Goal: Transaction & Acquisition: Book appointment/travel/reservation

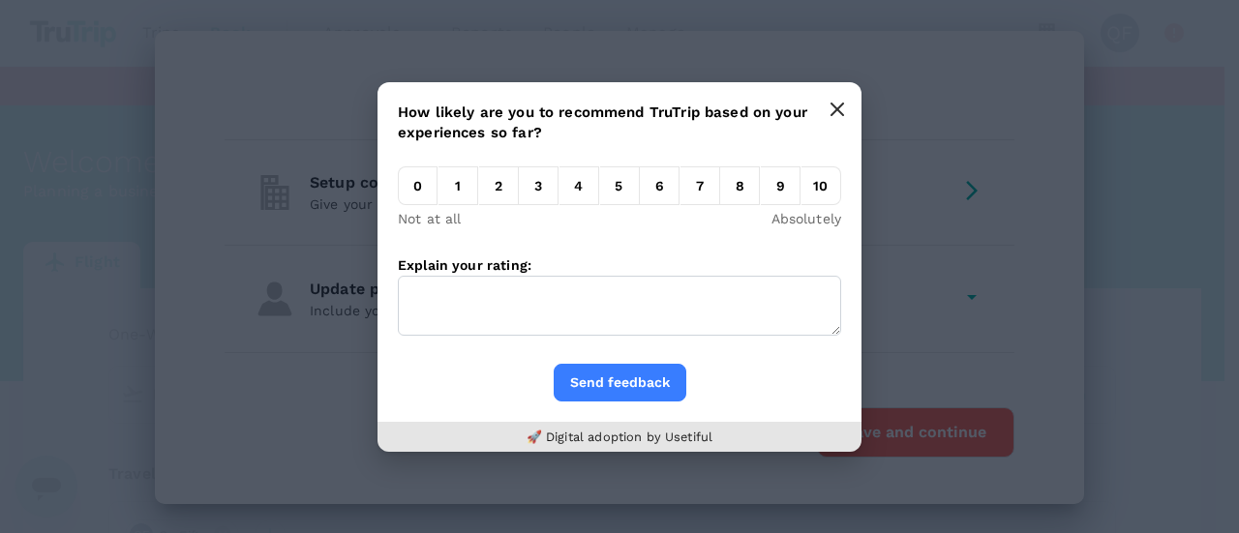
click at [837, 111] on icon "button" at bounding box center [837, 109] width 15 height 15
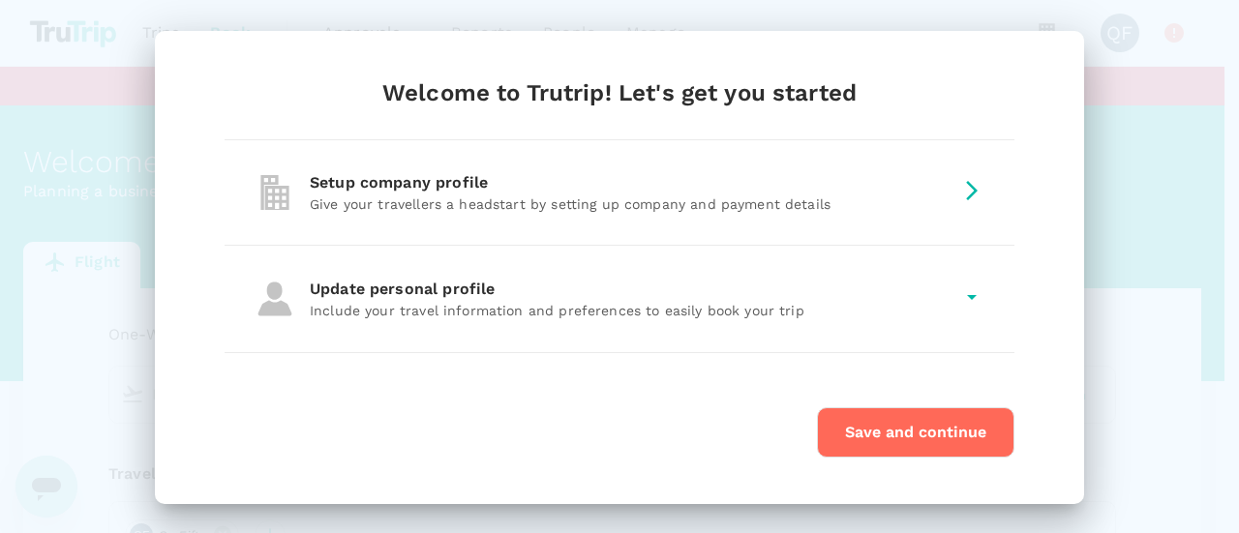
click at [674, 185] on div "Setup company profile" at bounding box center [631, 182] width 643 height 23
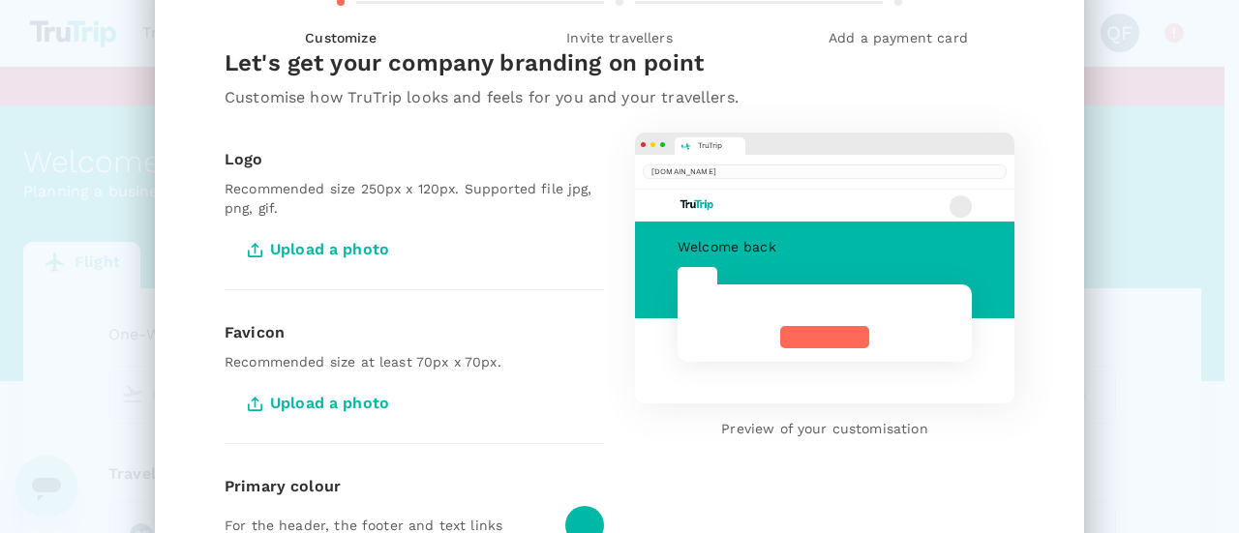
scroll to position [194, 0]
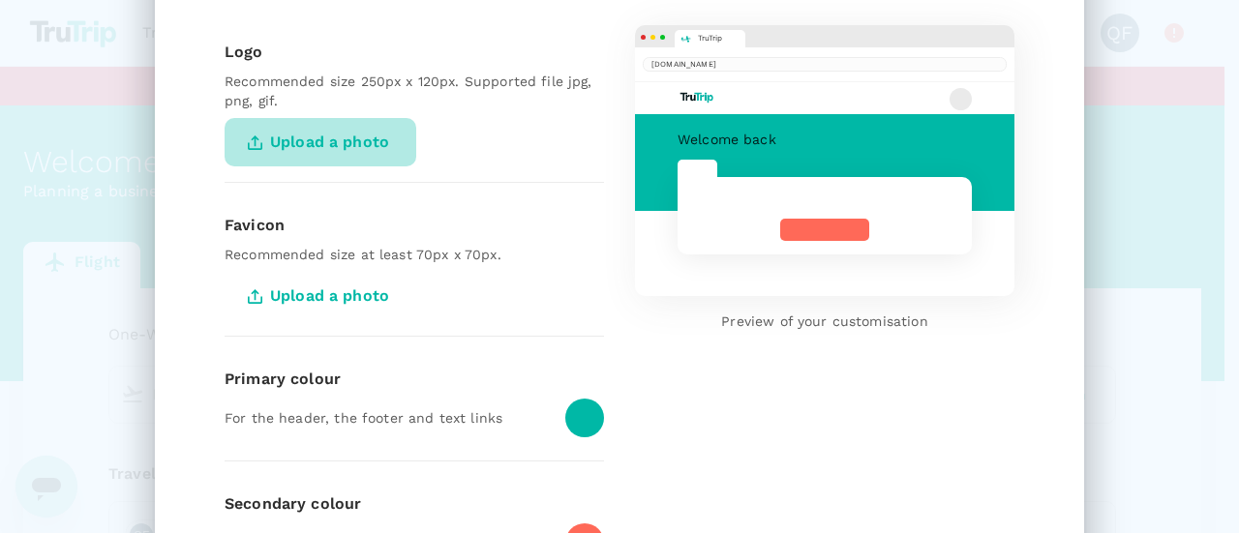
click at [337, 148] on span "Upload a photo" at bounding box center [321, 142] width 192 height 48
click at [0, 0] on input "Upload a photo" at bounding box center [0, 0] width 0 height 0
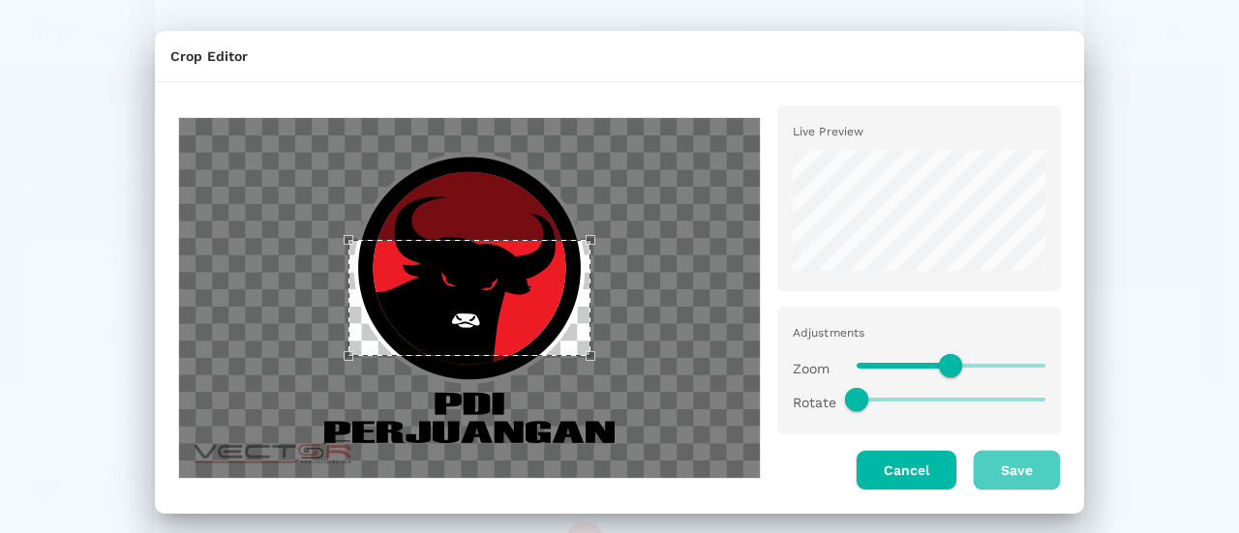
click at [1041, 461] on button "Save" at bounding box center [1017, 470] width 88 height 41
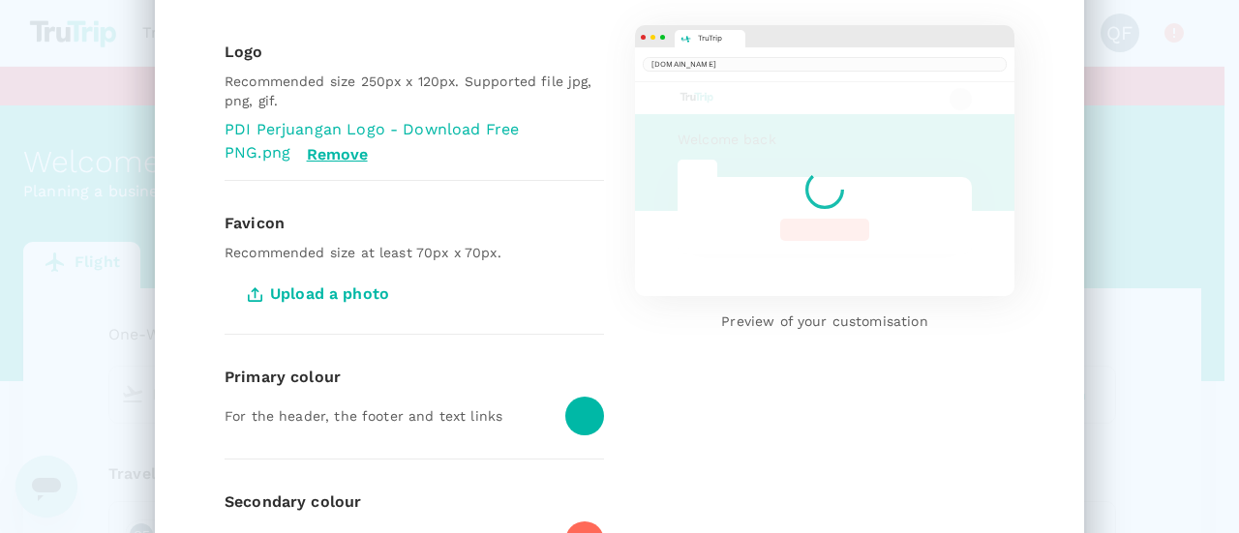
click at [594, 413] on div at bounding box center [584, 416] width 39 height 39
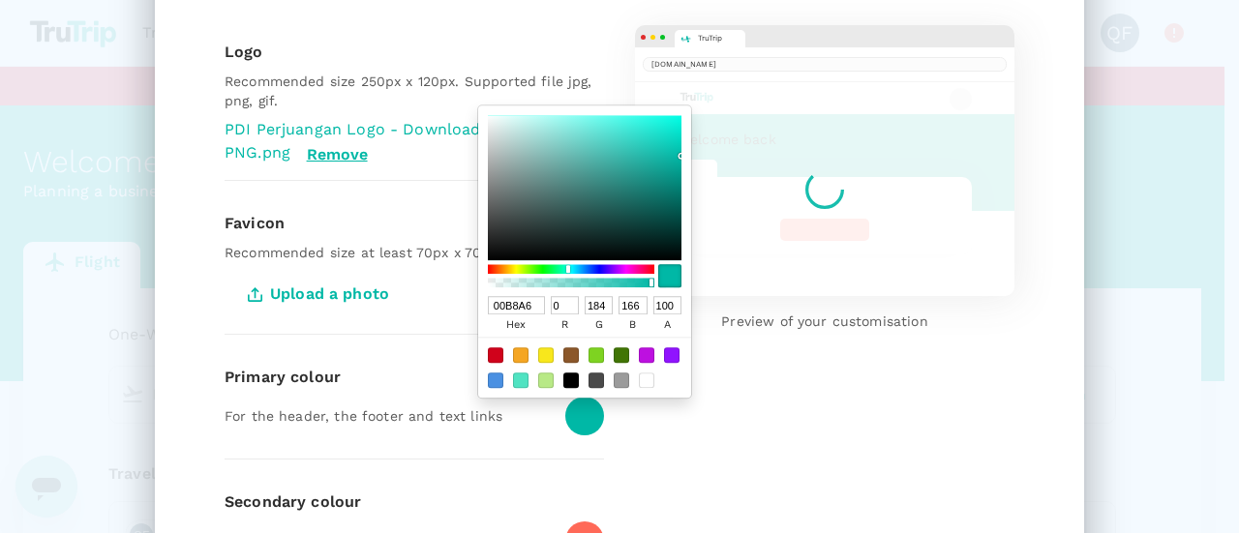
click at [563, 337] on div at bounding box center [584, 367] width 213 height 61
click at [567, 347] on div at bounding box center [570, 354] width 15 height 15
type input "8B572A"
type input "139"
type input "87"
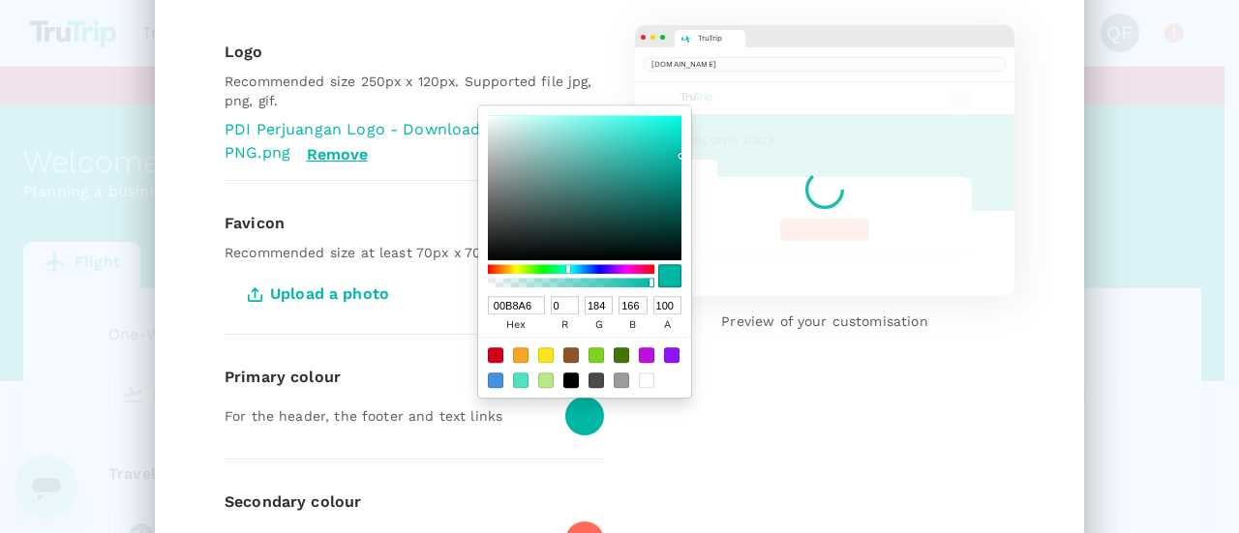
type input "42"
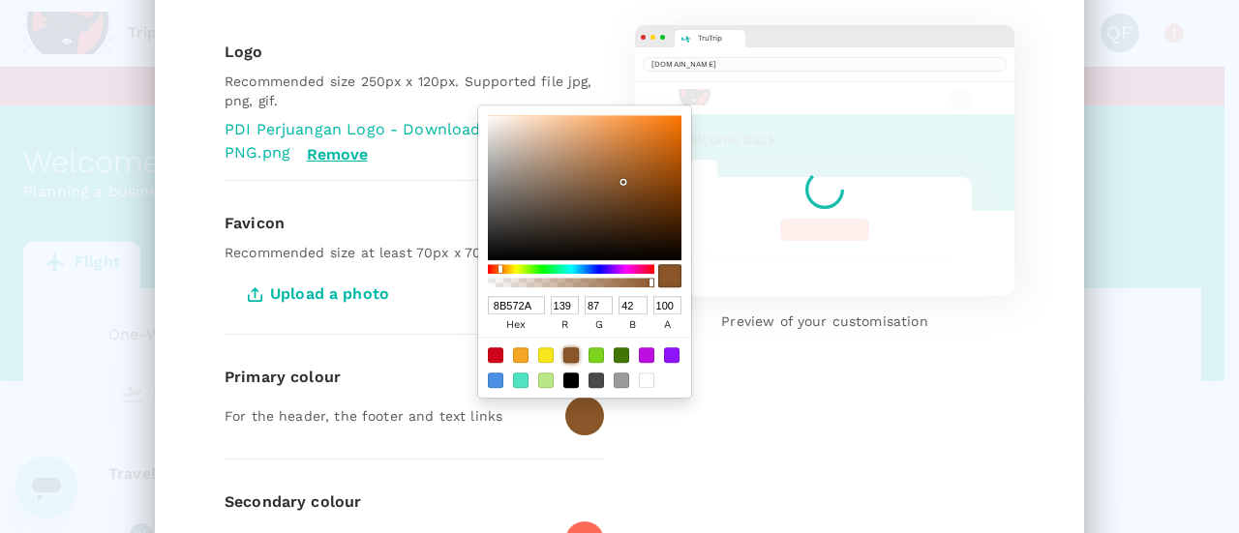
click at [575, 506] on div at bounding box center [577, 533] width 54 height 54
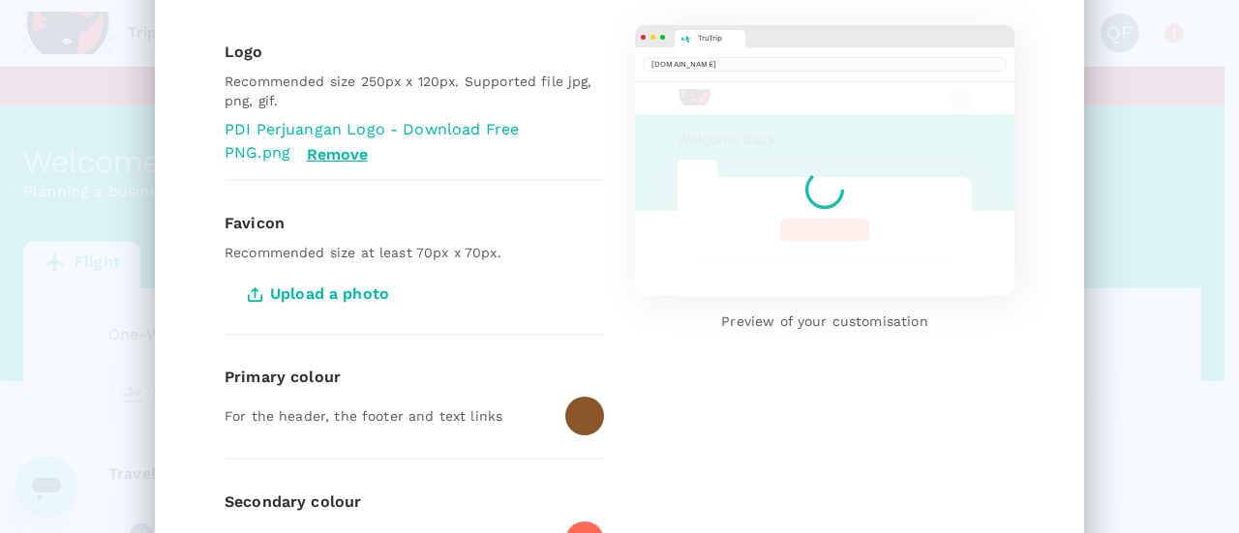
click at [577, 522] on div at bounding box center [584, 541] width 39 height 39
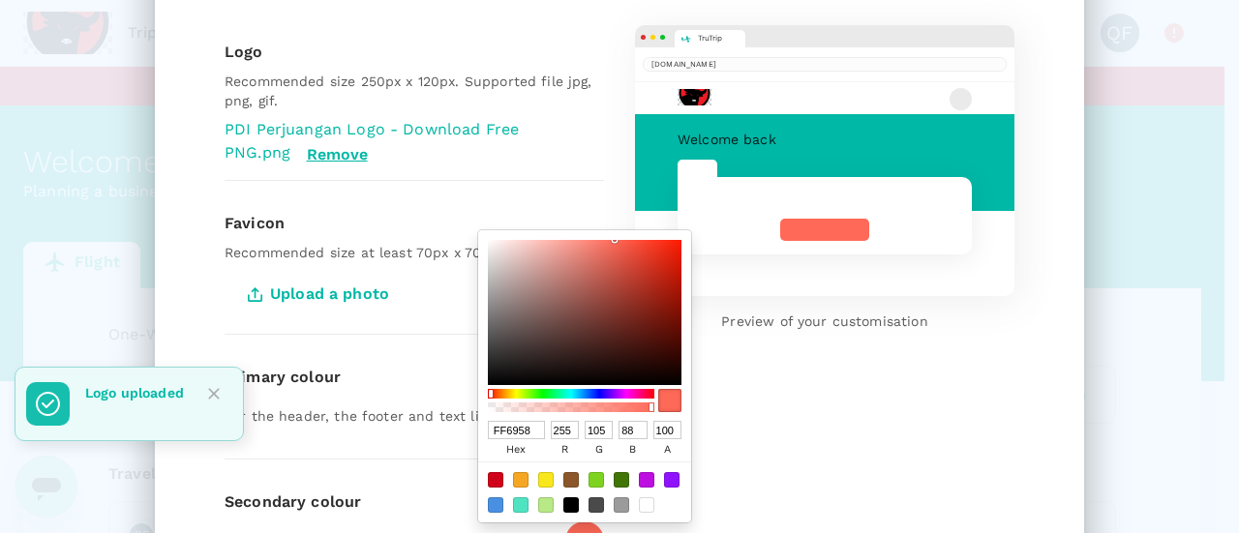
click at [670, 477] on div at bounding box center [671, 479] width 15 height 15
type input "9013FE"
type input "144"
type input "19"
type input "254"
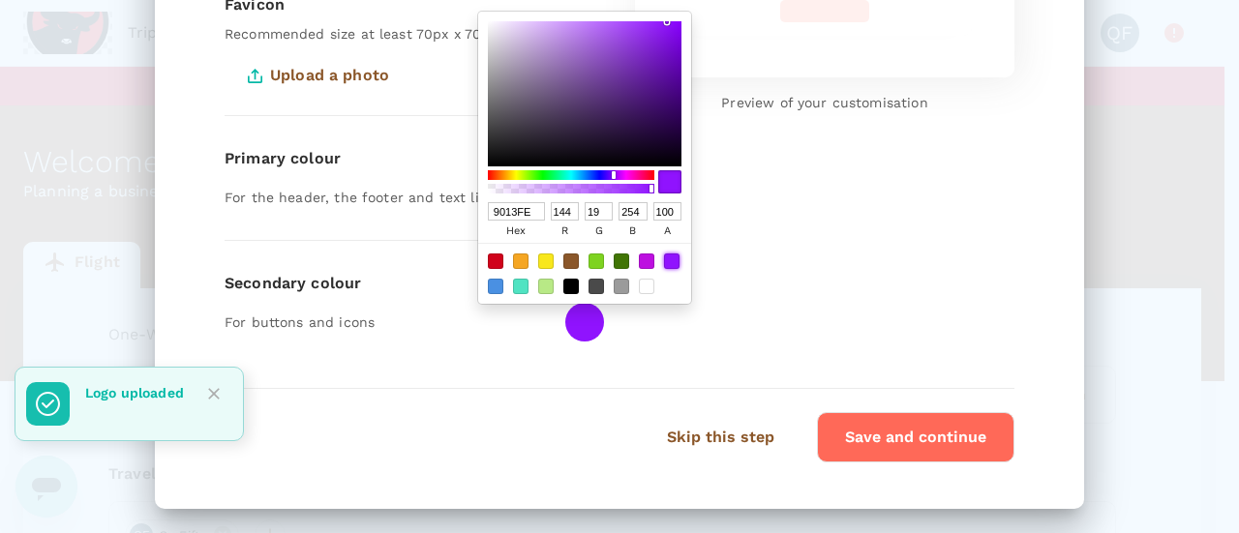
click at [931, 433] on button "Save and continue" at bounding box center [915, 437] width 197 height 50
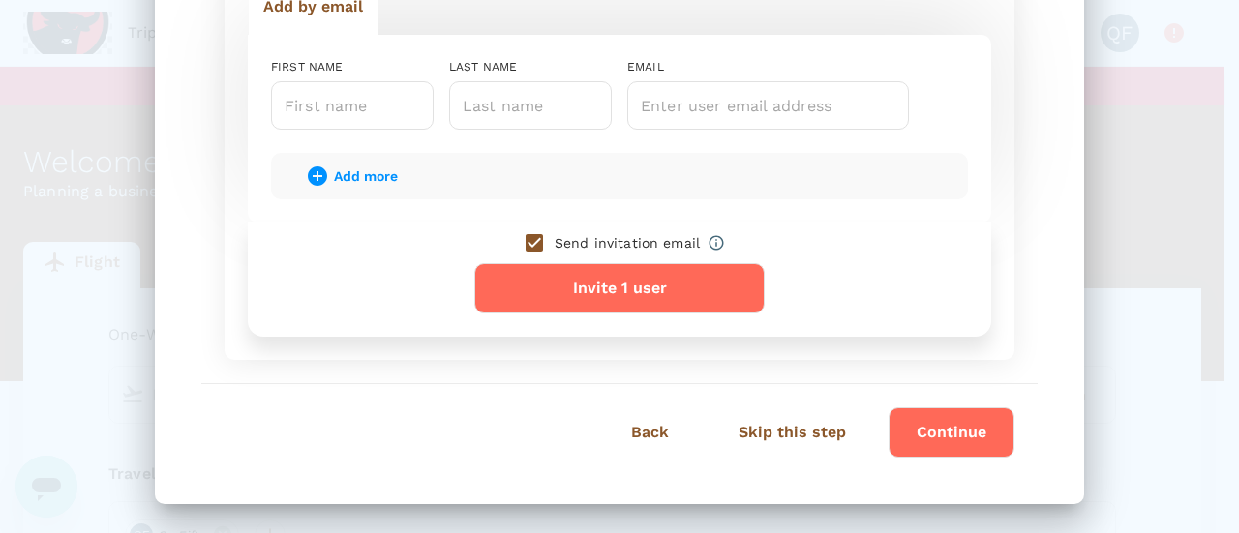
scroll to position [278, 0]
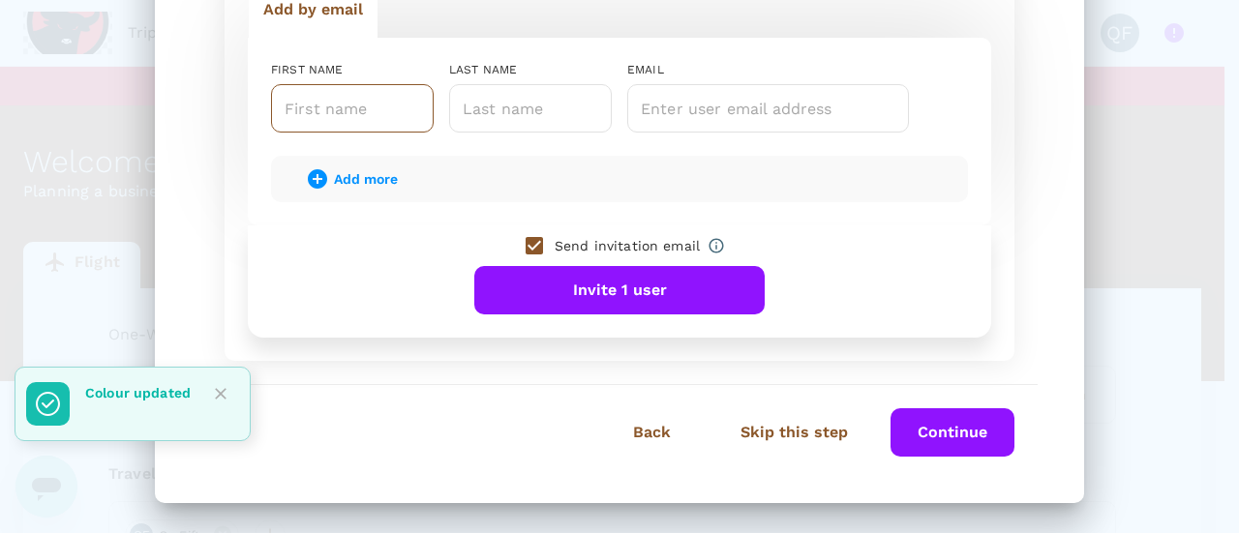
click at [333, 107] on input "text" at bounding box center [352, 108] width 163 height 48
type input "invite"
type input "farz"
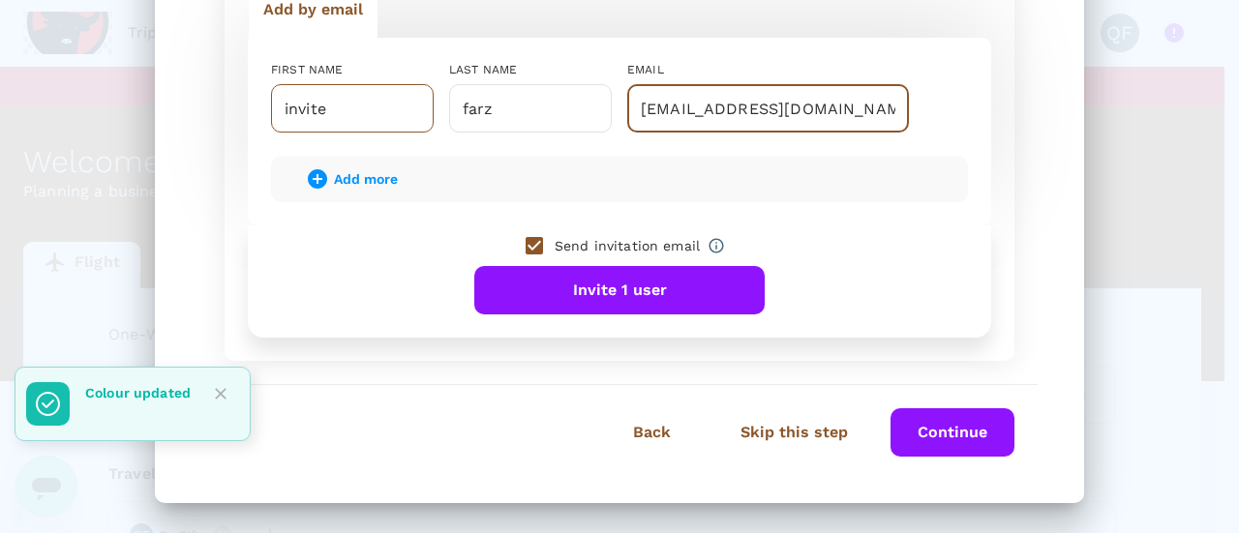
type input "fazri+invisis@trutrip.co"
click at [474, 266] on button "Invite 1 user" at bounding box center [619, 290] width 290 height 48
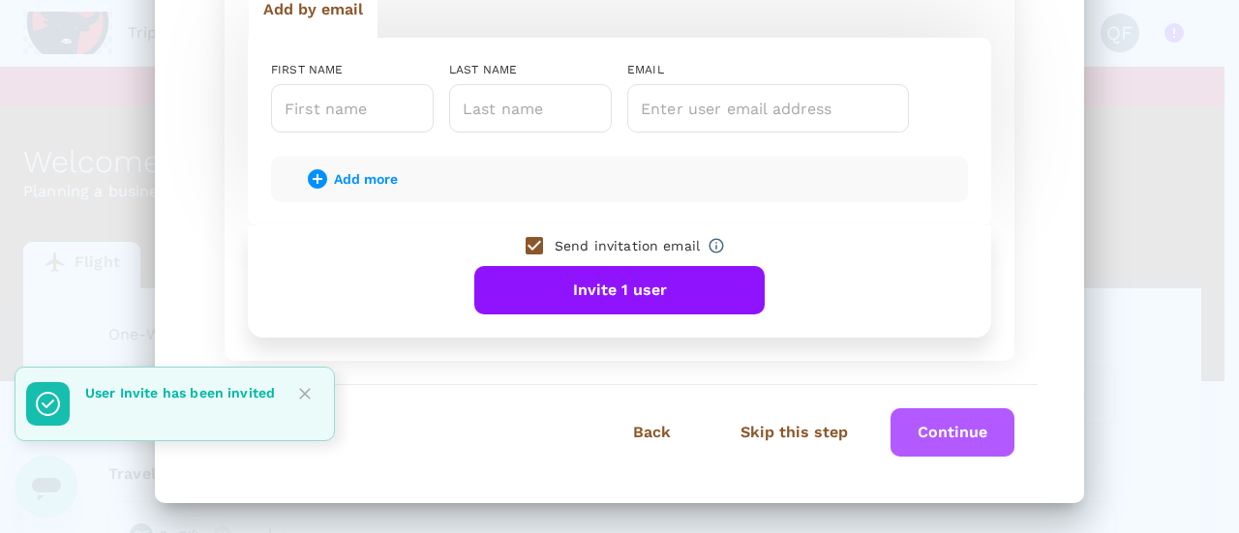
click at [921, 437] on button "Continue" at bounding box center [952, 432] width 124 height 48
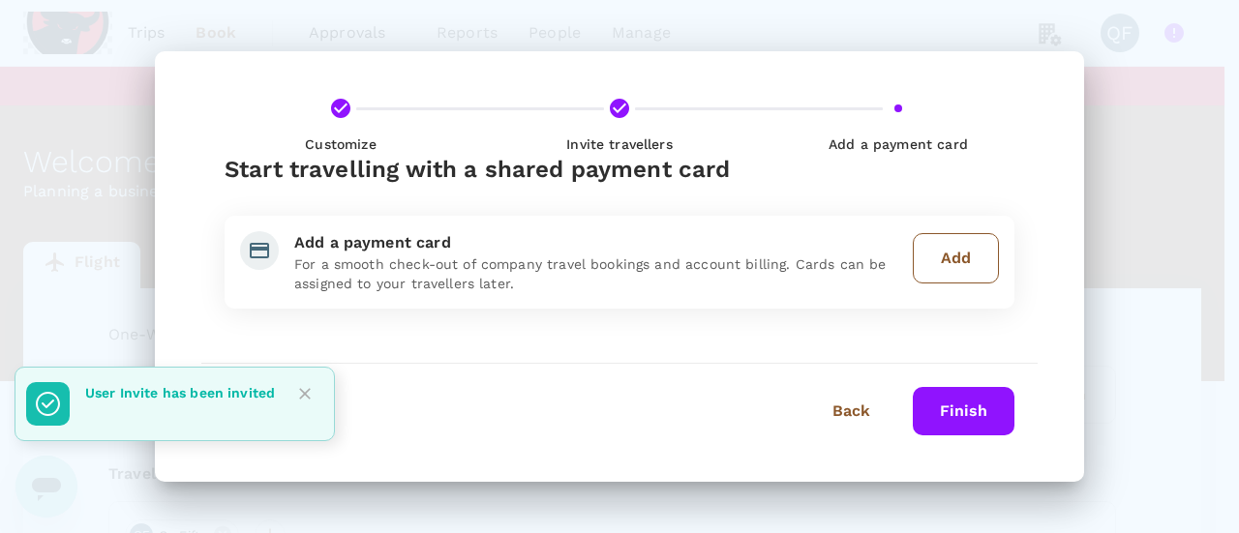
click at [974, 282] on button "Add" at bounding box center [956, 258] width 86 height 50
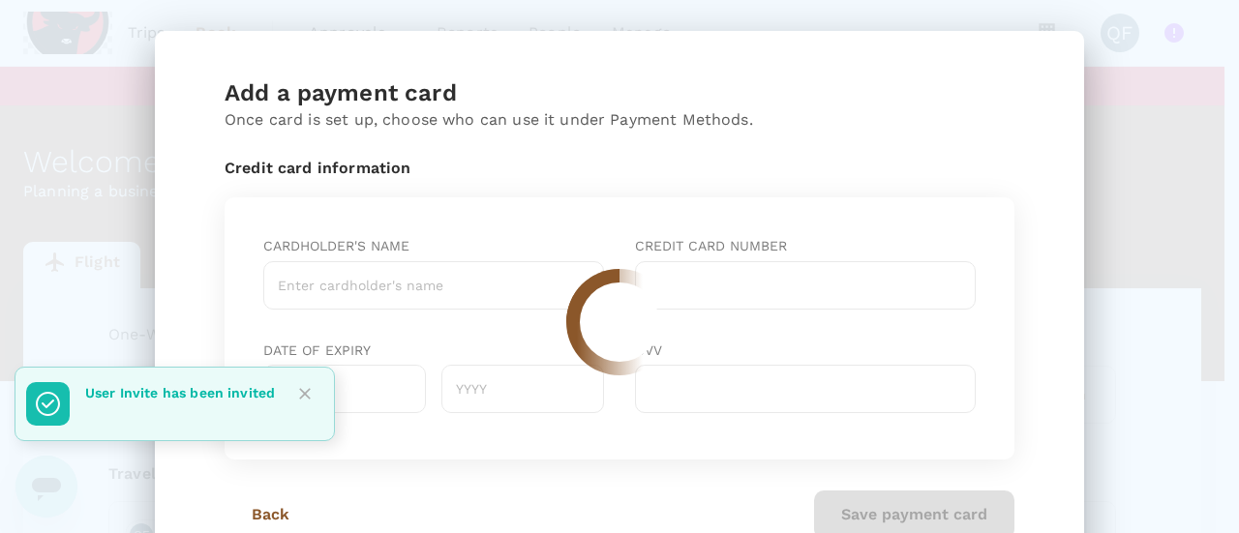
scroll to position [83, 0]
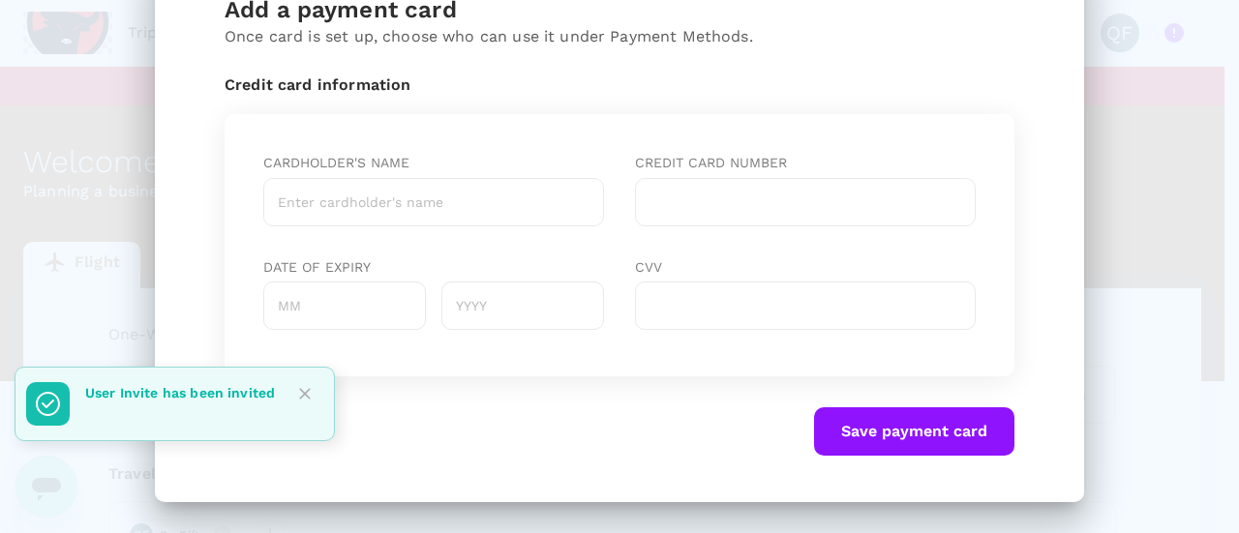
click at [283, 429] on div at bounding box center [297, 404] width 45 height 57
click at [297, 404] on button "Close" at bounding box center [304, 393] width 29 height 29
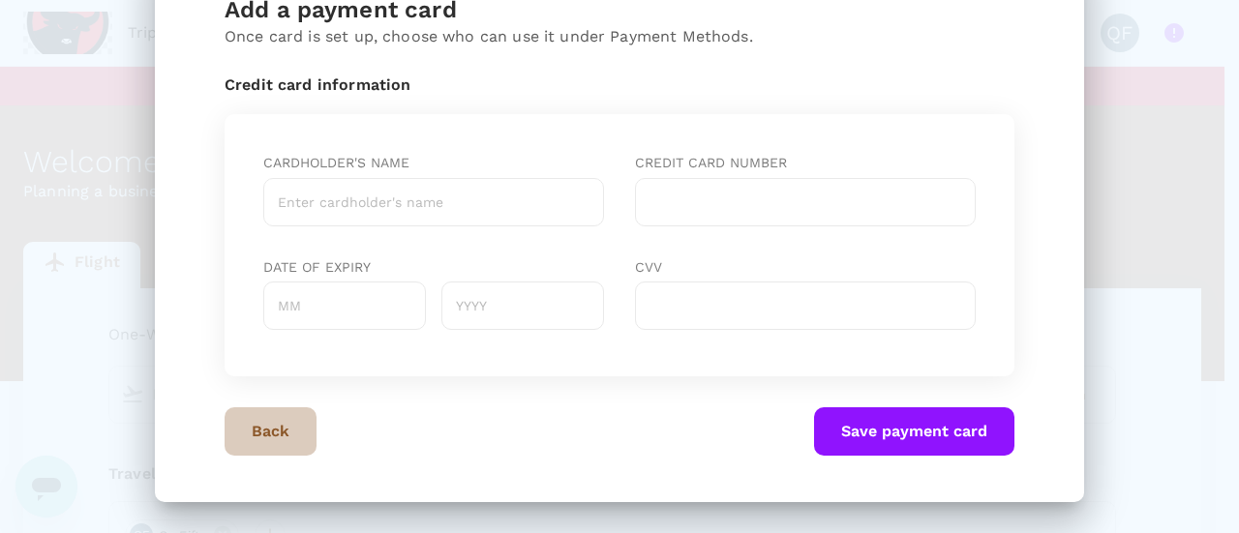
drag, startPoint x: 287, startPoint y: 414, endPoint x: 275, endPoint y: 419, distance: 12.6
click at [275, 419] on button "Back" at bounding box center [271, 431] width 92 height 48
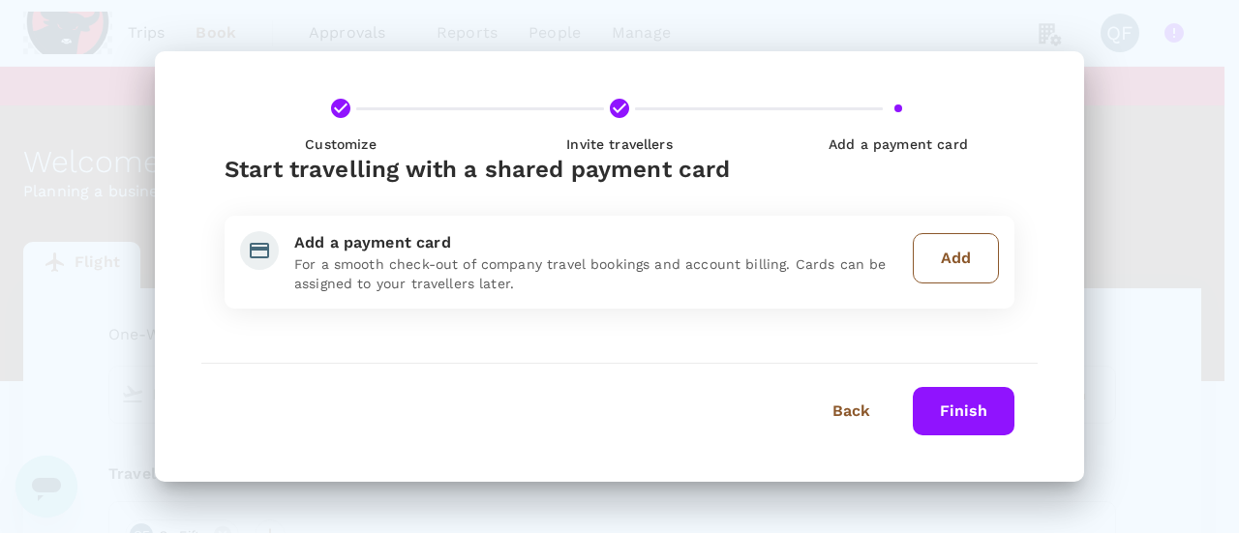
click at [277, 423] on div "Back Finish" at bounding box center [611, 404] width 805 height 64
click at [964, 382] on div "Finish" at bounding box center [955, 404] width 117 height 64
click at [964, 384] on div "Finish" at bounding box center [955, 404] width 117 height 64
click at [964, 390] on button "Finish" at bounding box center [964, 411] width 102 height 48
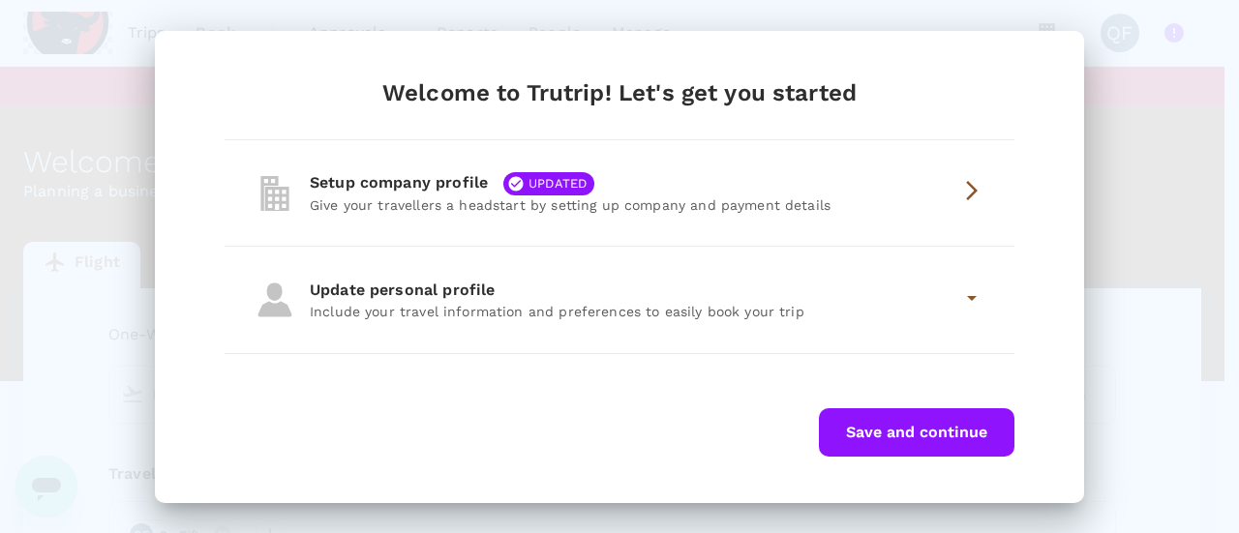
click at [585, 268] on div "Update personal profile Include your travel information and preferences to easi…" at bounding box center [620, 300] width 790 height 106
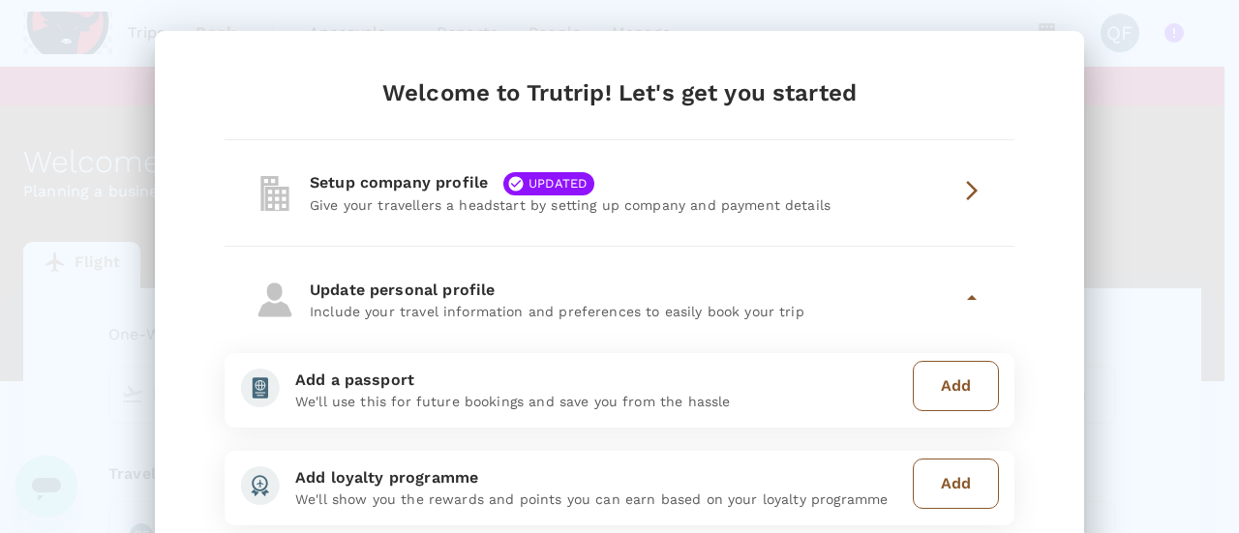
click at [956, 396] on button "Add" at bounding box center [956, 386] width 86 height 50
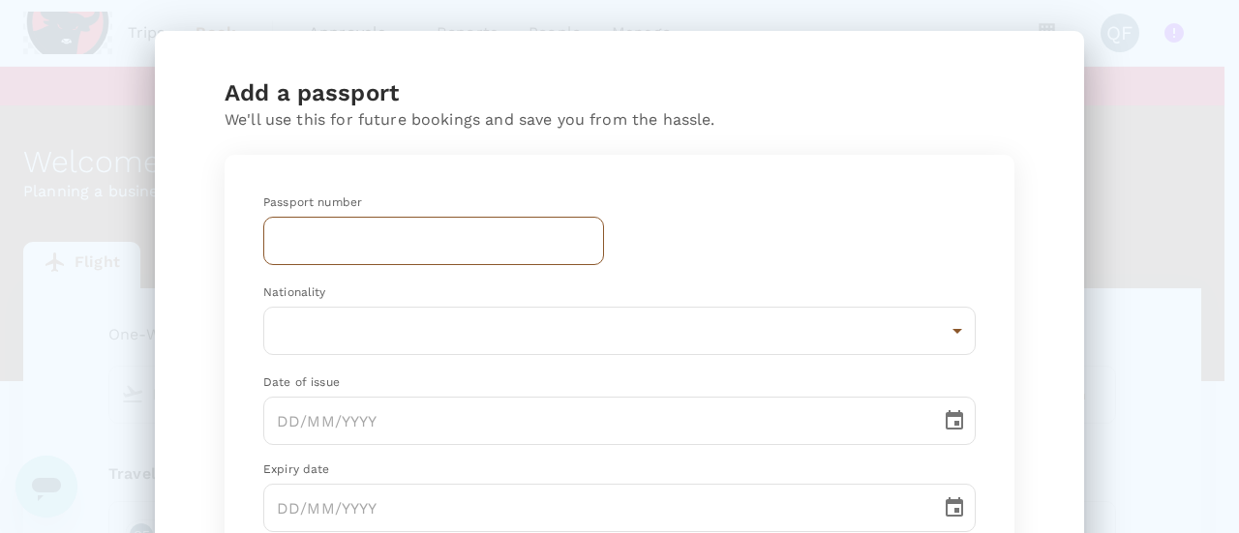
drag, startPoint x: 370, startPoint y: 282, endPoint x: 376, endPoint y: 254, distance: 28.7
click at [379, 255] on input "text" at bounding box center [433, 241] width 341 height 48
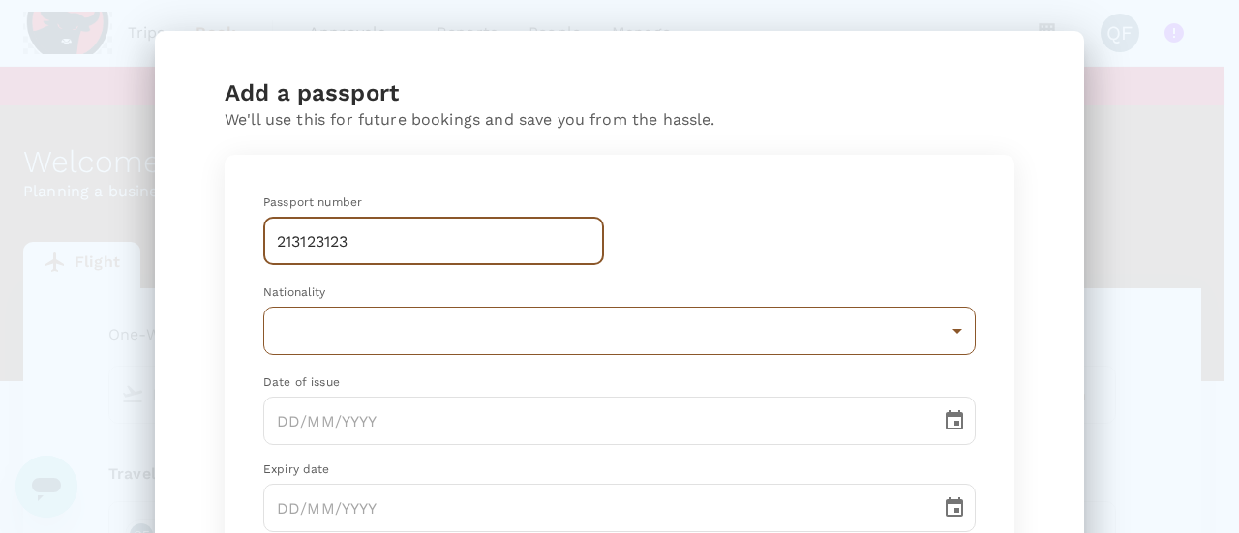
type input "213123123"
click at [283, 332] on body "Trips Book Approvals 0 Reports People Manage QF You have not verified your emai…" at bounding box center [619, 424] width 1239 height 848
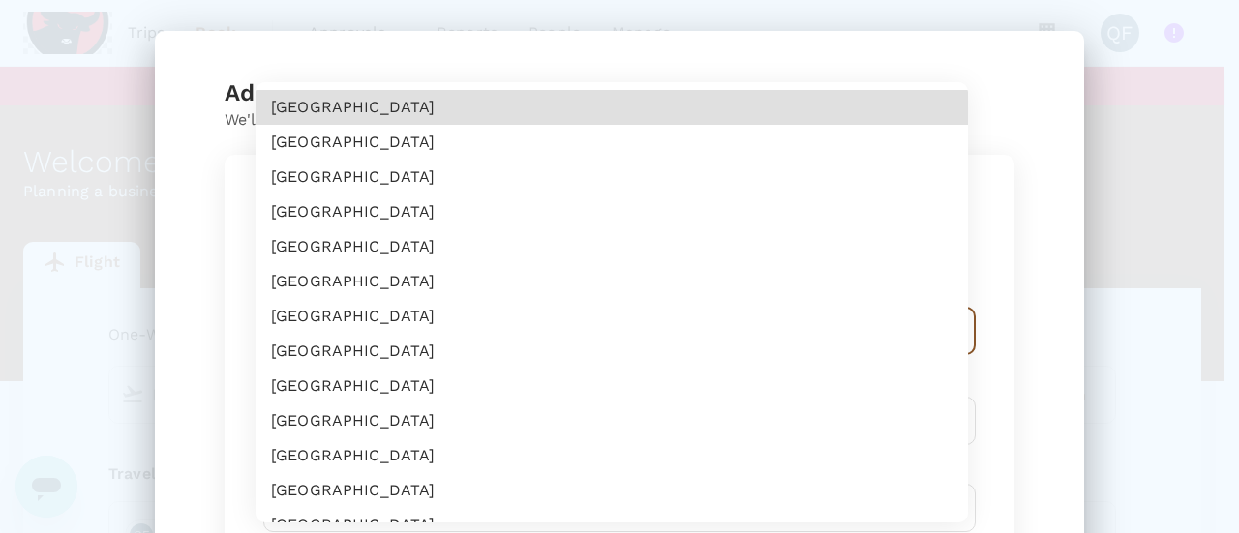
scroll to position [6181, 0]
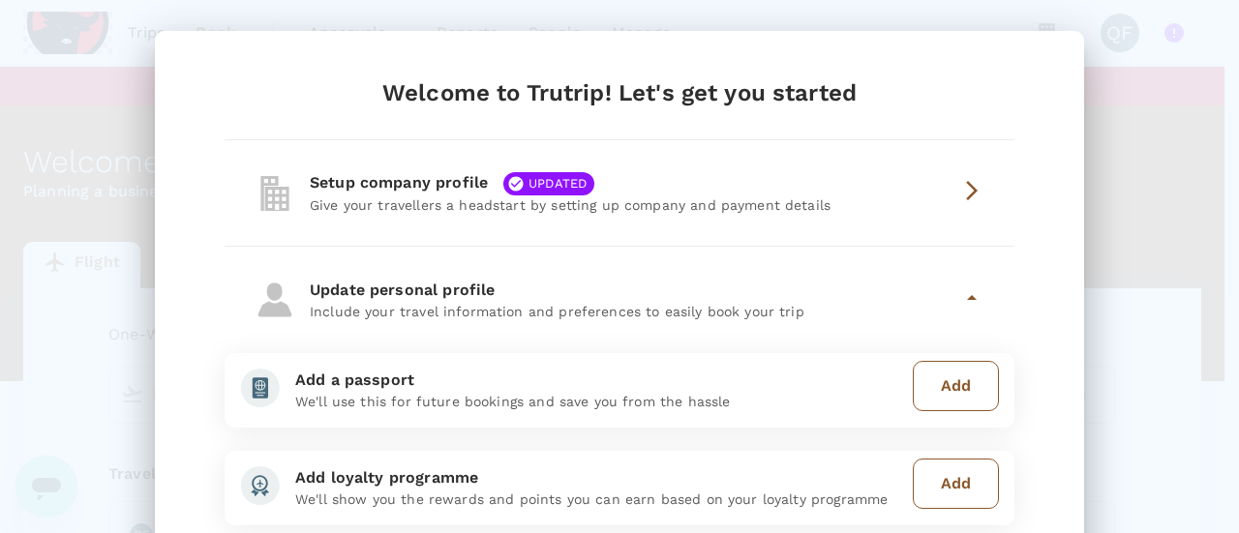
click at [972, 380] on button "Add" at bounding box center [956, 386] width 86 height 50
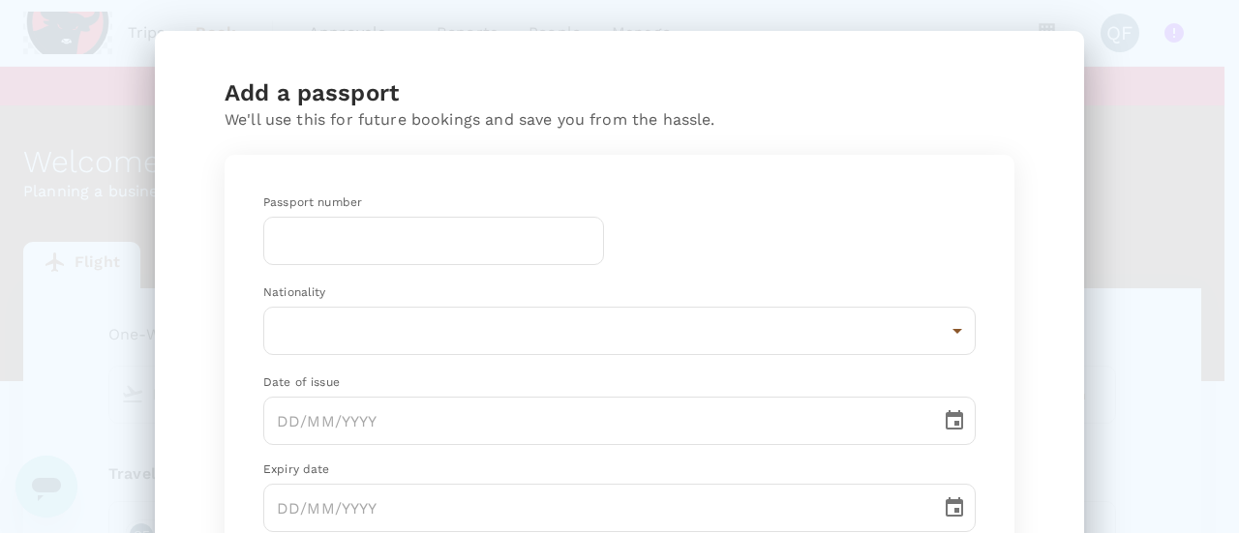
click at [504, 222] on input "text" at bounding box center [433, 241] width 341 height 48
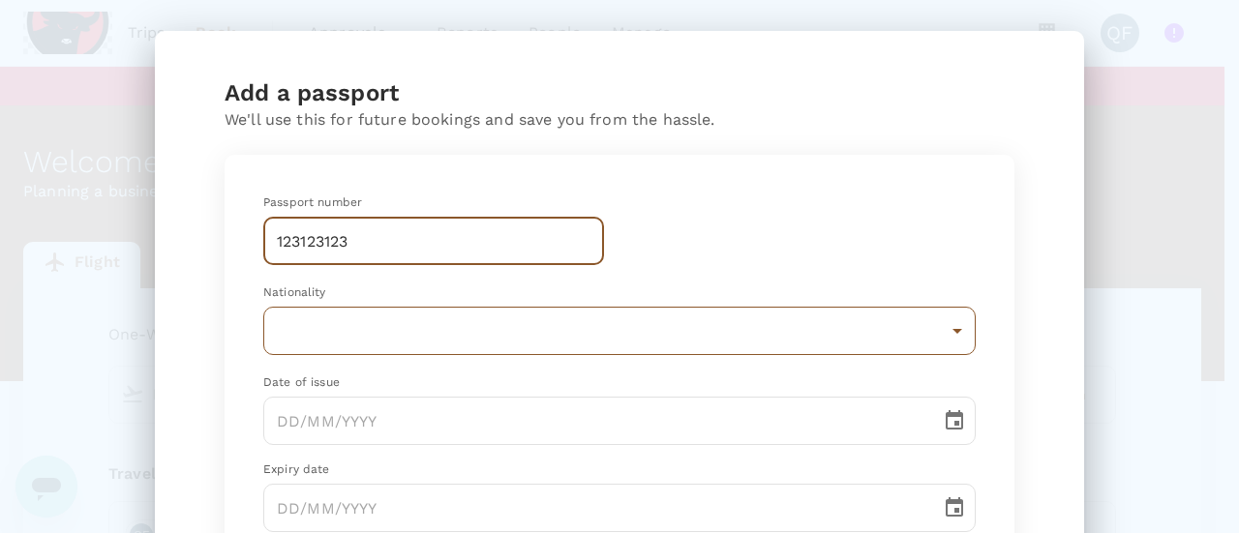
type input "123123123"
click at [321, 315] on body "Trips Book Approvals 0 Reports People Manage QF You have not verified your emai…" at bounding box center [619, 424] width 1239 height 848
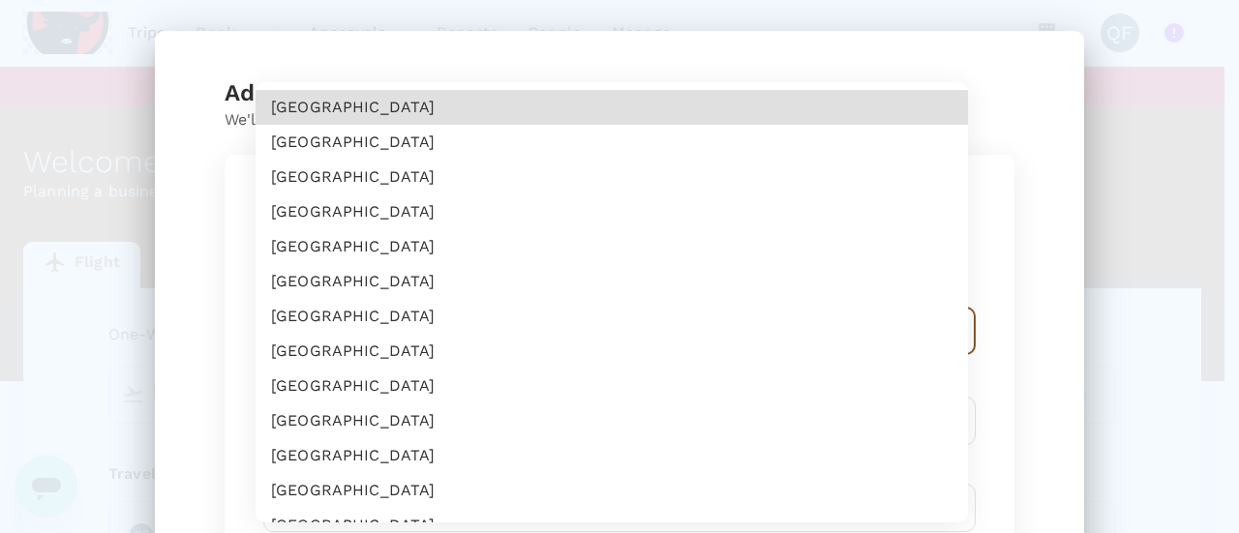
scroll to position [2522, 0]
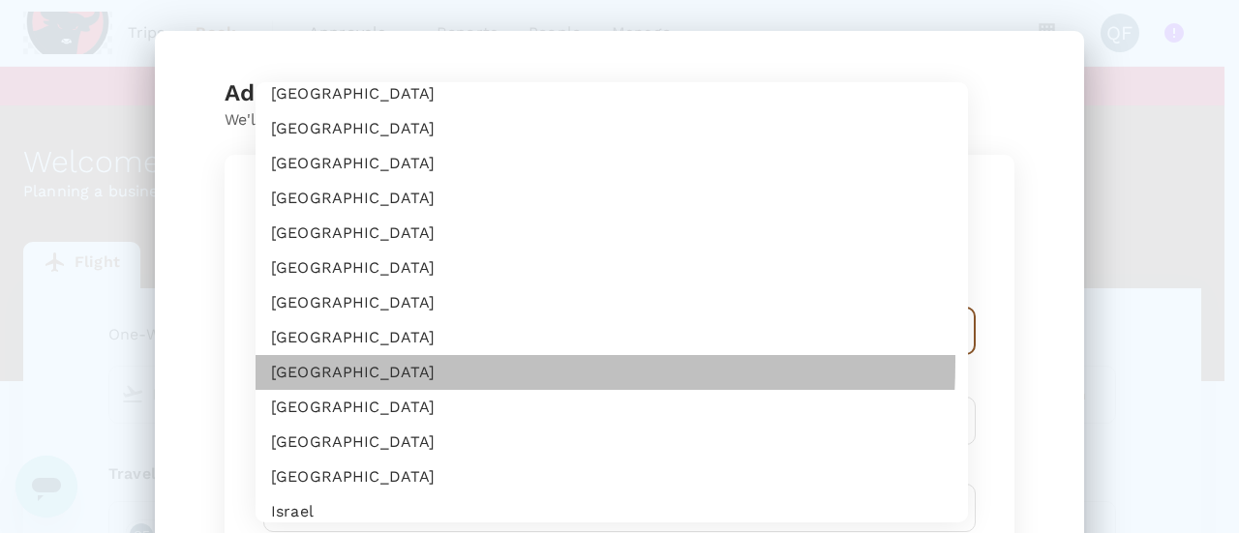
click at [343, 361] on li "[GEOGRAPHIC_DATA]" at bounding box center [612, 372] width 712 height 35
type input "ID"
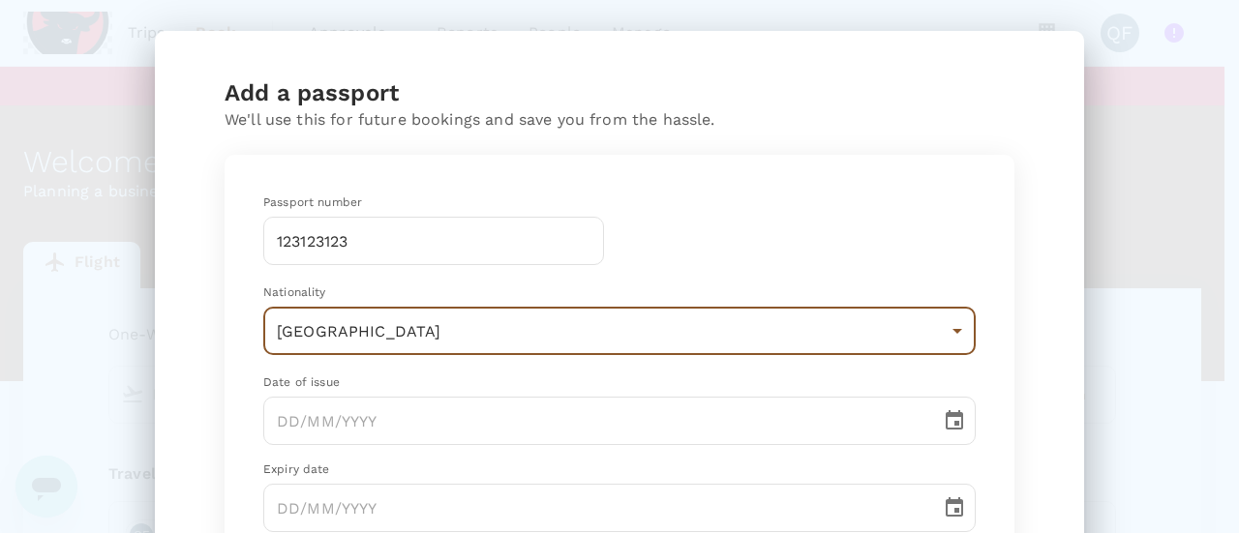
click at [323, 386] on div "Date of issue" at bounding box center [619, 383] width 712 height 19
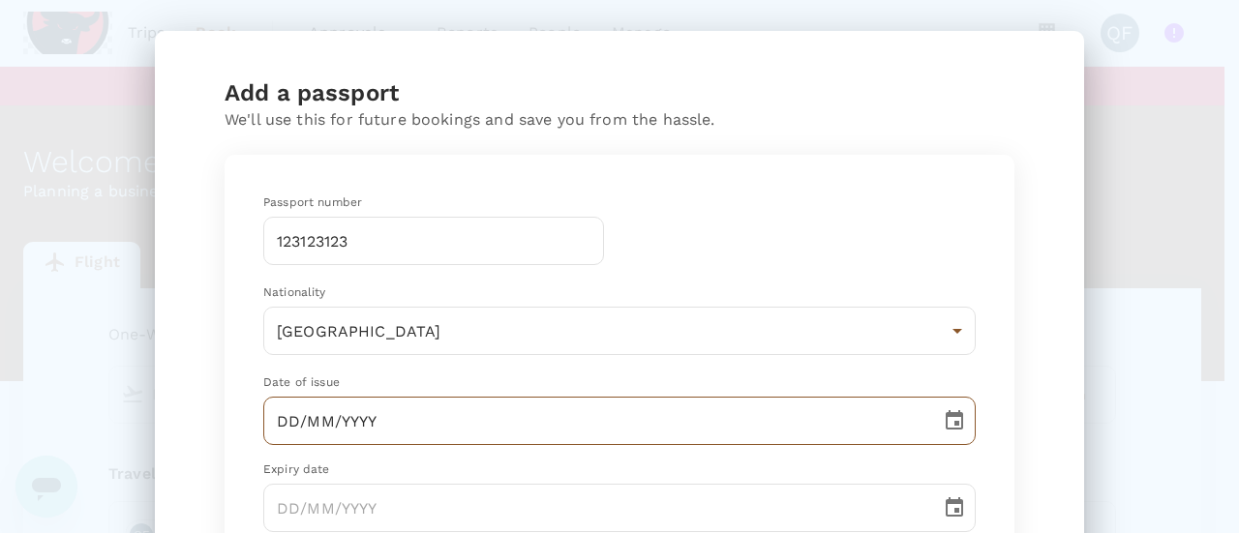
click at [298, 403] on input "DD/MM/YYYY" at bounding box center [595, 421] width 664 height 48
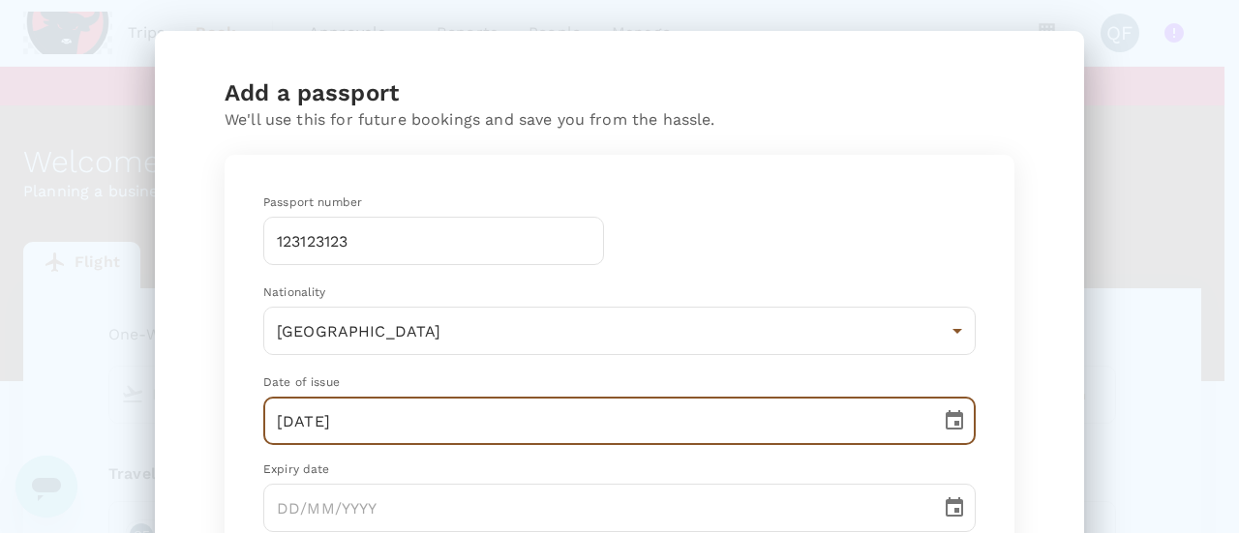
type input "10/10/2020"
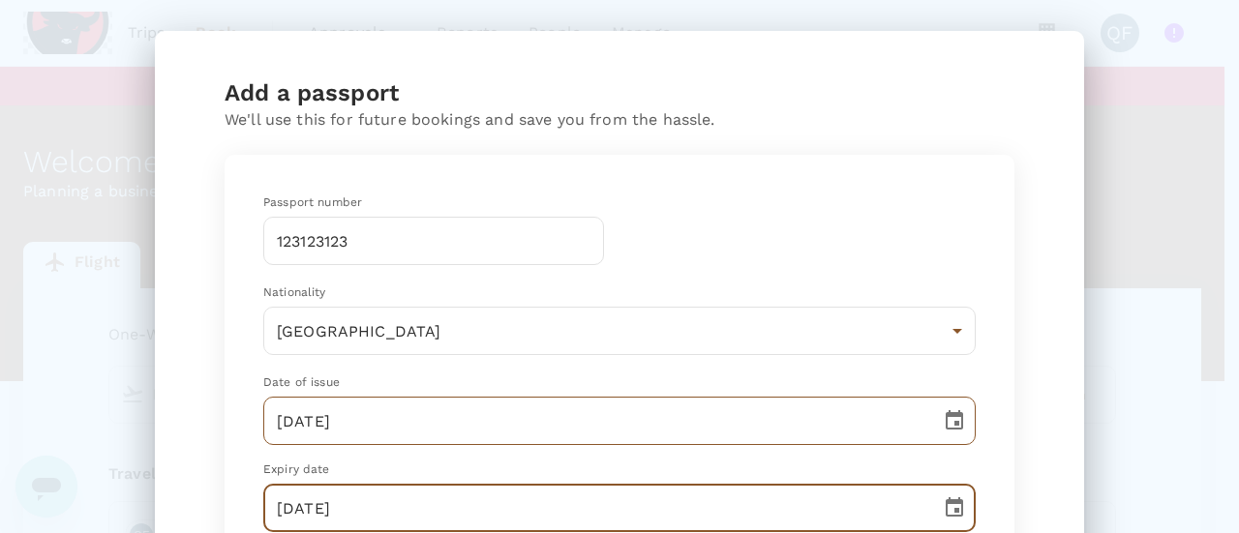
type input "10/10/2029"
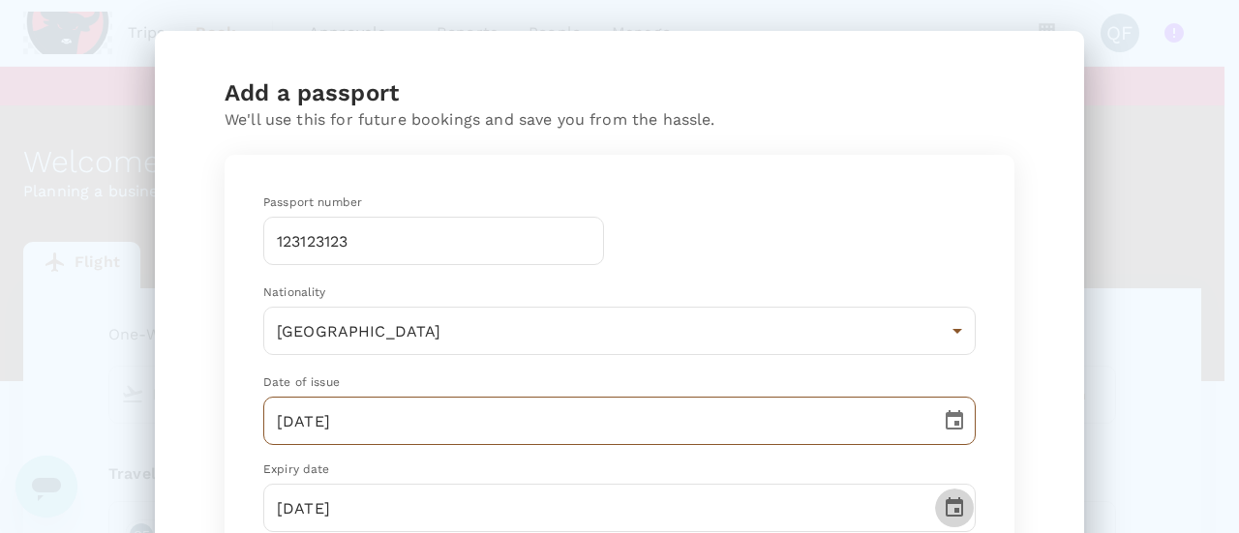
scroll to position [329, 0]
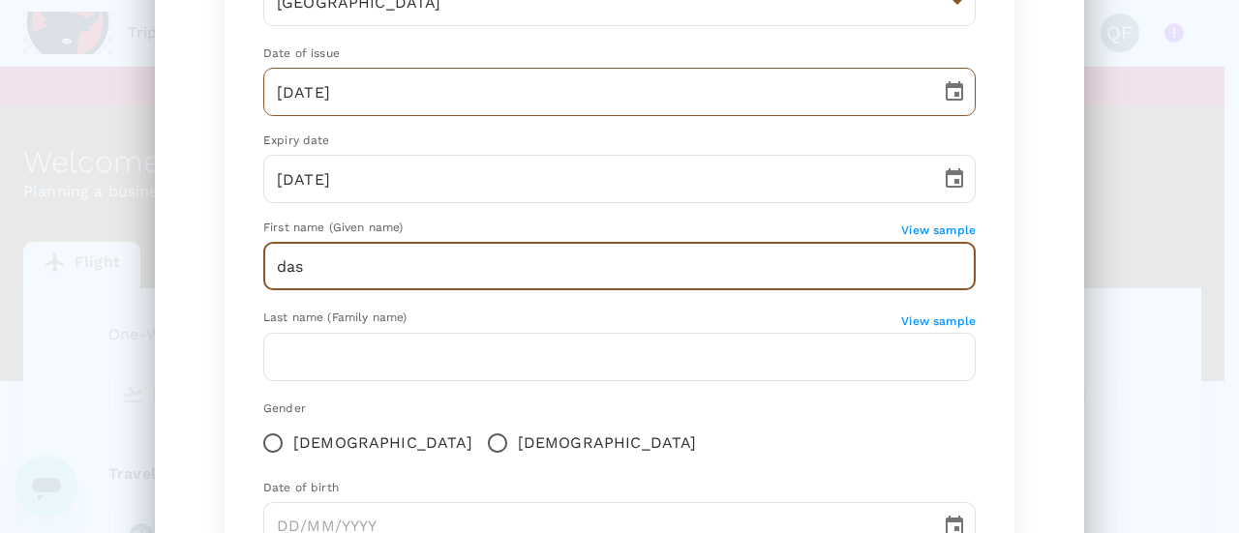
type input "das"
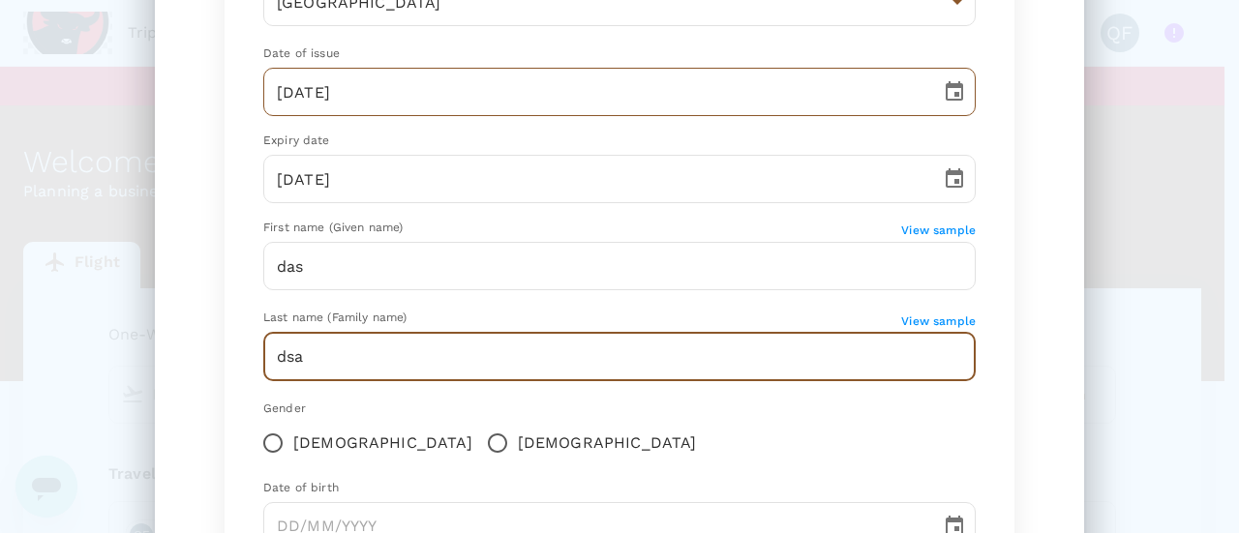
type input "dsa"
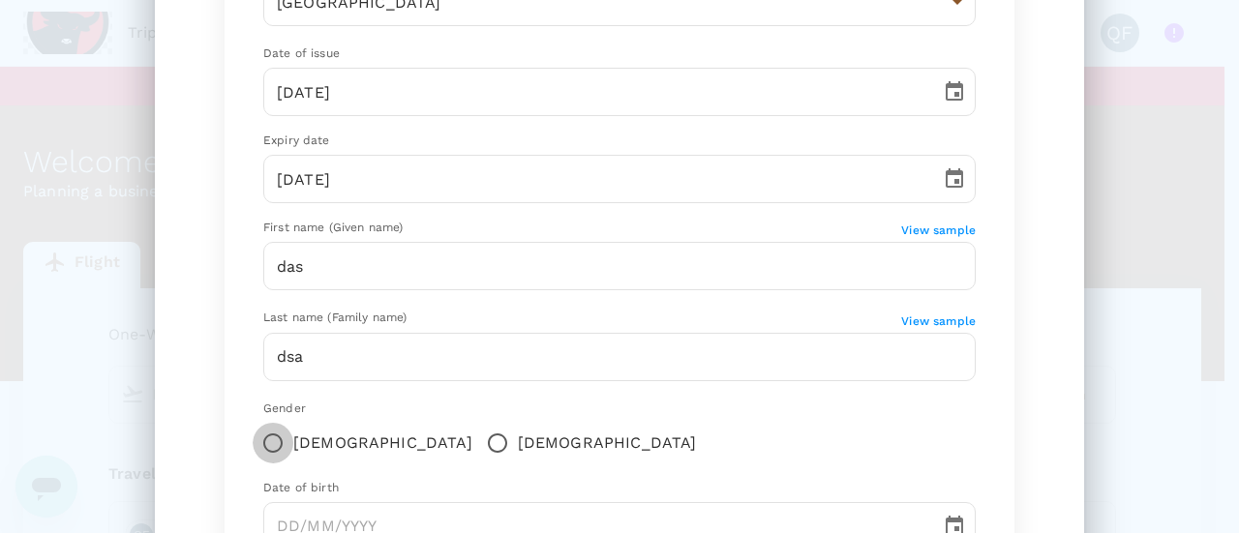
click at [477, 445] on input "[DEMOGRAPHIC_DATA]" at bounding box center [497, 443] width 41 height 41
radio input "true"
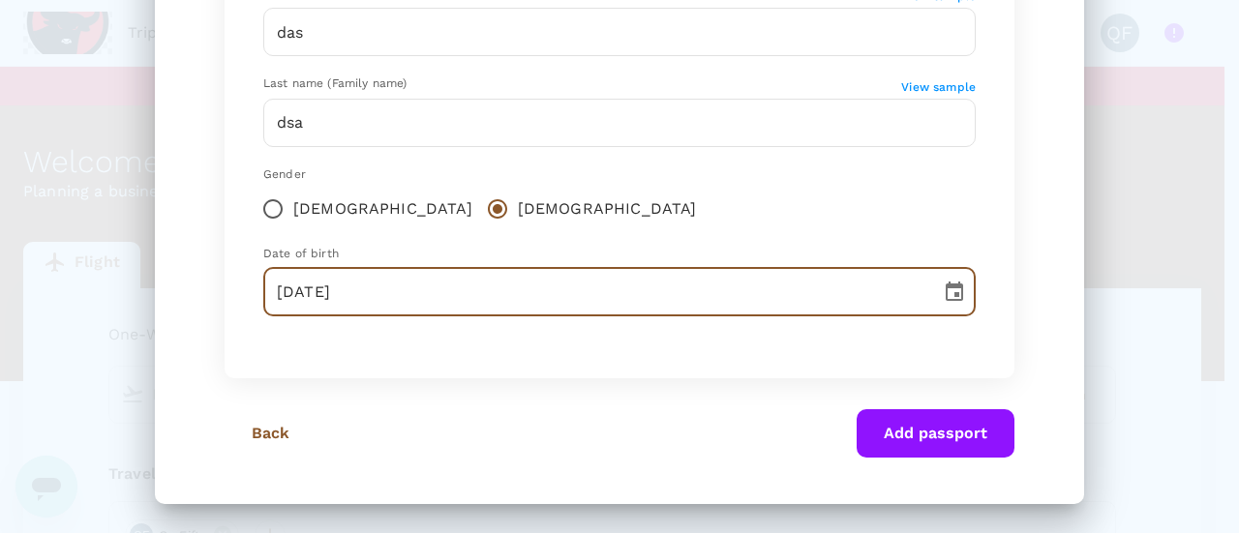
scroll to position [564, 0]
type input "10/10/2000"
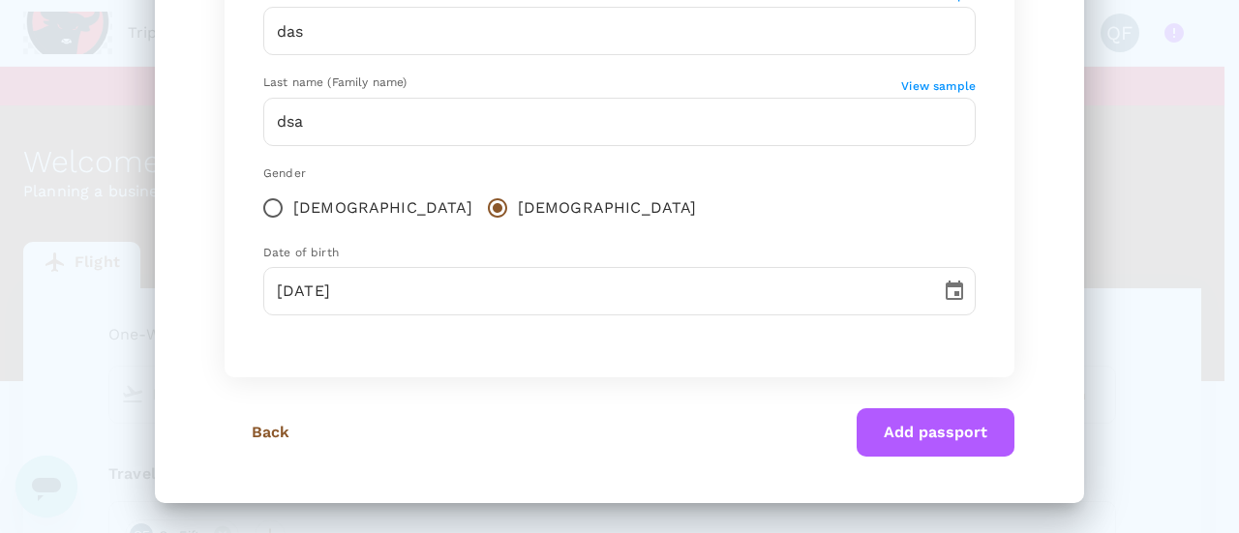
click at [1001, 440] on button "Add passport" at bounding box center [936, 432] width 158 height 48
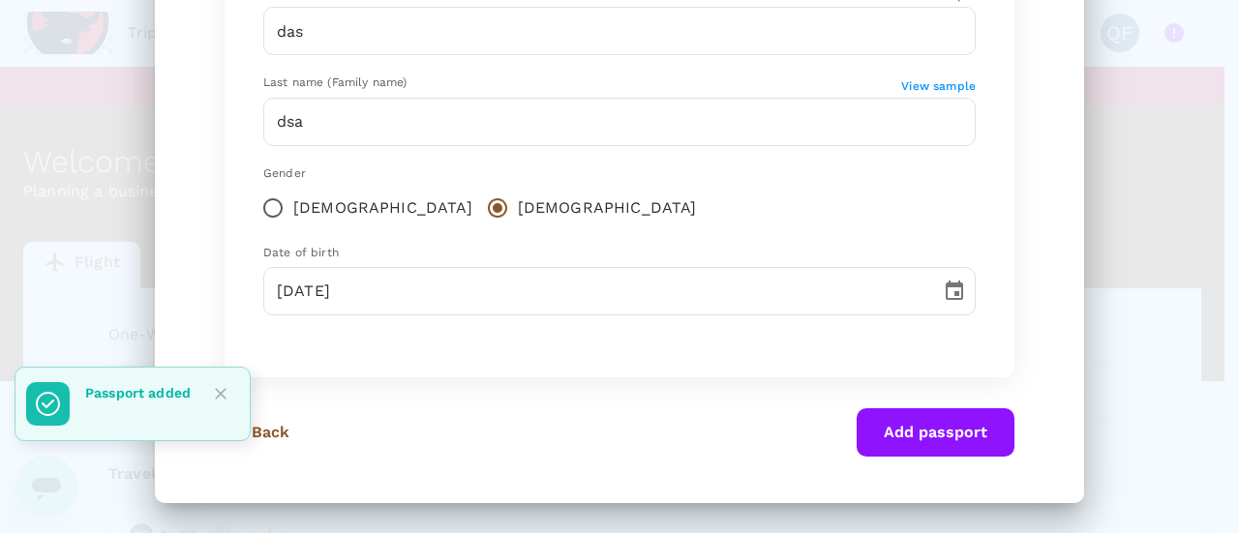
scroll to position [203, 0]
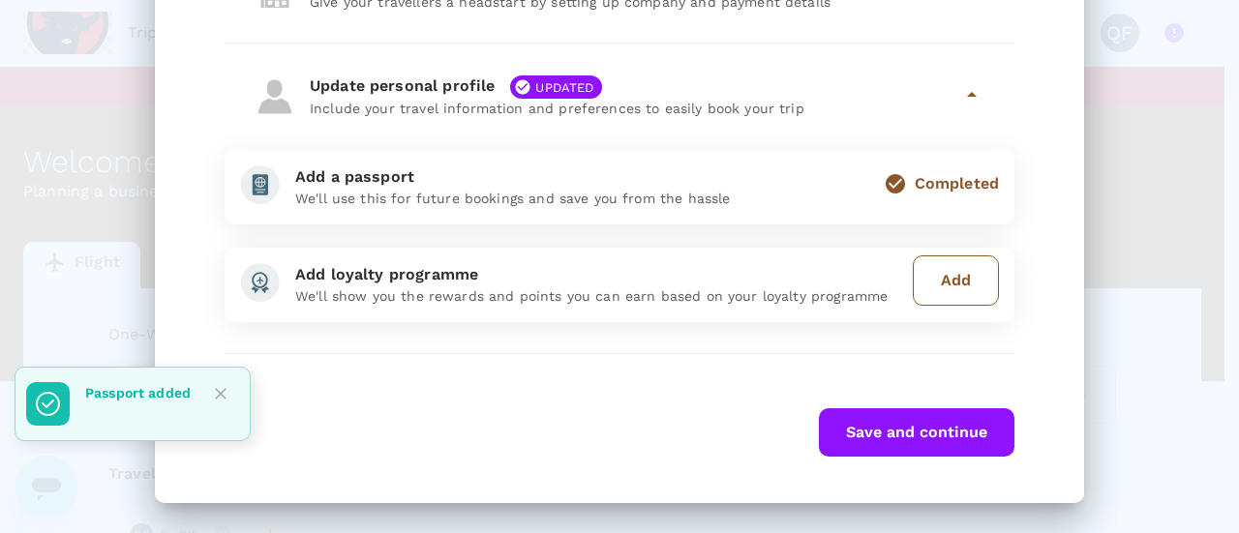
click at [931, 266] on button "Add" at bounding box center [956, 281] width 86 height 50
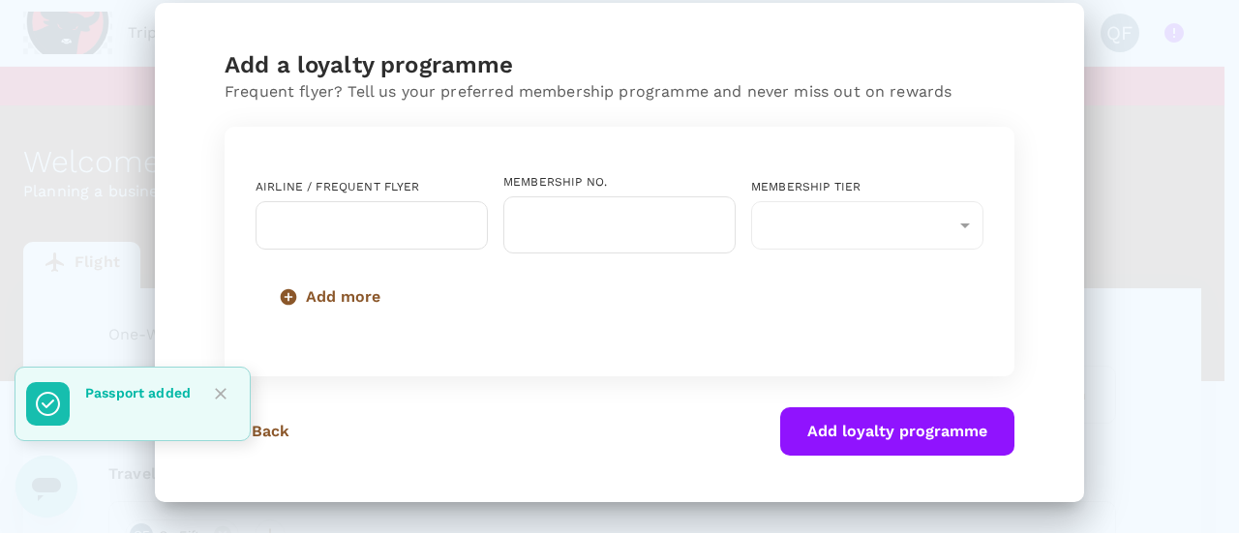
scroll to position [0, 0]
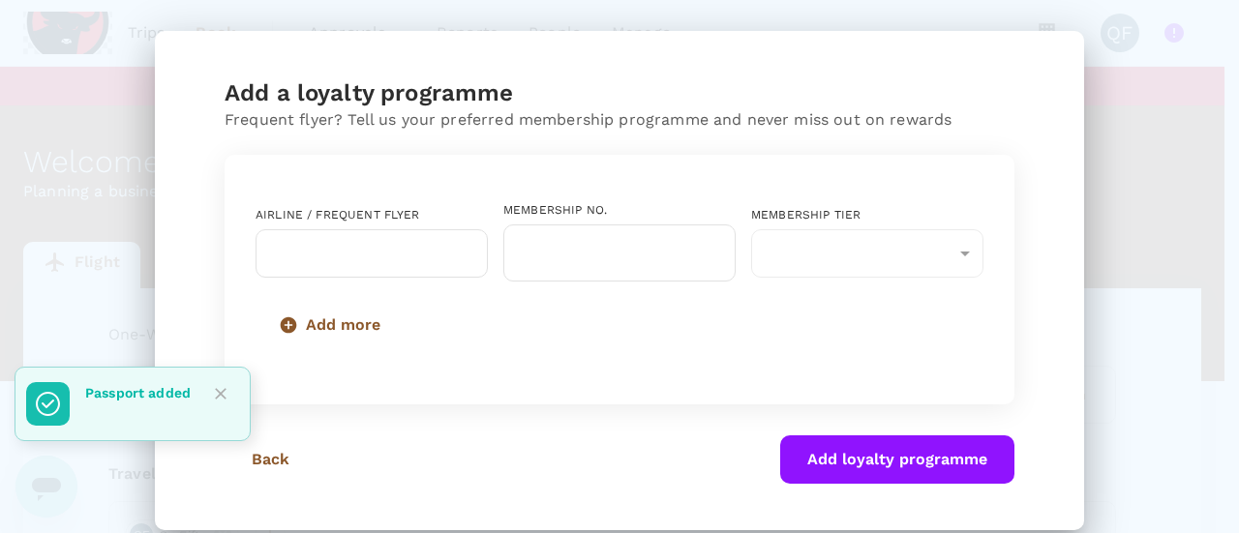
click at [342, 220] on div "Airline / Frequent Flyer" at bounding box center [372, 215] width 232 height 19
click at [345, 241] on input "text" at bounding box center [357, 253] width 186 height 37
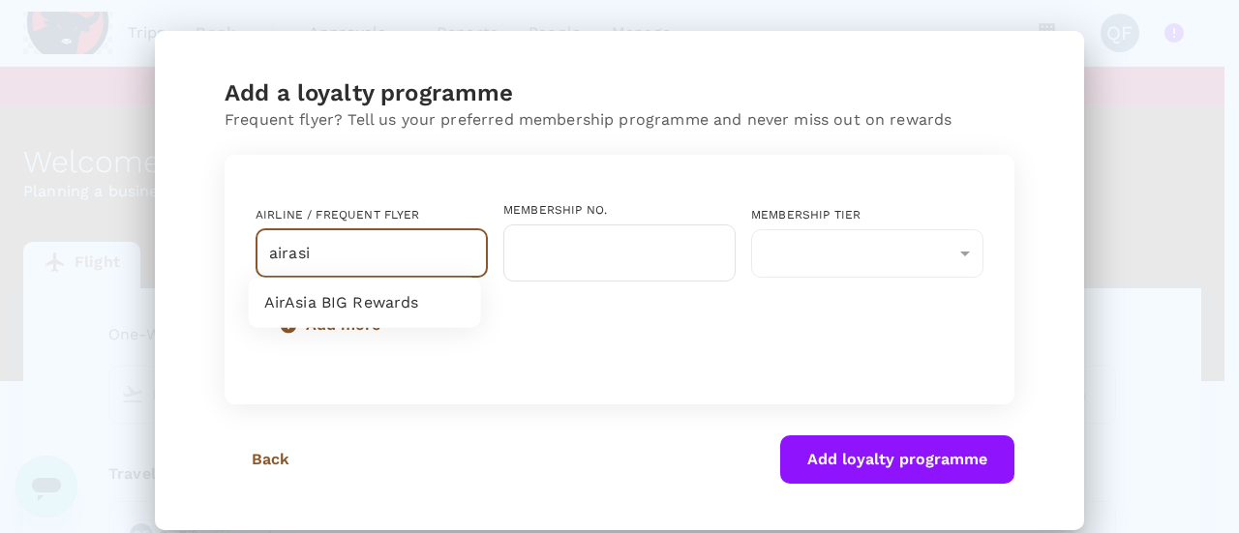
click at [416, 308] on li "AirAsia BIG Rewards" at bounding box center [365, 303] width 232 height 35
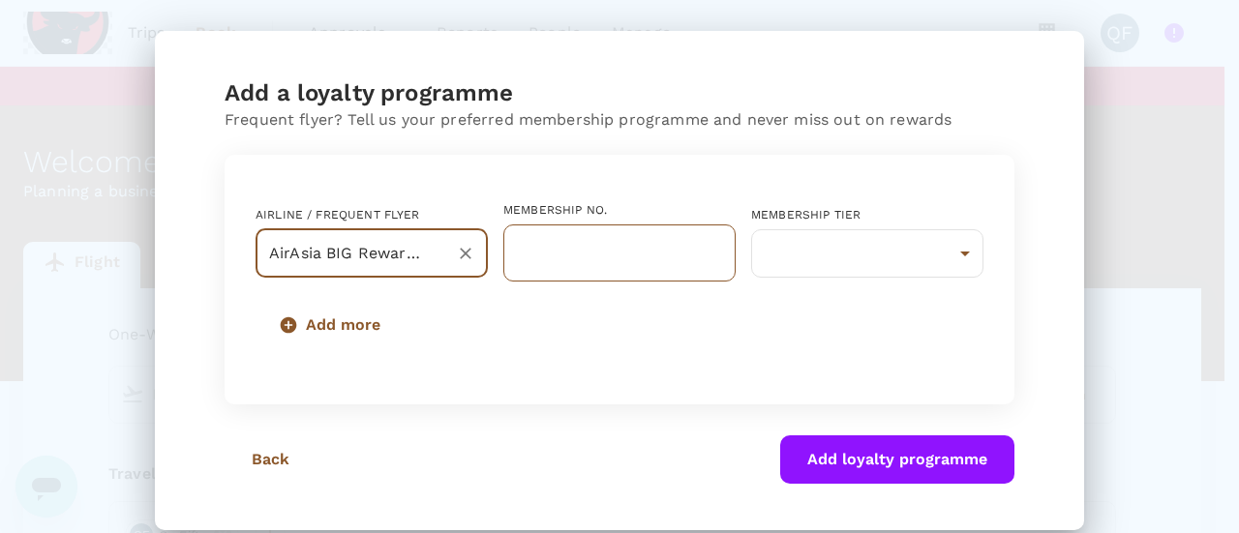
type input "AirAsia BIG Rewards"
drag, startPoint x: 498, startPoint y: 251, endPoint x: 523, endPoint y: 249, distance: 25.2
click at [503, 251] on input "text" at bounding box center [619, 253] width 232 height 57
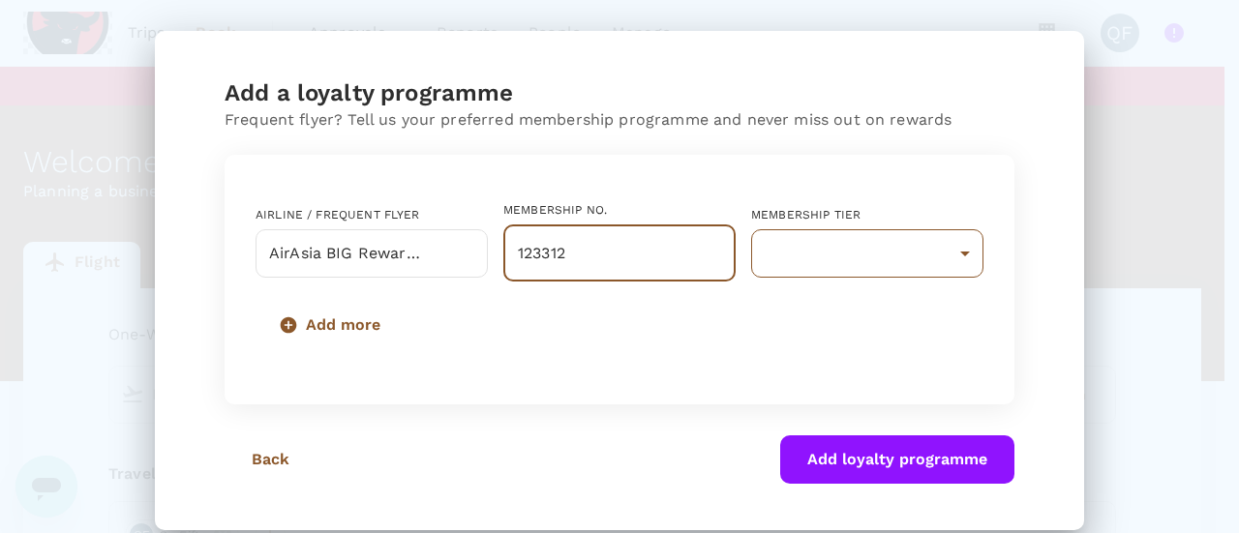
type input "123312"
click at [852, 247] on body "Trips Book Approvals 0 Reports People Manage QF You have not verified your emai…" at bounding box center [619, 424] width 1239 height 848
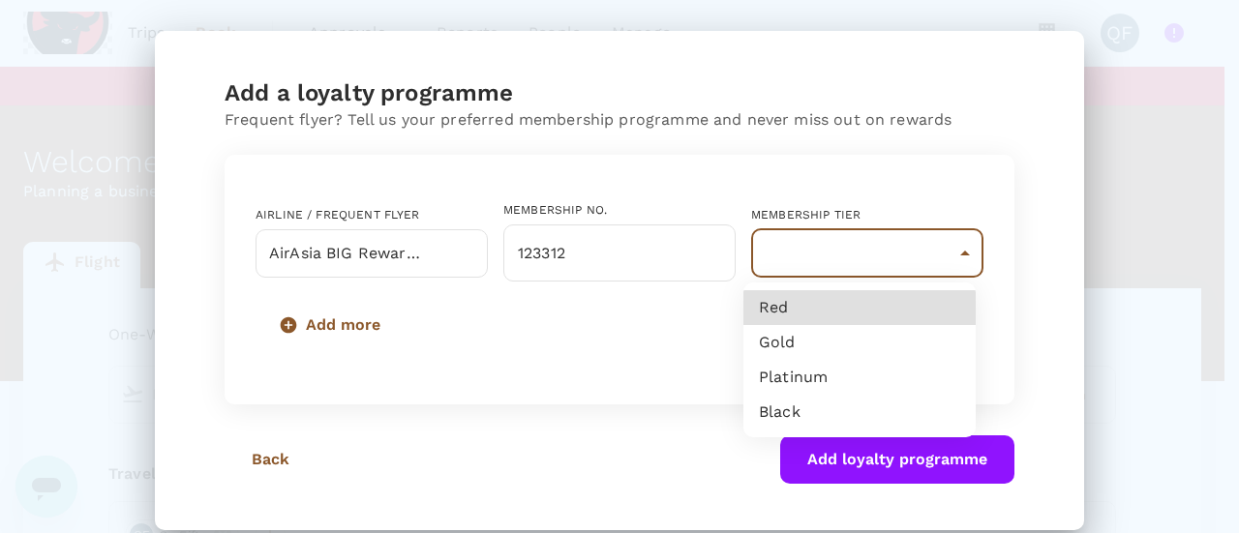
click at [857, 327] on li "Gold" at bounding box center [859, 342] width 232 height 35
type input "8"
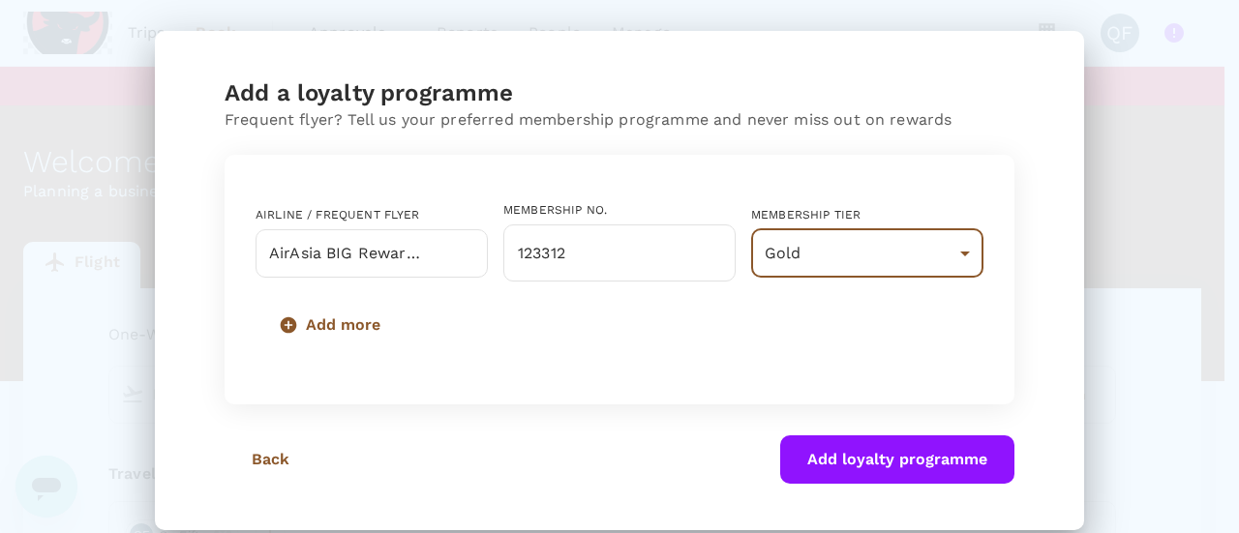
click at [875, 477] on button "Add loyalty programme" at bounding box center [897, 460] width 234 height 48
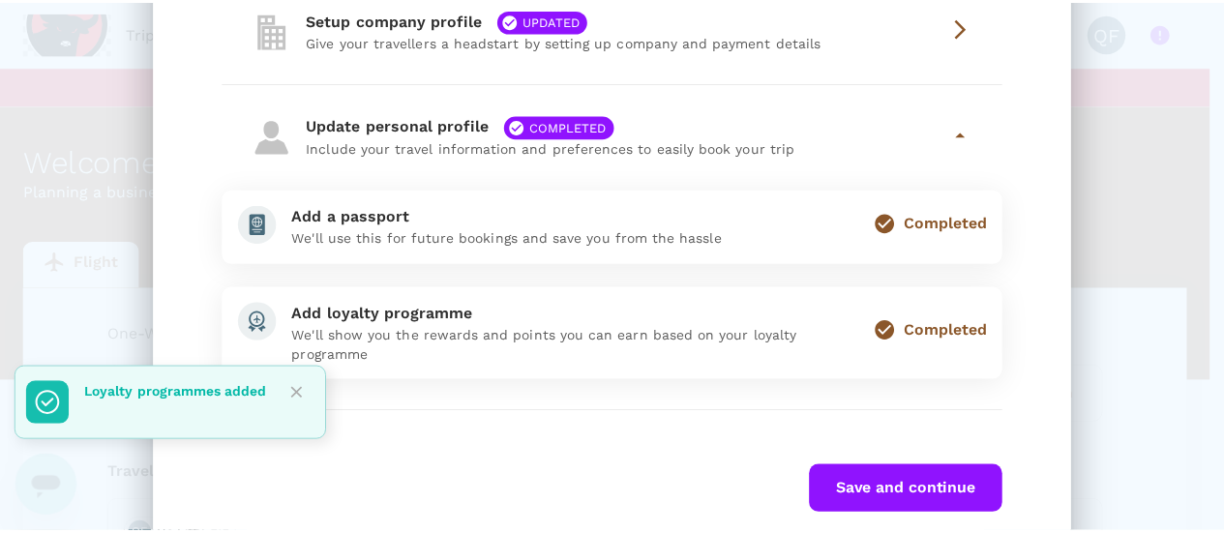
scroll to position [222, 0]
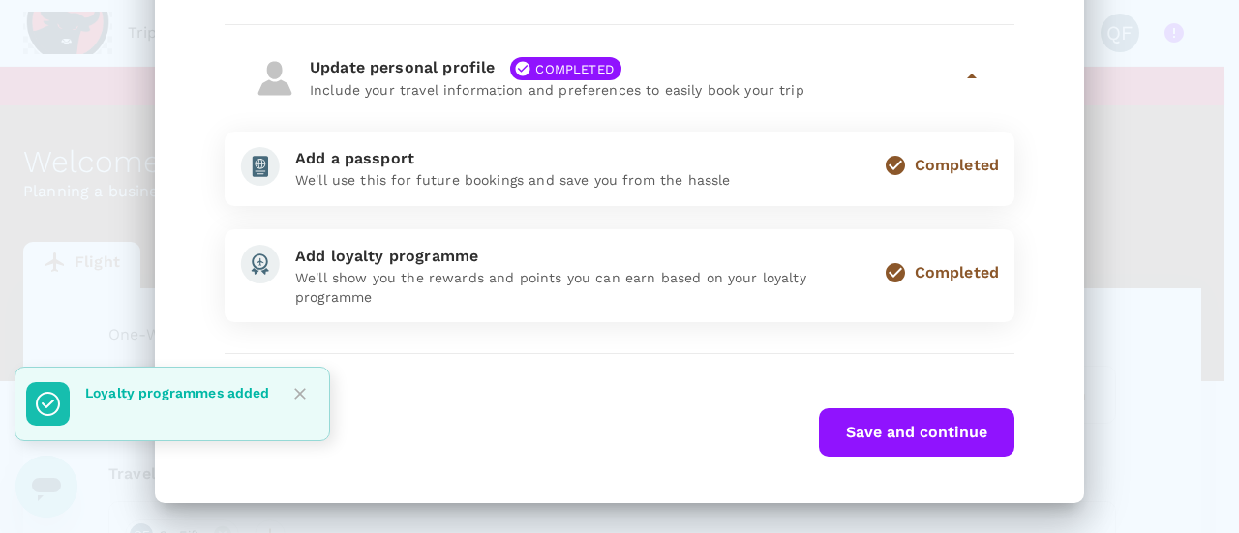
click at [947, 431] on button "Save and continue" at bounding box center [917, 432] width 196 height 48
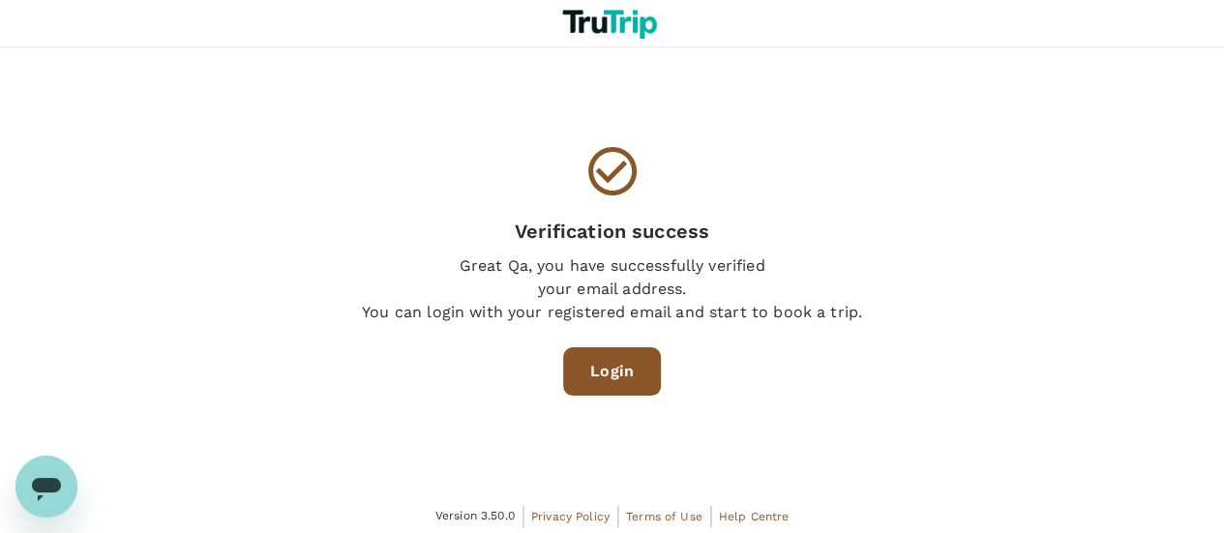
click at [627, 359] on link "Login" at bounding box center [612, 371] width 98 height 48
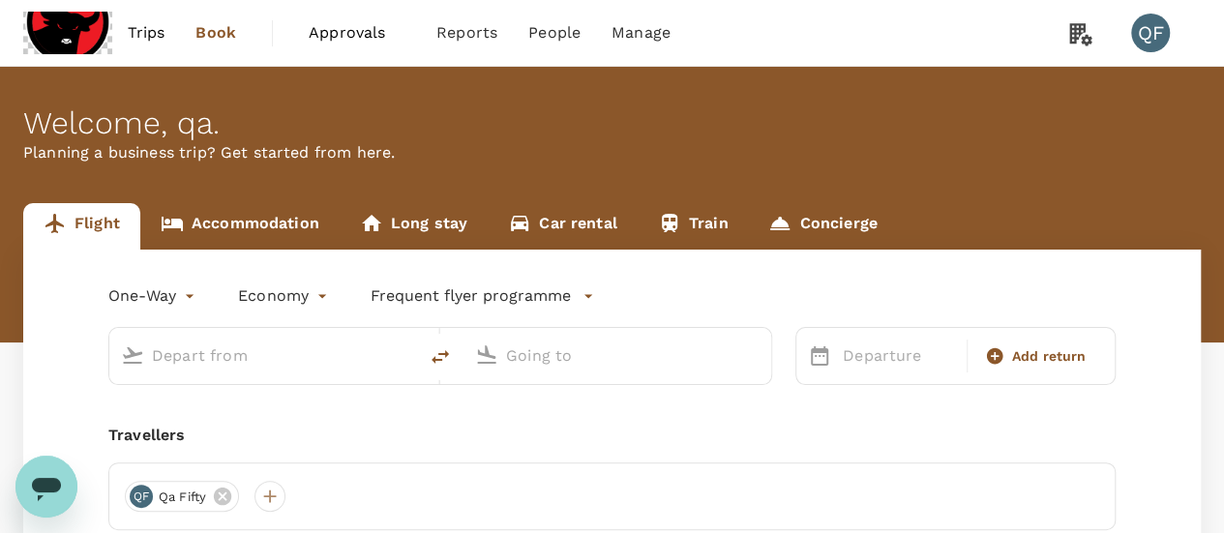
click at [218, 375] on div at bounding box center [263, 356] width 308 height 56
click at [227, 366] on input "text" at bounding box center [264, 356] width 225 height 30
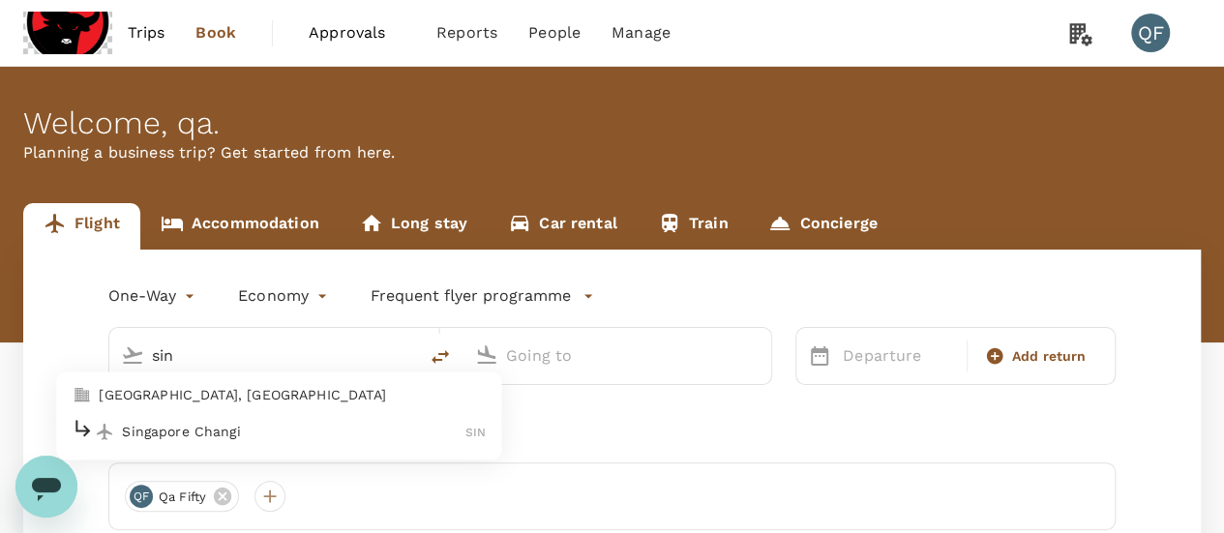
click at [213, 433] on p "Singapore Changi" at bounding box center [294, 431] width 344 height 19
type input "Singapore Changi (SIN)"
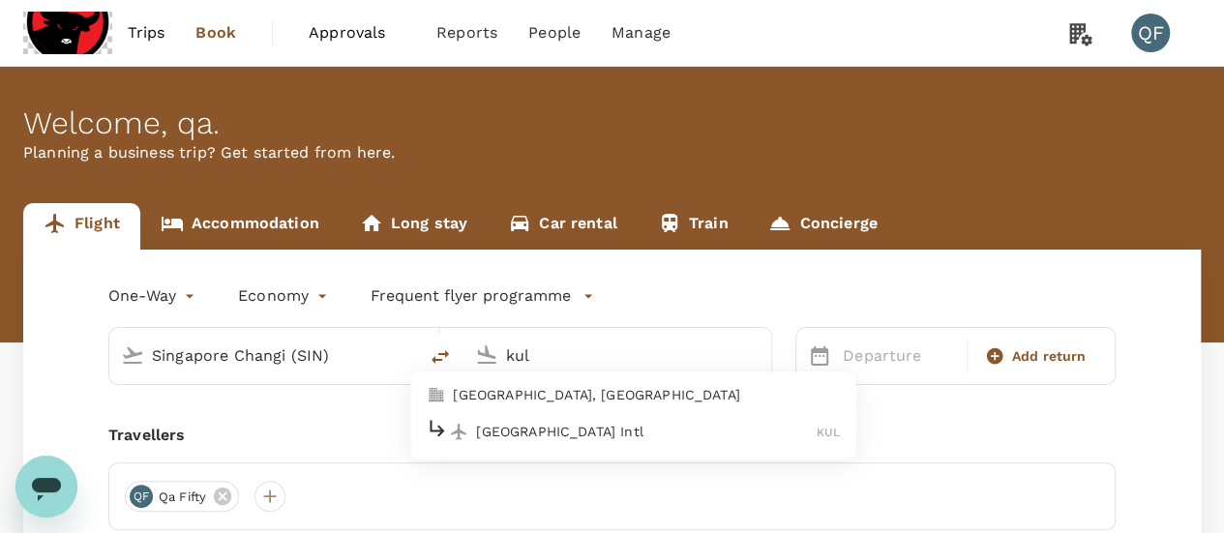
click at [578, 417] on div "Kuala Lumpur Intl KUL" at bounding box center [633, 432] width 414 height 30
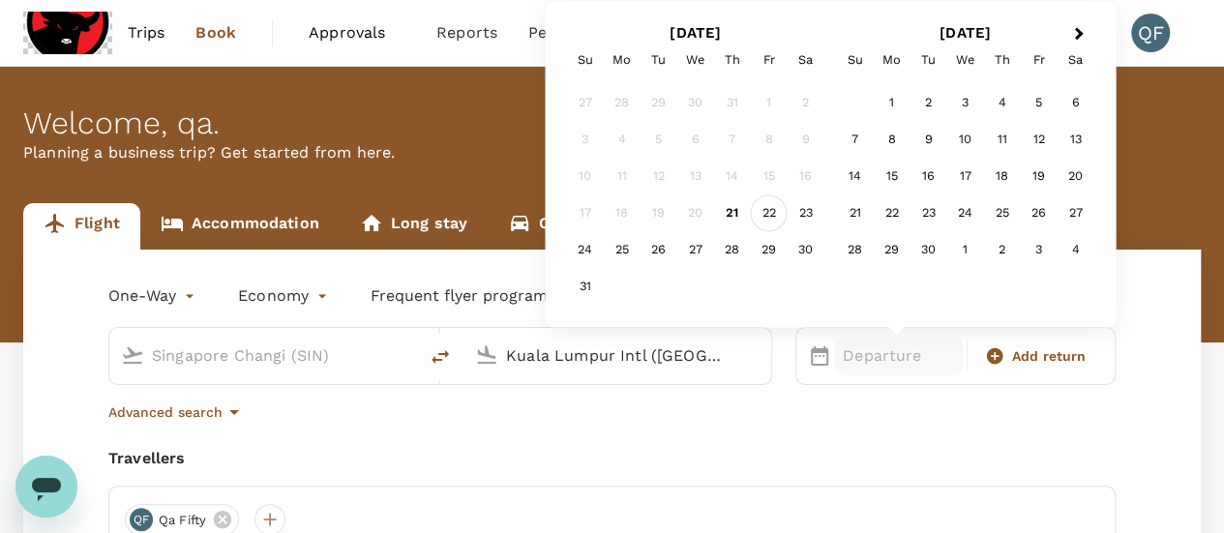
type input "Kuala Lumpur Intl (KUL)"
click at [756, 208] on div "22" at bounding box center [769, 214] width 37 height 37
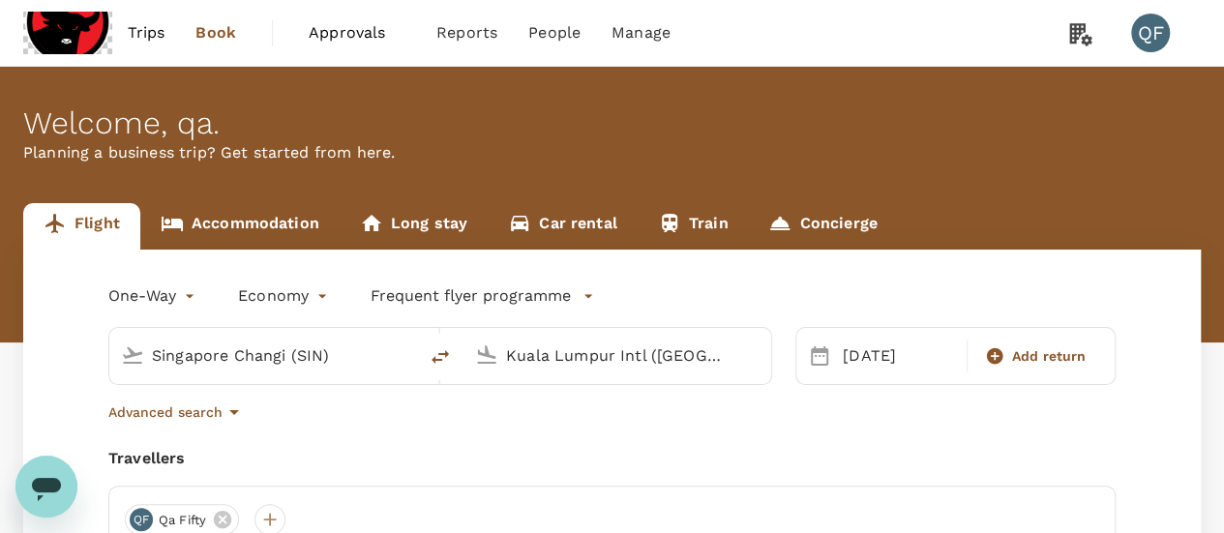
scroll to position [297, 0]
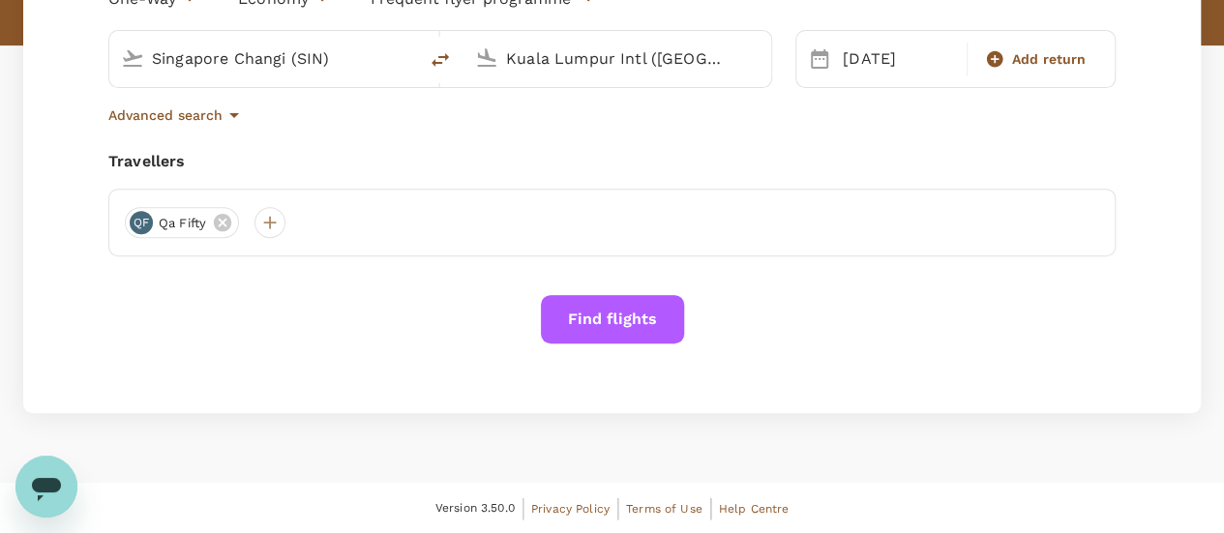
click at [641, 316] on button "Find flights" at bounding box center [612, 319] width 143 height 48
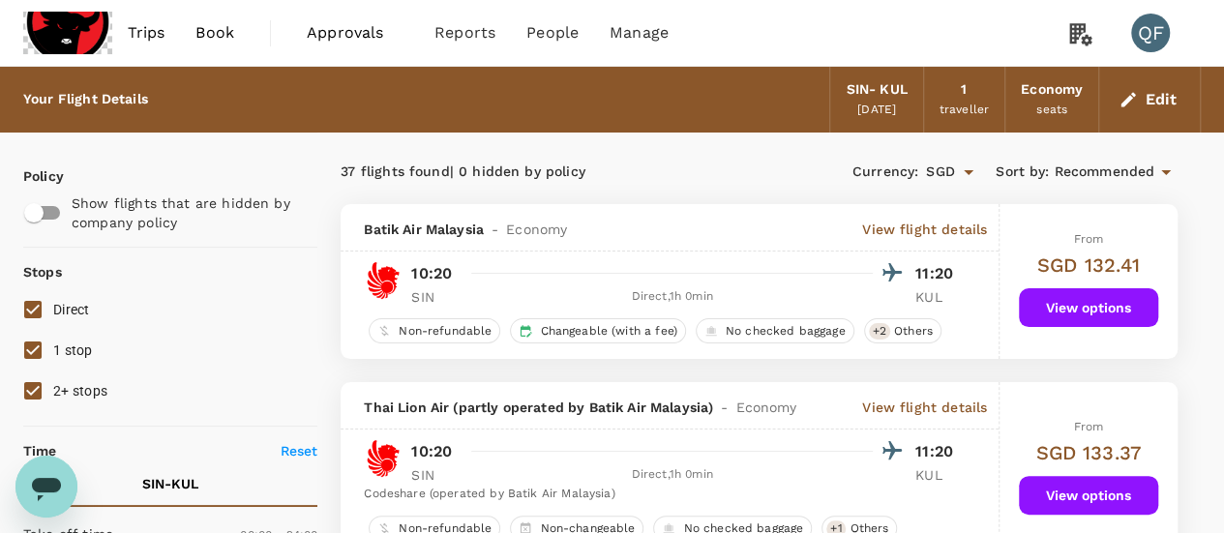
click at [1159, 105] on button "Edit" at bounding box center [1150, 99] width 70 height 31
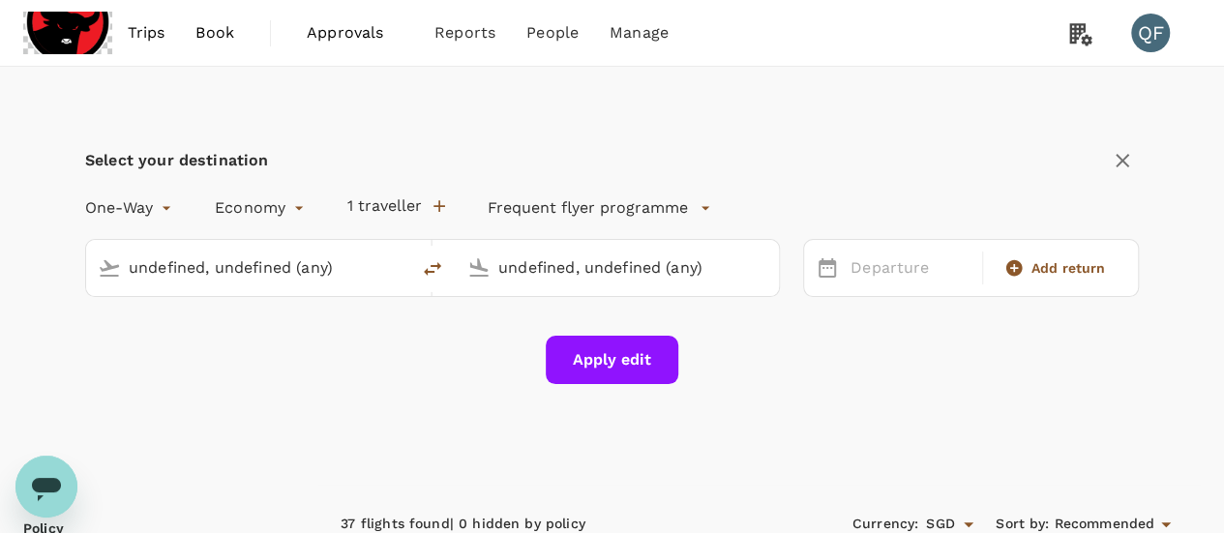
type input "Singapore Changi (SIN)"
type input "Kuala Lumpur Intl (KUL)"
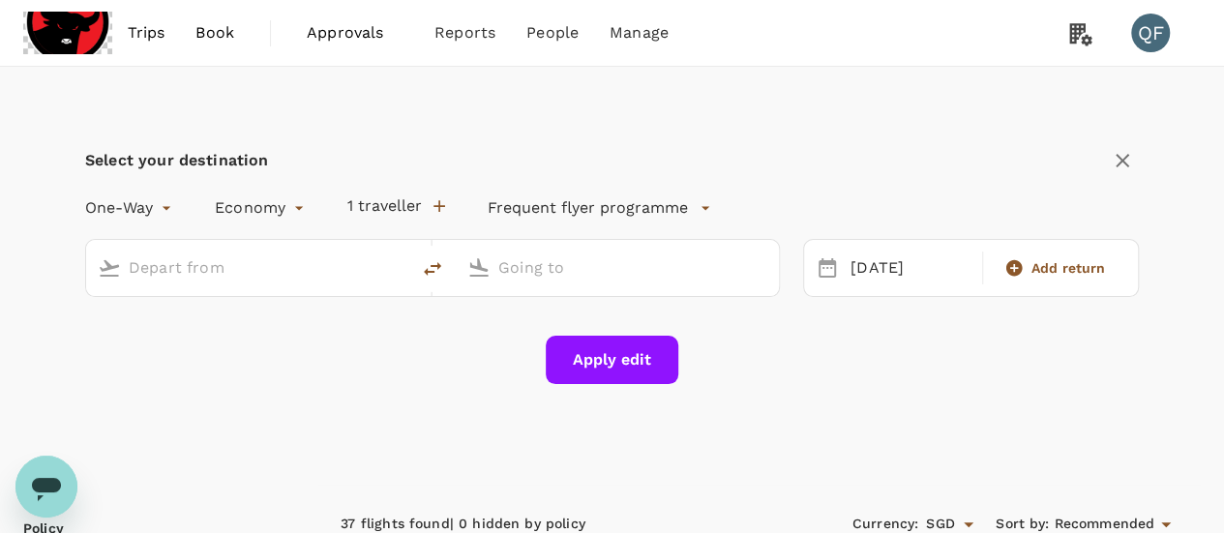
type input "Singapore Changi (SIN)"
type input "Kuala Lumpur Intl (KUL)"
click at [408, 261] on div "Singapore Changi (SIN)" at bounding box center [247, 268] width 323 height 56
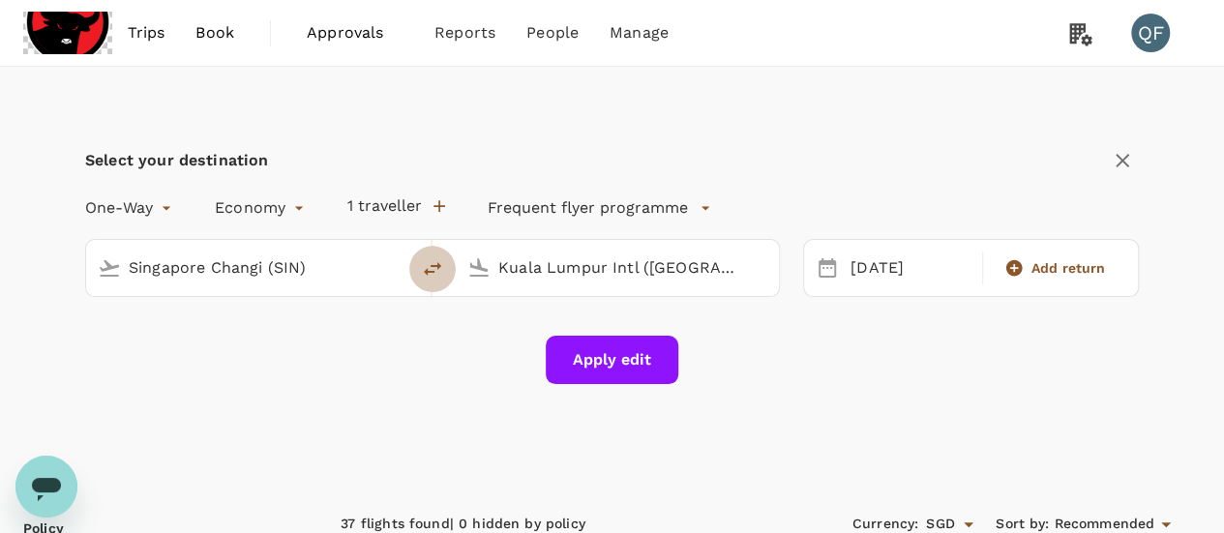
click at [439, 268] on icon "delete" at bounding box center [432, 268] width 23 height 23
type input "Kuala Lumpur Intl (KUL)"
type input "Singapore Changi (SIN)"
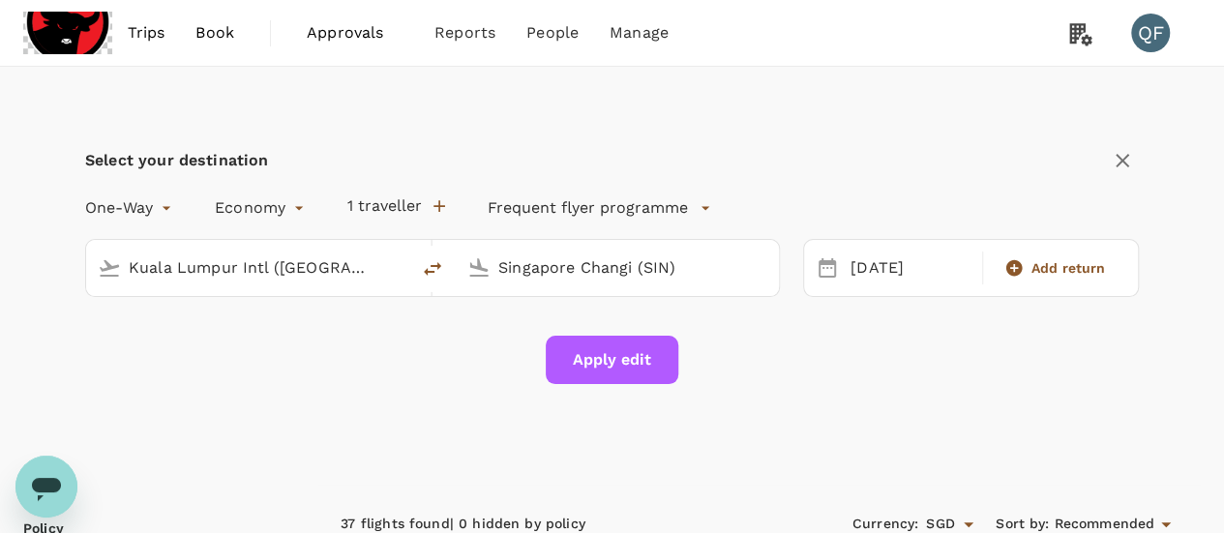
click at [581, 346] on button "Apply edit" at bounding box center [612, 360] width 133 height 48
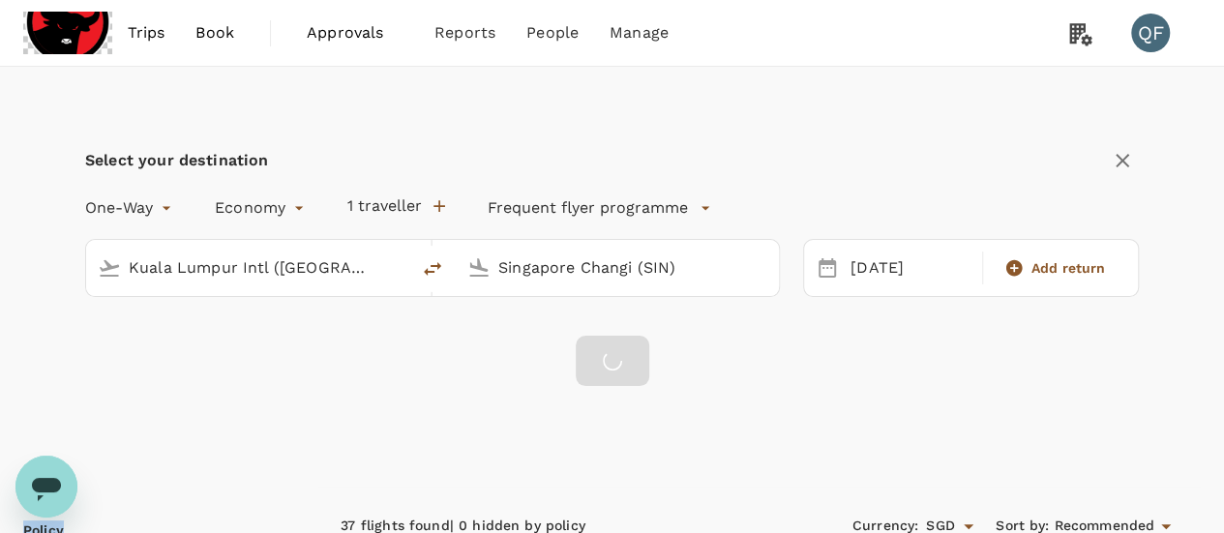
click at [581, 346] on div at bounding box center [613, 361] width 74 height 50
click at [583, 346] on div at bounding box center [613, 361] width 74 height 50
checkbox input "false"
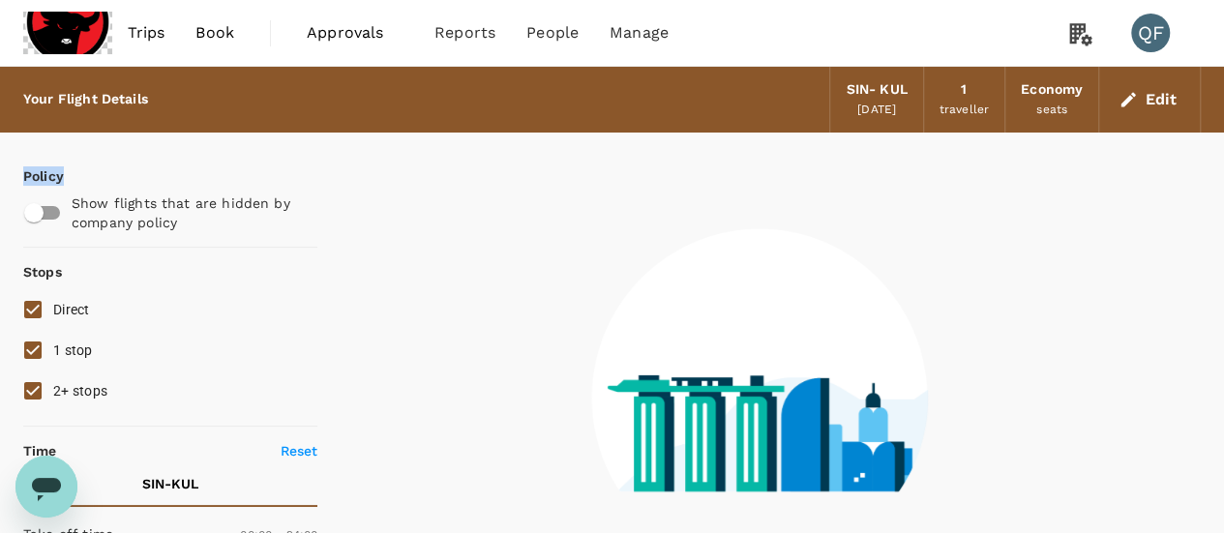
type input "1440"
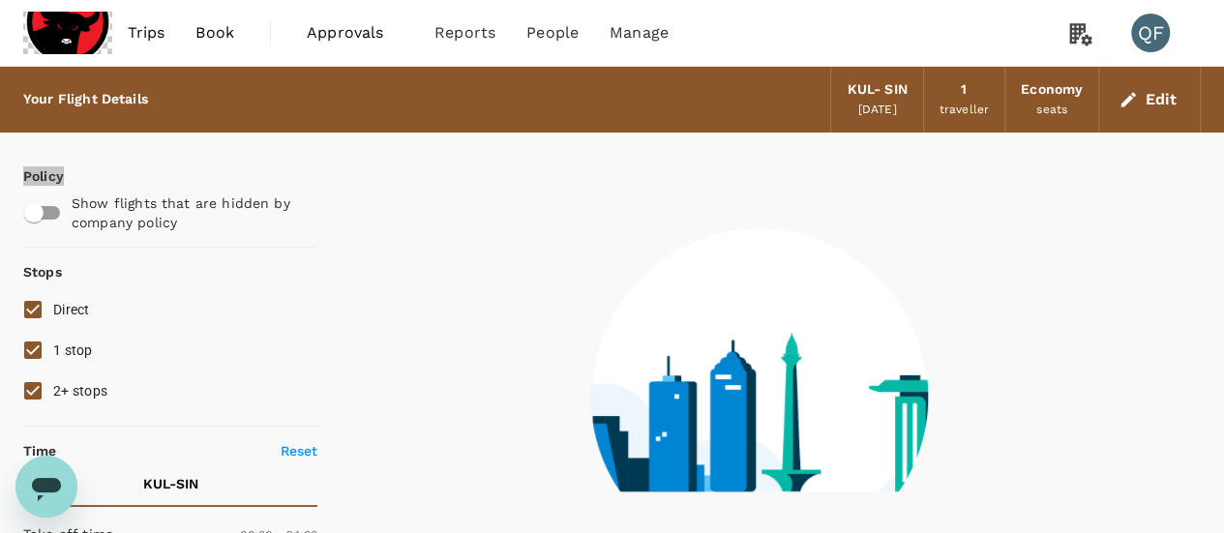
type input "895"
checkbox input "true"
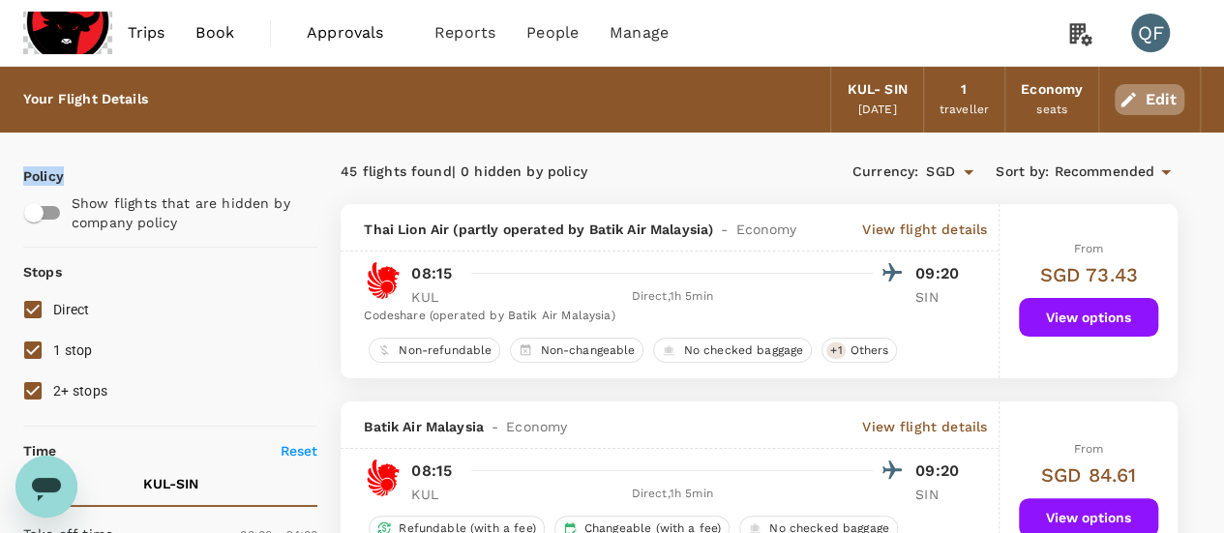
click at [1175, 92] on button "Edit" at bounding box center [1150, 99] width 70 height 31
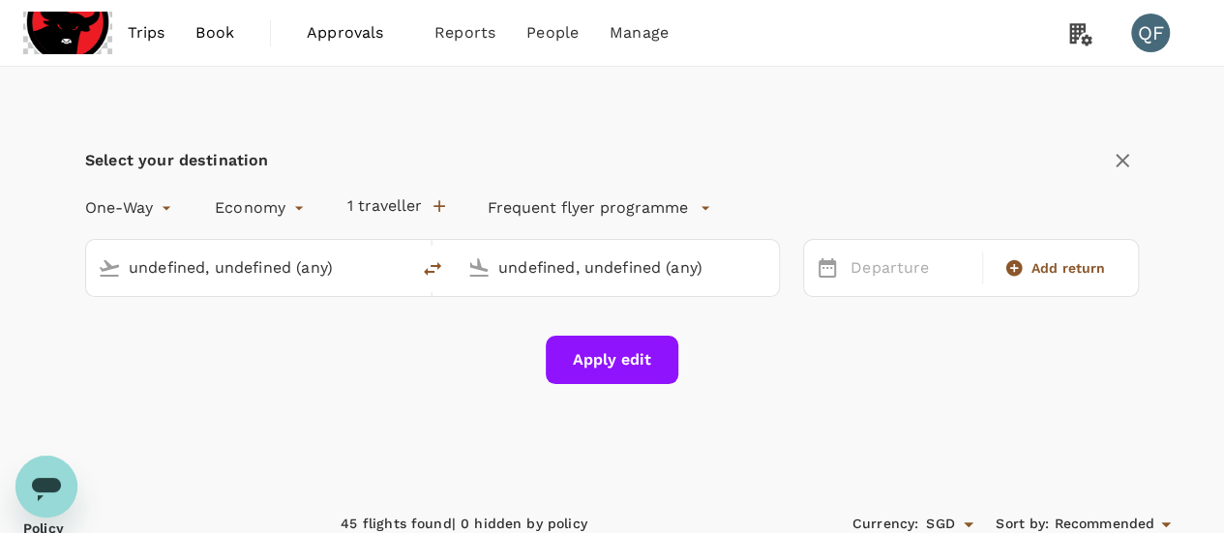
type input "Kuala Lumpur Intl (KUL)"
type input "Singapore Changi (SIN)"
type input "Kuala Lumpur Intl (KUL)"
type input "Singapore Changi (SIN)"
click at [426, 266] on icon "delete" at bounding box center [432, 268] width 23 height 23
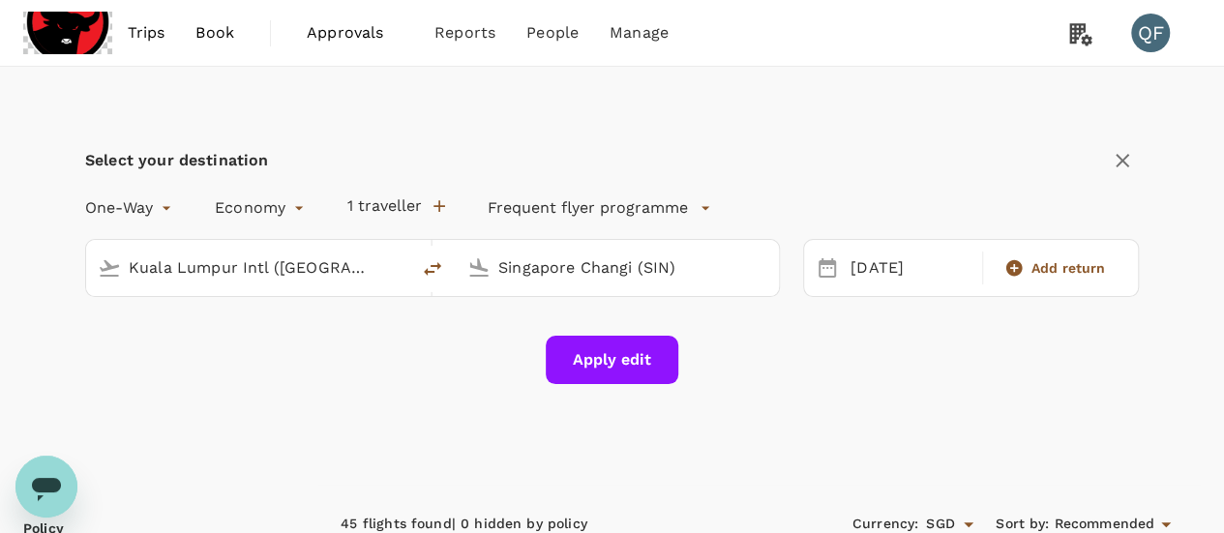
type input "Singapore Changi (SIN)"
click at [519, 264] on input "Kuala Lumpur Intl (KUL)" at bounding box center [618, 268] width 240 height 30
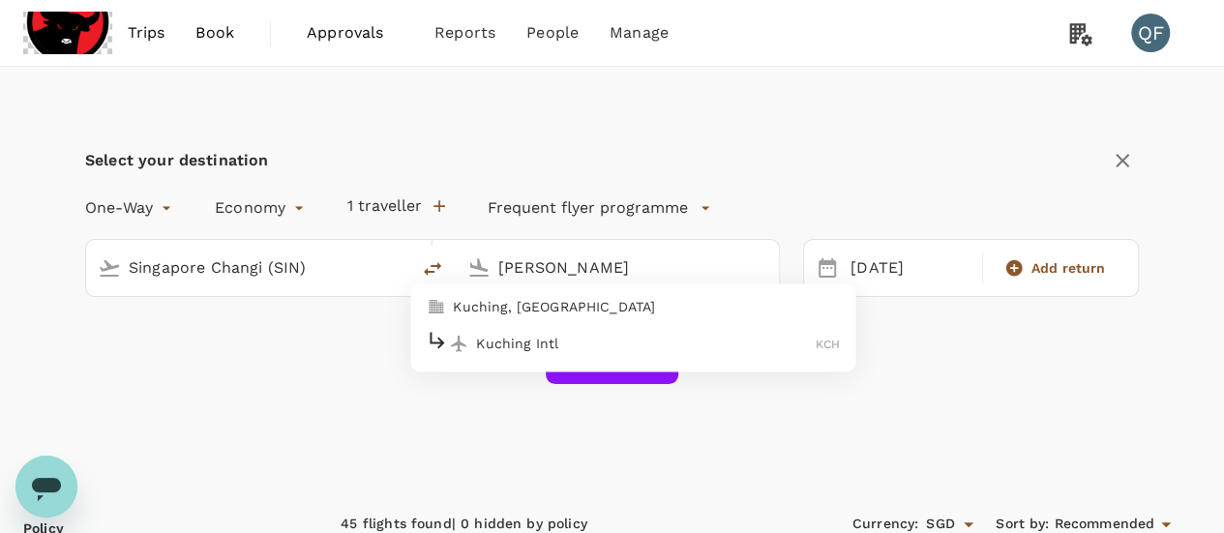
click at [544, 334] on p "Kuching Intl" at bounding box center [646, 343] width 340 height 19
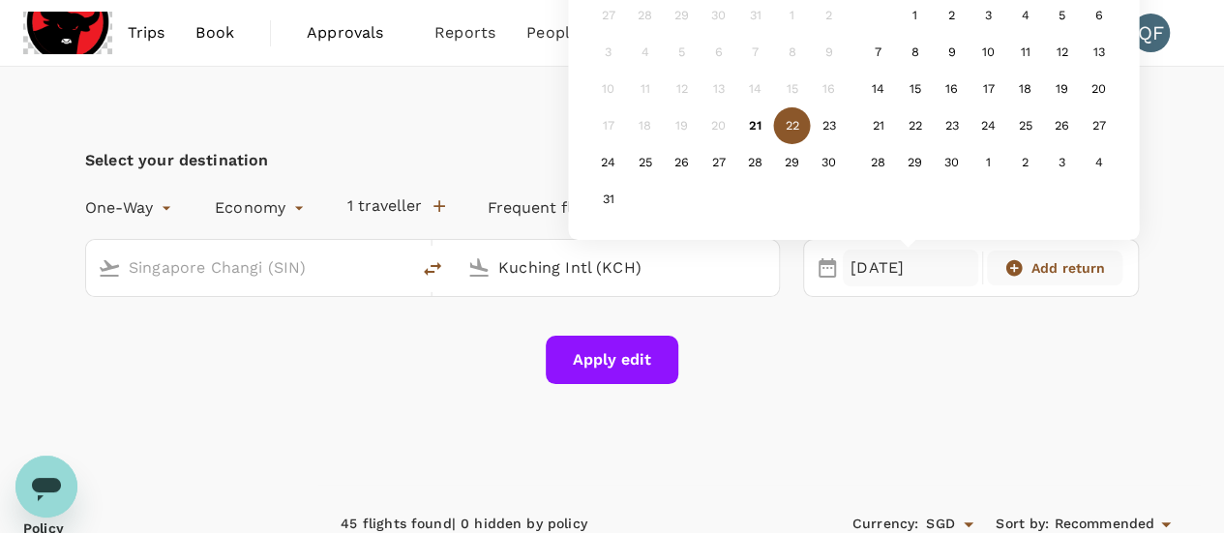
type input "Kuching Intl (KCH)"
click at [1045, 258] on span "Add return" at bounding box center [1069, 267] width 75 height 19
type input "roundtrip"
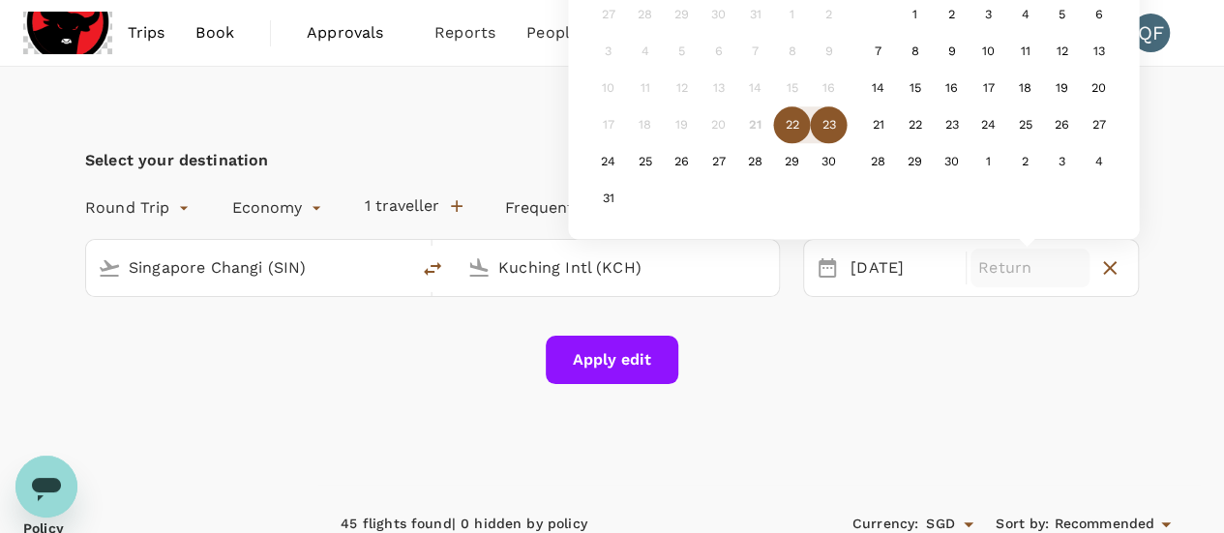
click at [833, 121] on div "23" at bounding box center [829, 125] width 37 height 37
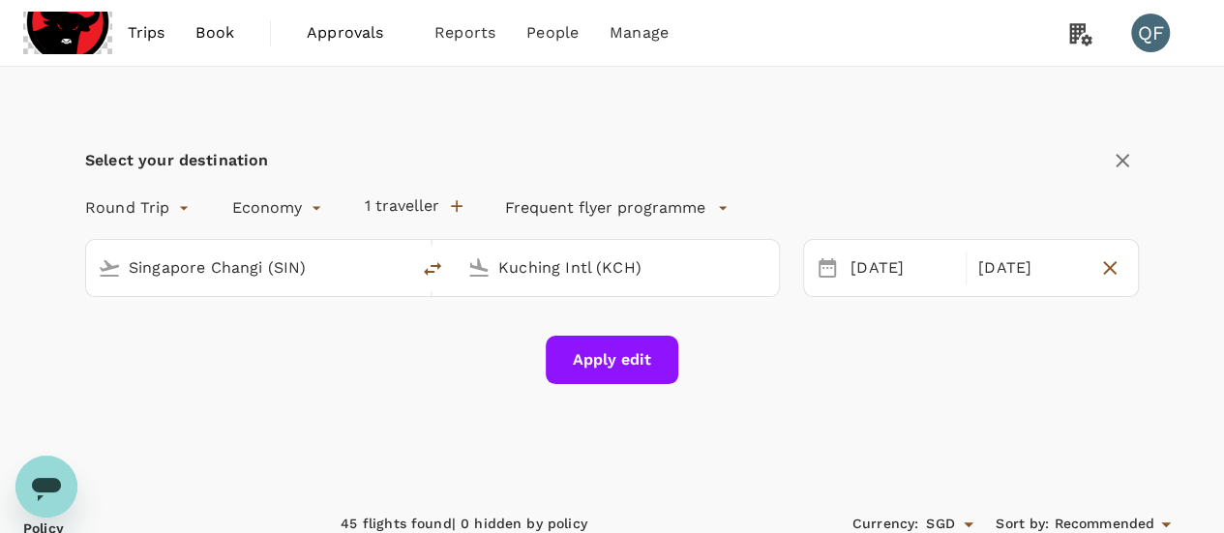
drag, startPoint x: 678, startPoint y: 331, endPoint x: 658, endPoint y: 346, distance: 24.2
click at [675, 333] on div "Round Trip roundtrip Economy economy 1 traveller Frequent flyer programme Singa…" at bounding box center [612, 284] width 1054 height 199
click at [658, 346] on button "Apply edit" at bounding box center [612, 360] width 133 height 48
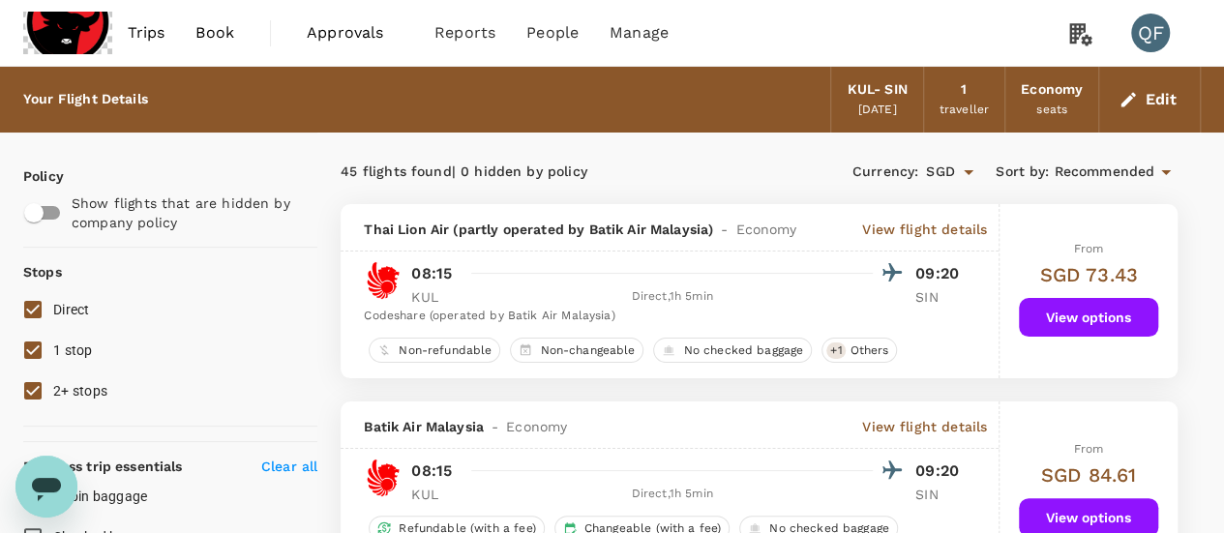
checkbox input "false"
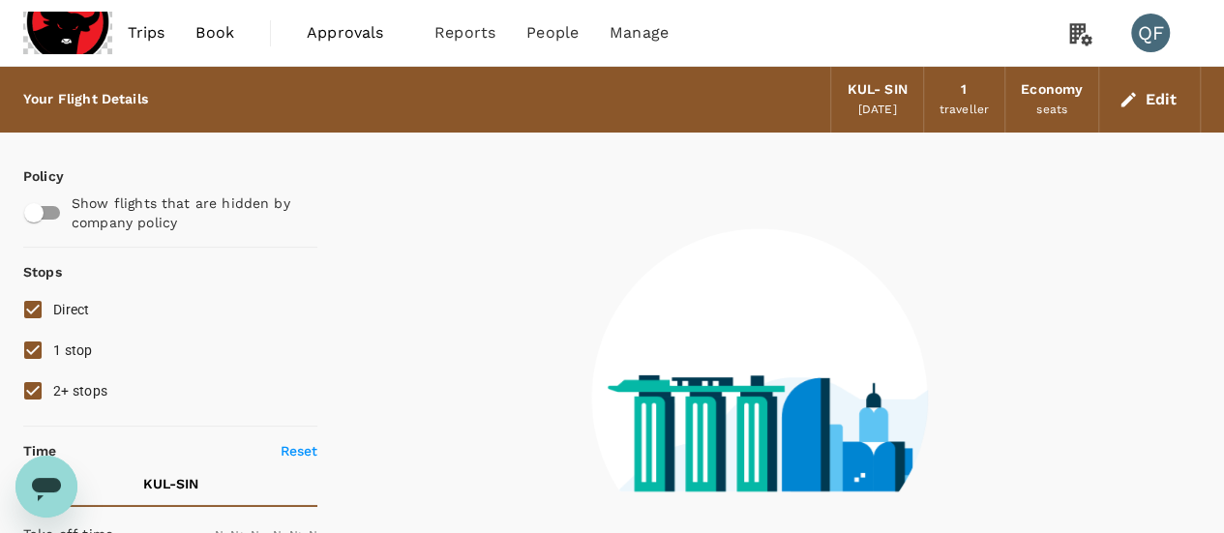
type input "1440"
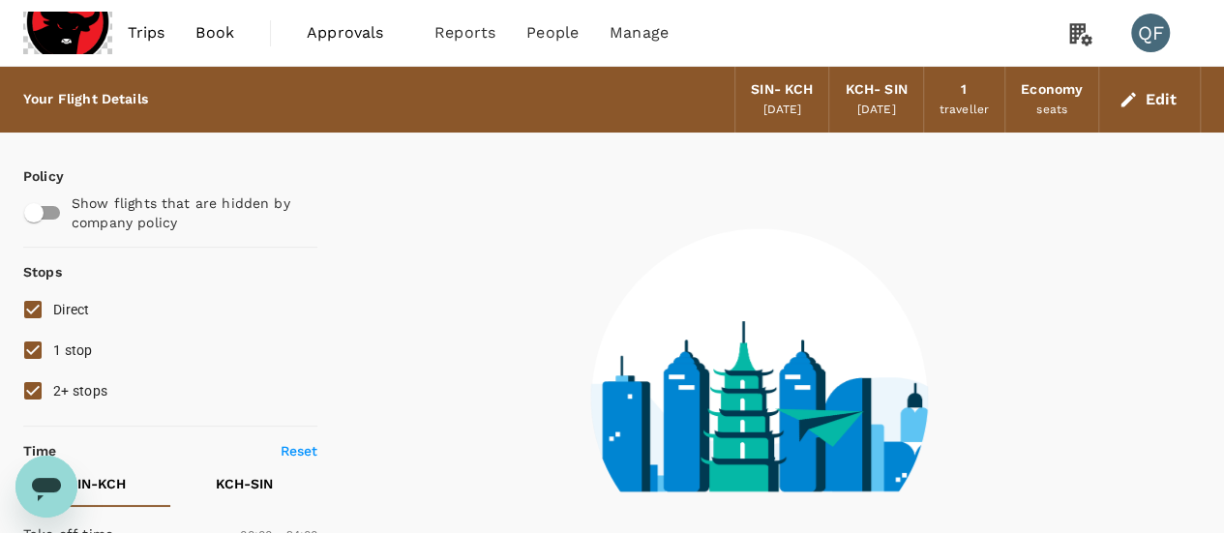
type input "790"
checkbox input "true"
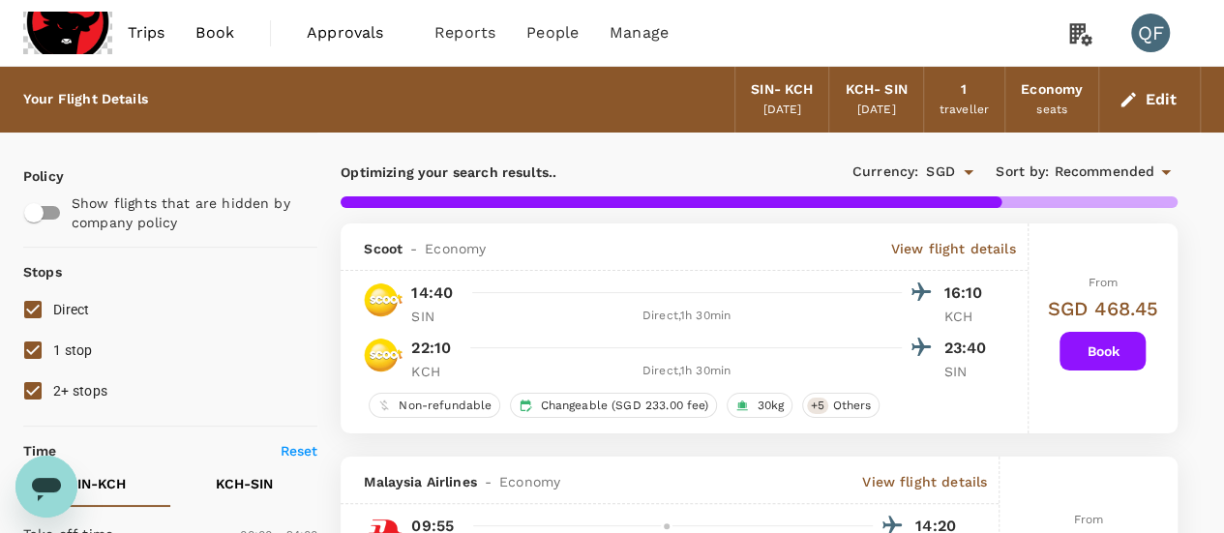
type input "935"
click at [1148, 100] on button "Edit" at bounding box center [1150, 99] width 70 height 31
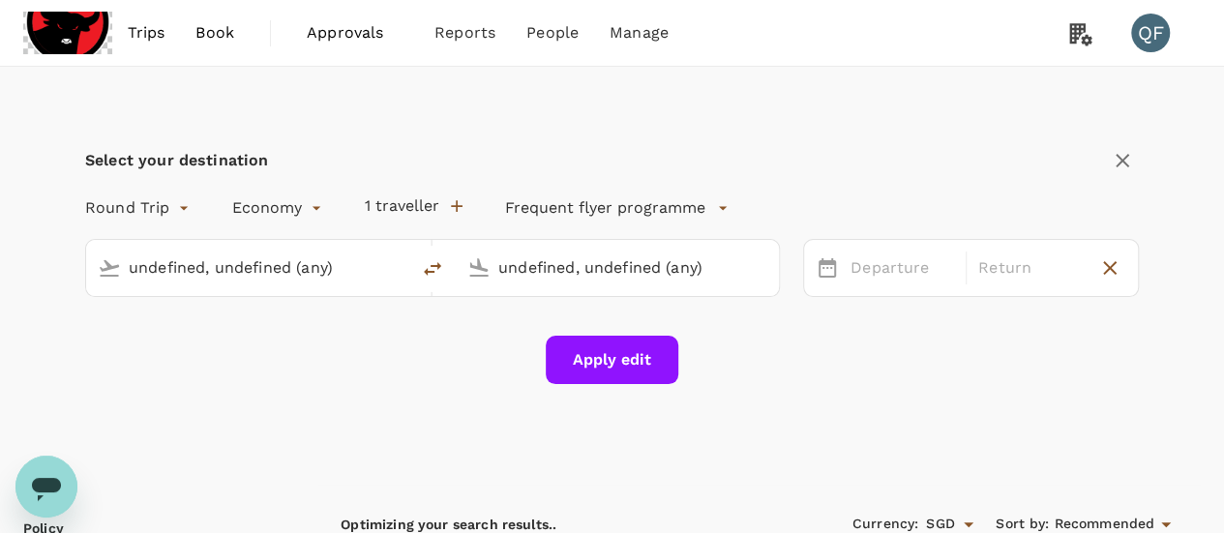
type input "Singapore Changi (SIN)"
type input "Kuching Intl (KCH)"
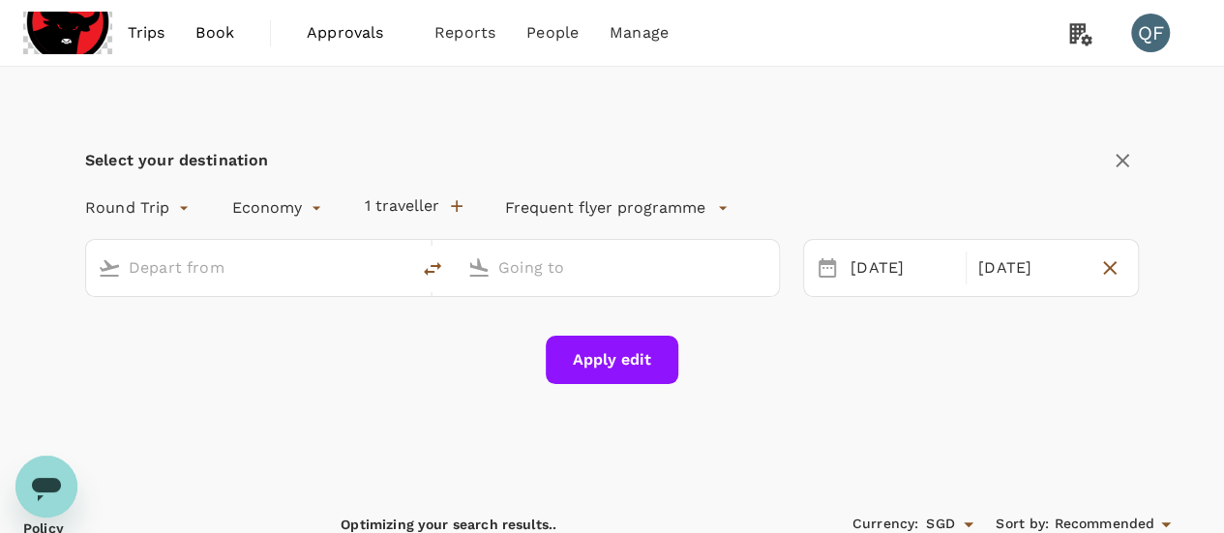
type input "Singapore Changi (SIN)"
click at [553, 260] on input "Kuching Intl (KCH)" at bounding box center [618, 268] width 240 height 30
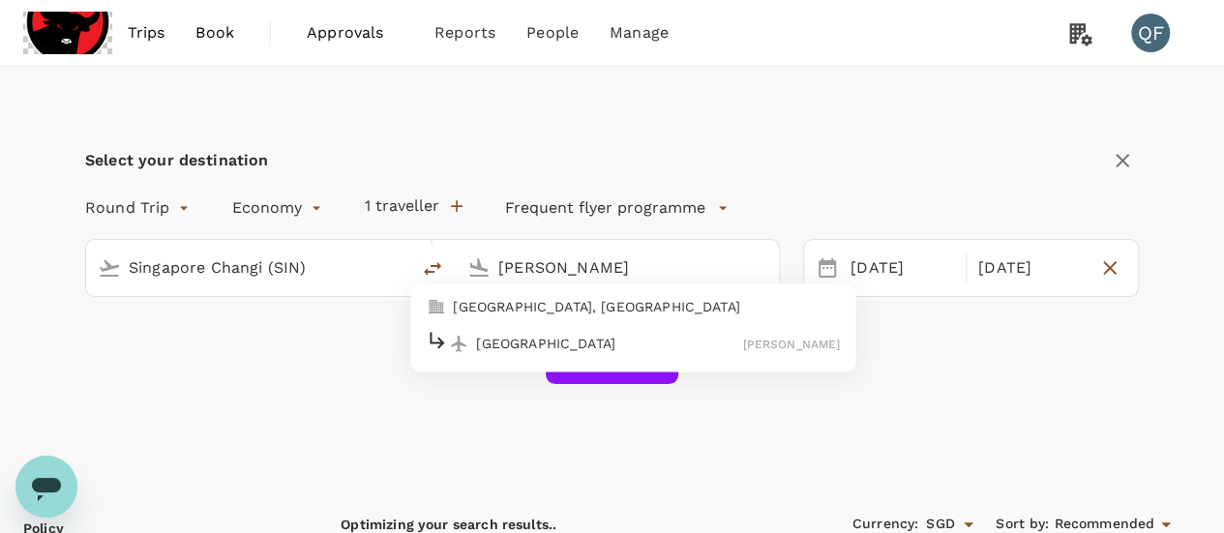
click at [618, 336] on p "Melbourne" at bounding box center [609, 343] width 266 height 19
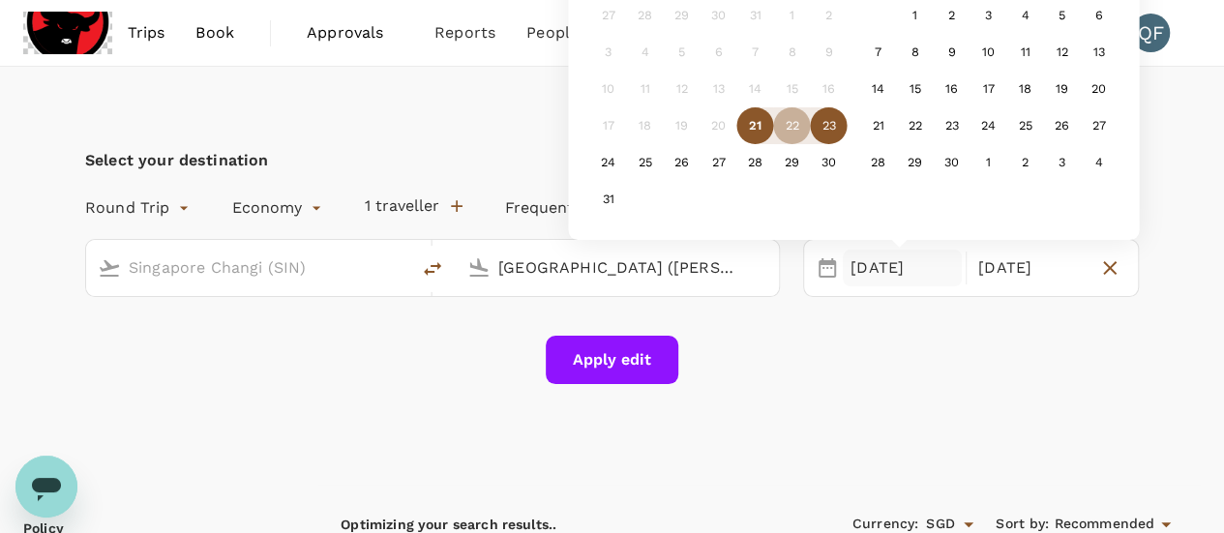
type input "Melbourne (MEL)"
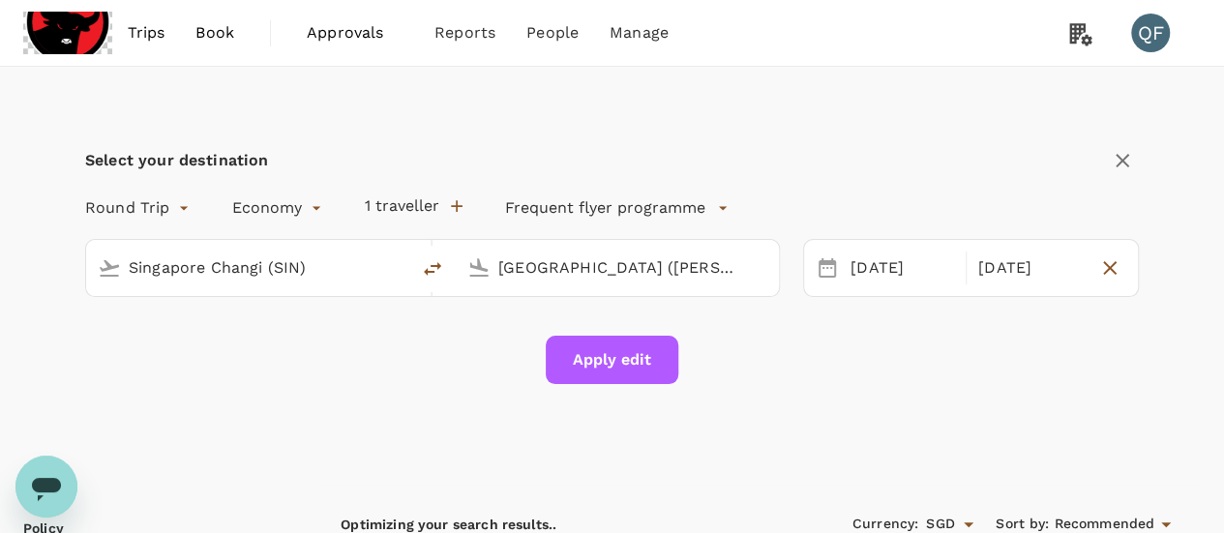
click at [608, 361] on button "Apply edit" at bounding box center [612, 360] width 133 height 48
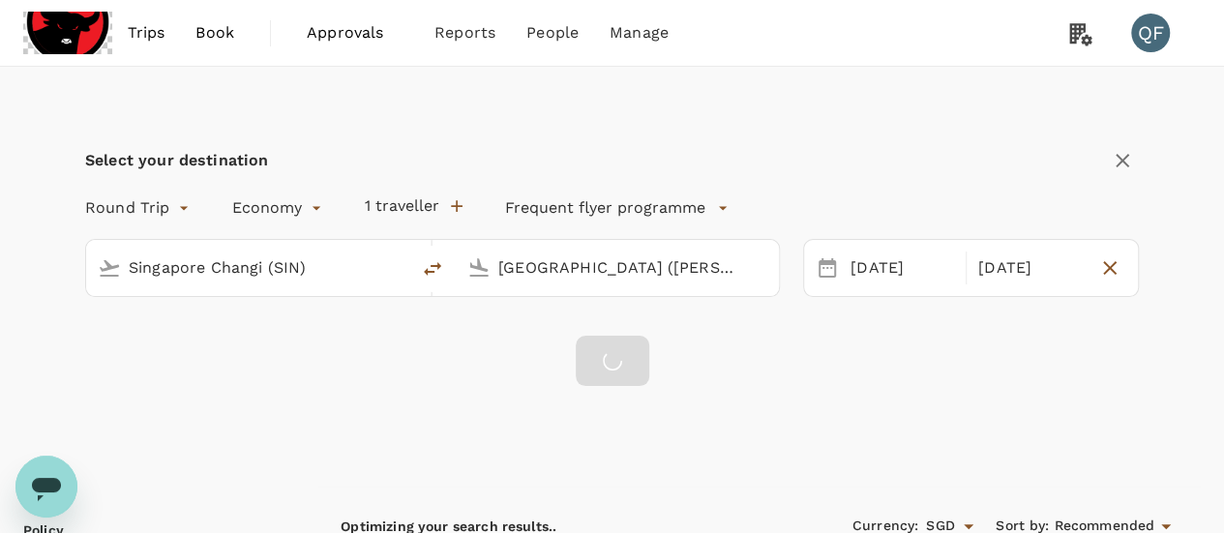
checkbox input "false"
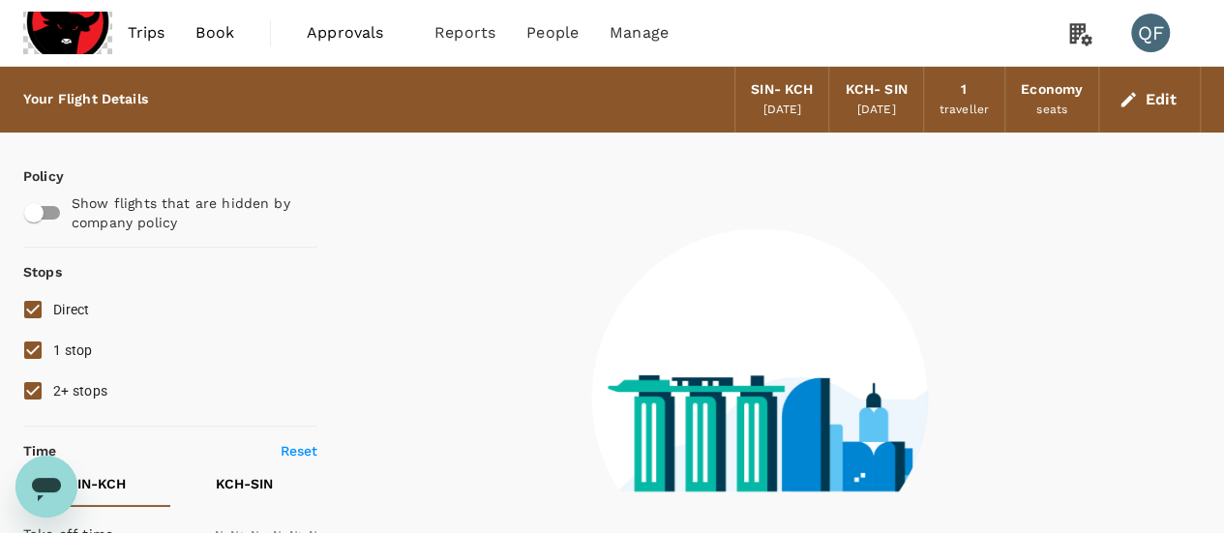
type input "1440"
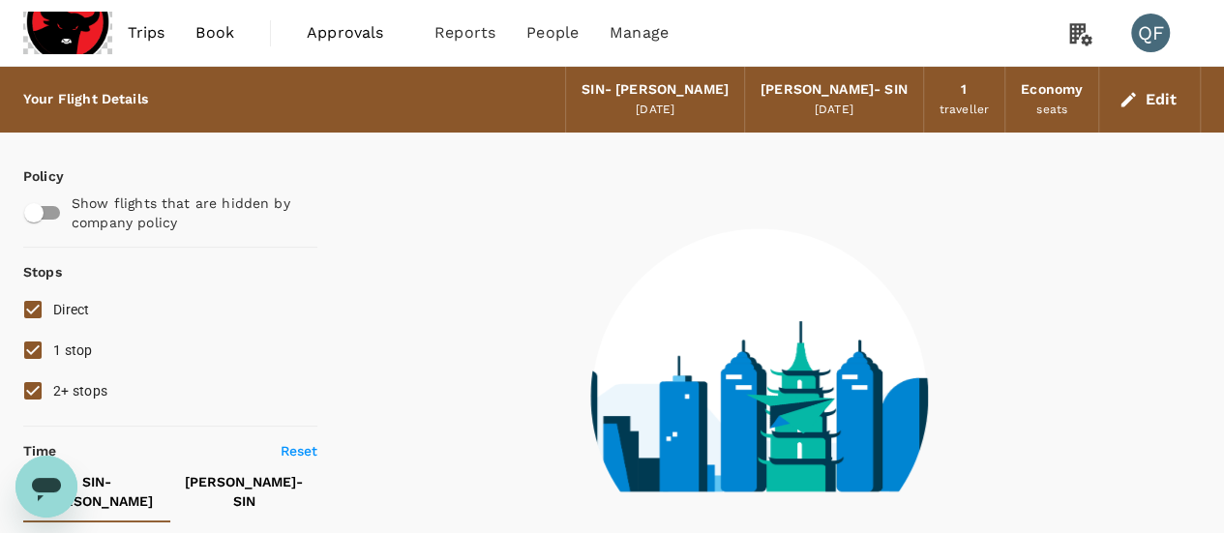
type input "1455"
checkbox input "true"
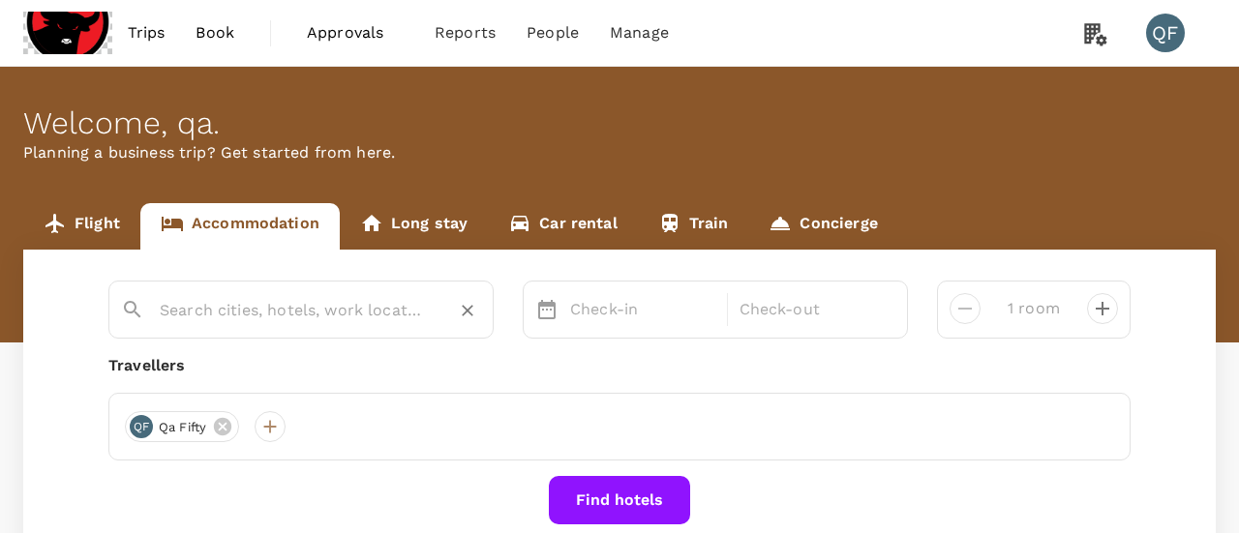
click at [281, 302] on input "text" at bounding box center [293, 310] width 267 height 30
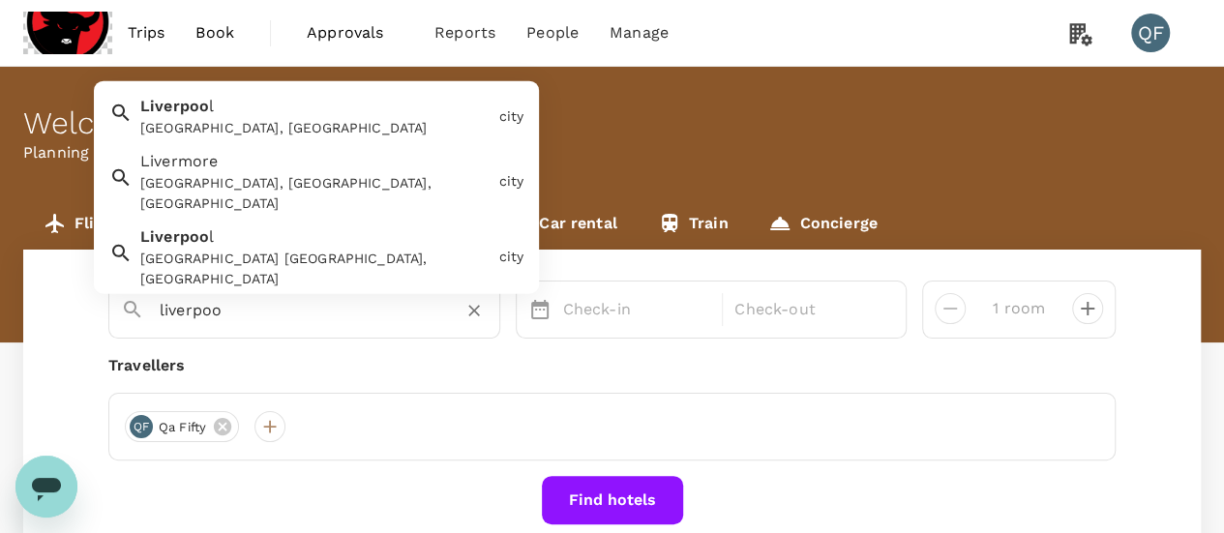
click at [201, 100] on span "Liverpoo" at bounding box center [174, 106] width 69 height 18
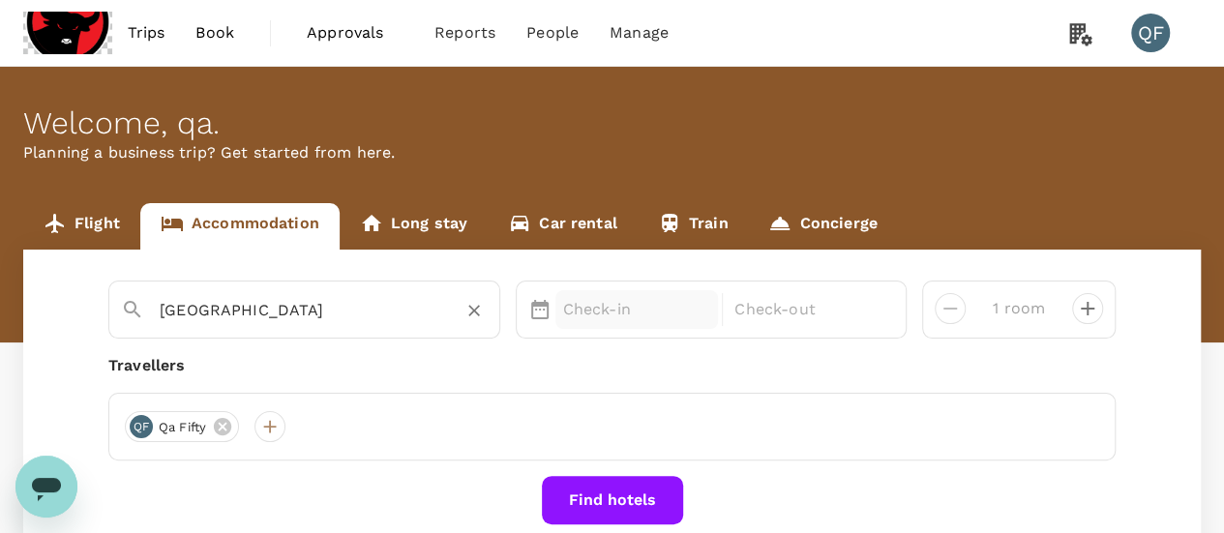
type input "Liverpool"
click at [573, 305] on p "Check-in" at bounding box center [637, 309] width 148 height 23
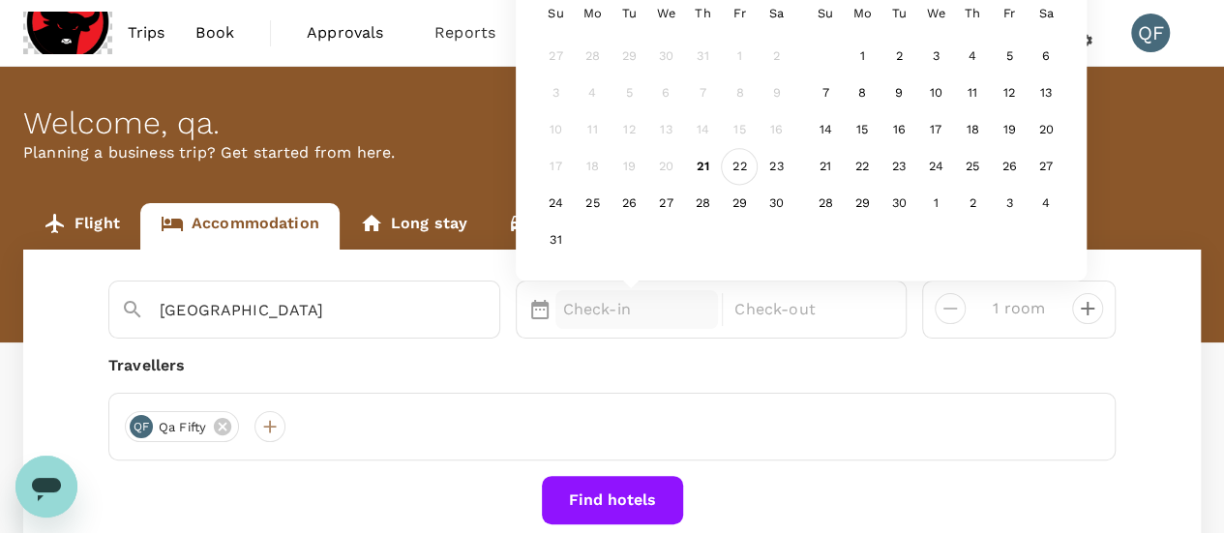
click at [747, 165] on div "22" at bounding box center [739, 167] width 37 height 37
click at [774, 163] on div "23" at bounding box center [776, 167] width 37 height 37
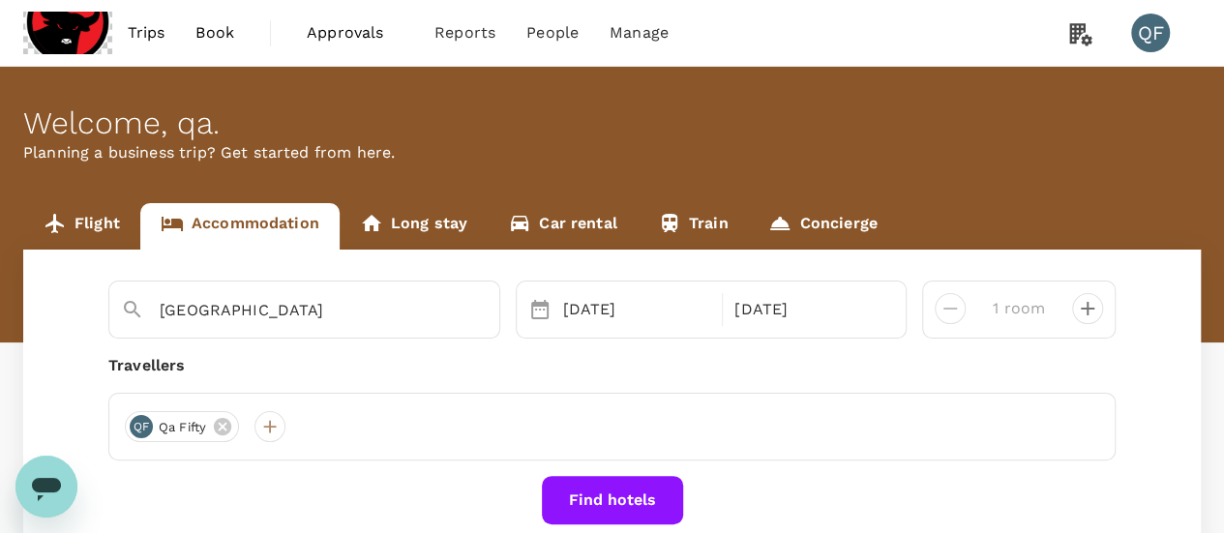
click at [652, 473] on div "Liverpool Selected date: Friday, August 22nd, 2025 22 Aug Selected date: Saturd…" at bounding box center [612, 414] width 1178 height 329
click at [649, 479] on button "Find hotels" at bounding box center [612, 500] width 141 height 48
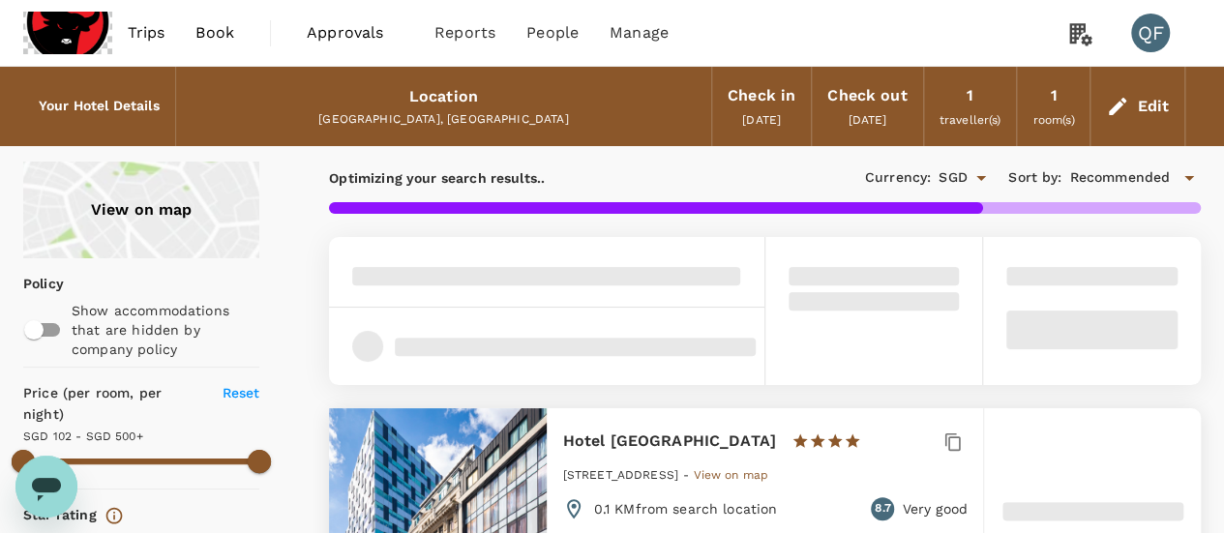
type input "499.06"
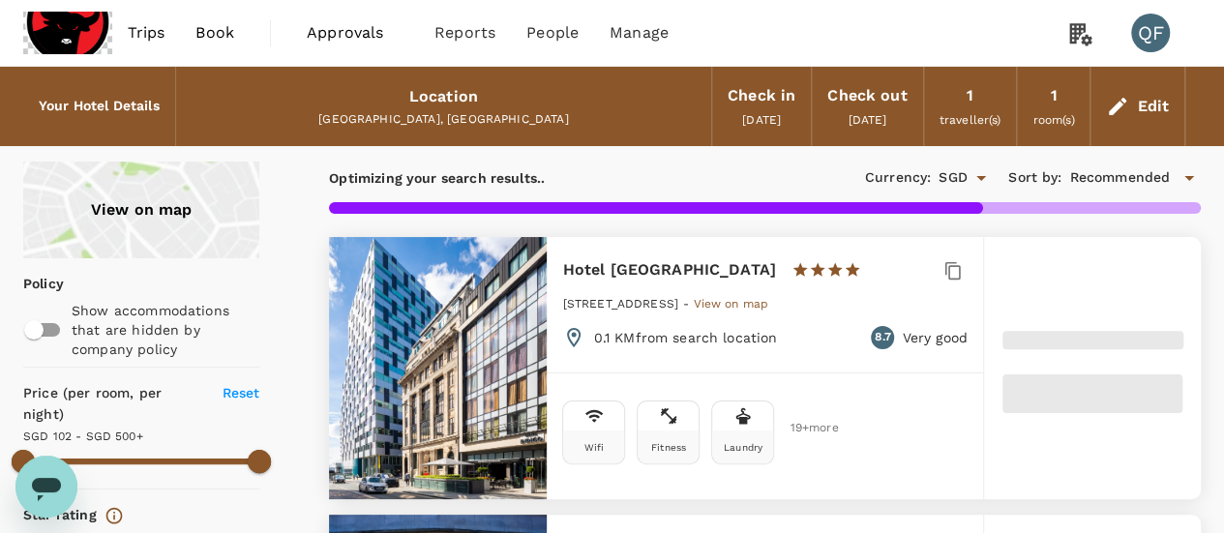
click at [1144, 109] on div "Edit" at bounding box center [1153, 106] width 32 height 27
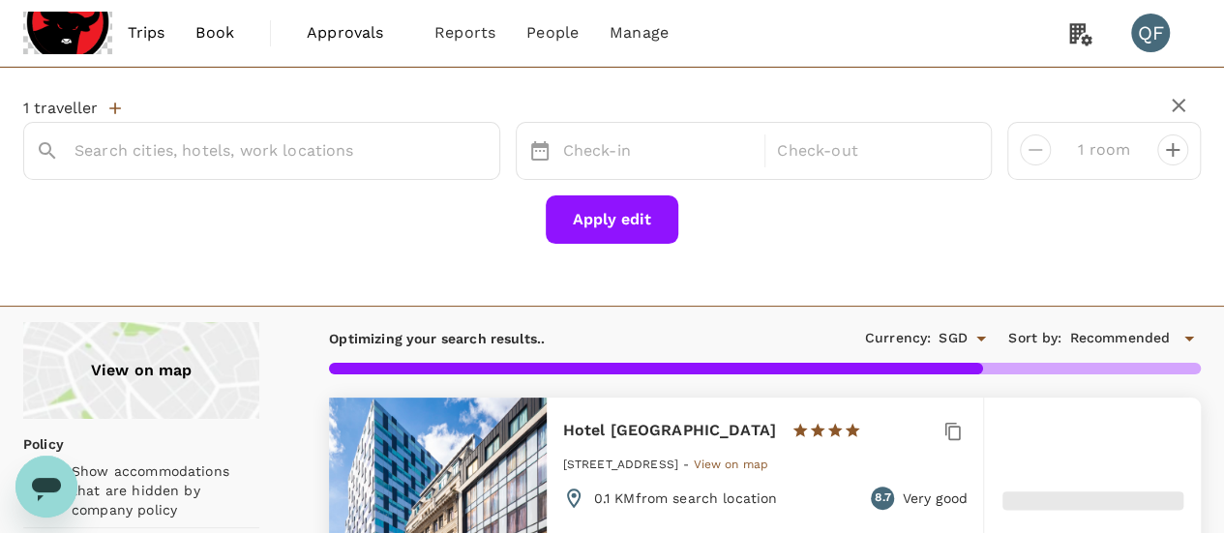
type input "Liverpool"
click at [359, 136] on input "Liverpool" at bounding box center [254, 151] width 359 height 30
type input "499.89"
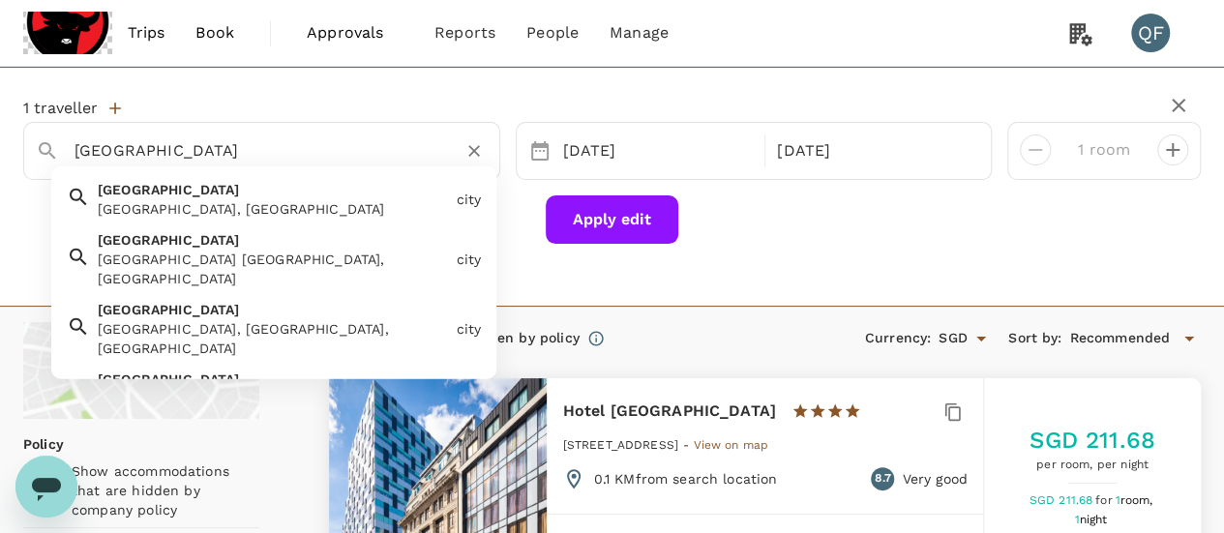
type input "59.89"
type input "499.89"
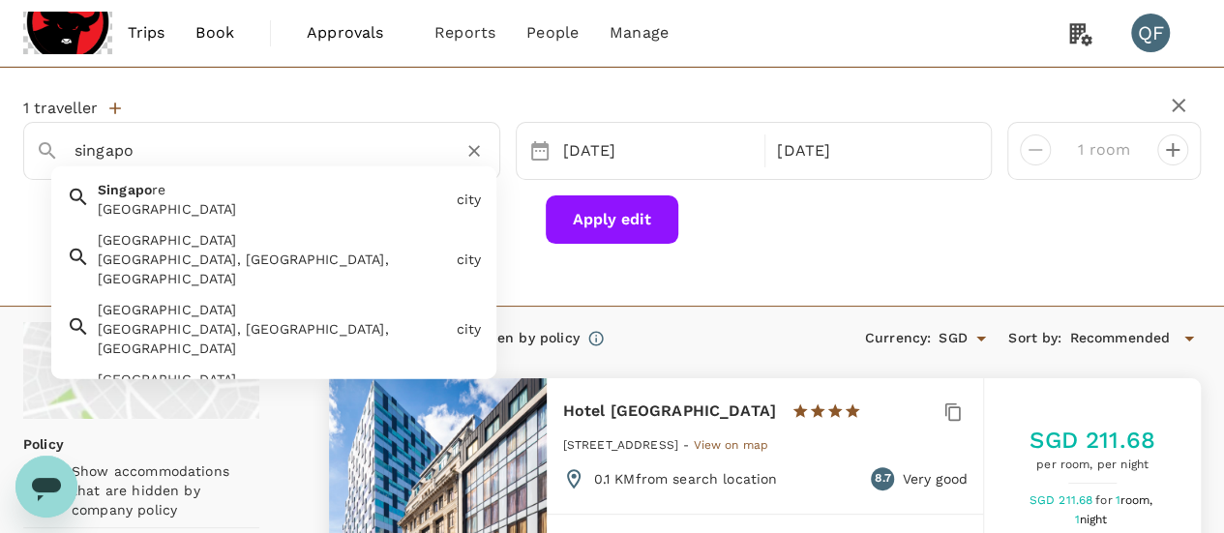
click at [321, 208] on div "[GEOGRAPHIC_DATA]" at bounding box center [273, 208] width 350 height 19
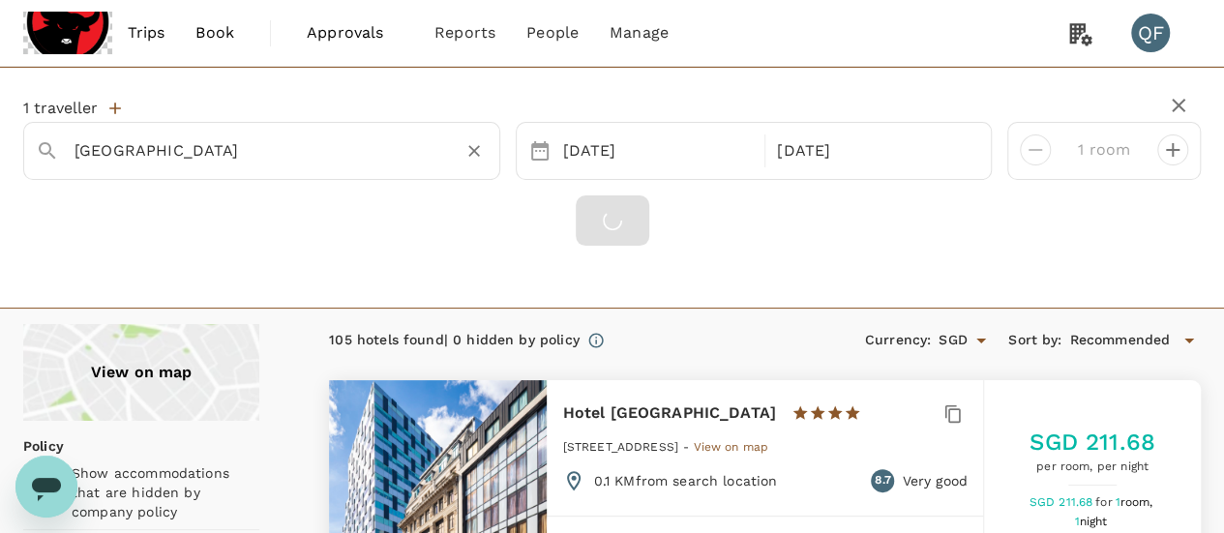
type input "[GEOGRAPHIC_DATA]"
click at [656, 218] on div at bounding box center [612, 221] width 1178 height 50
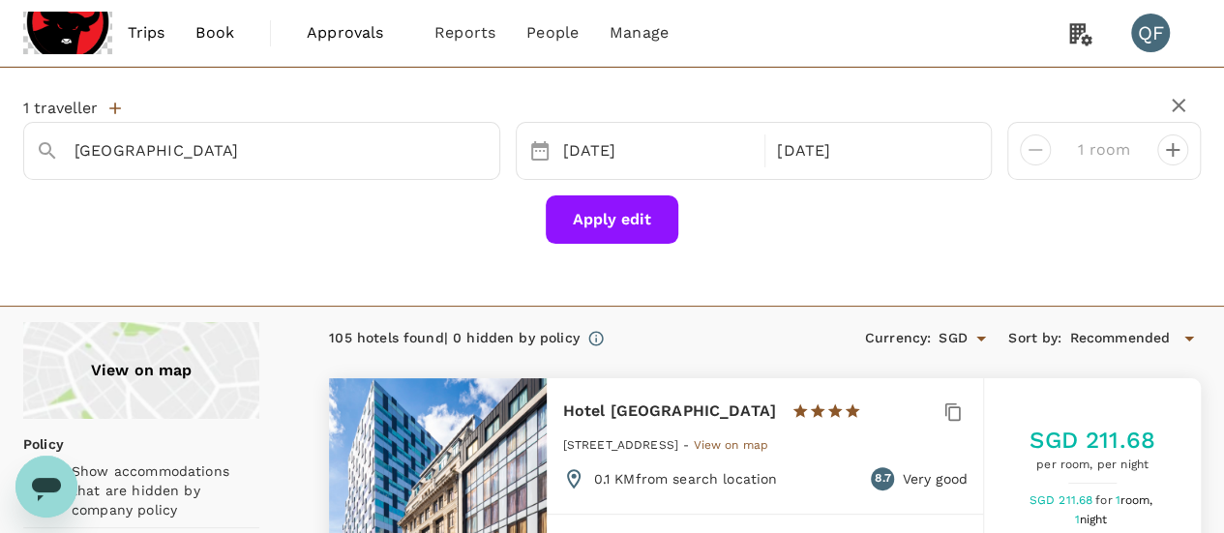
click at [627, 216] on button "Apply edit" at bounding box center [612, 220] width 133 height 48
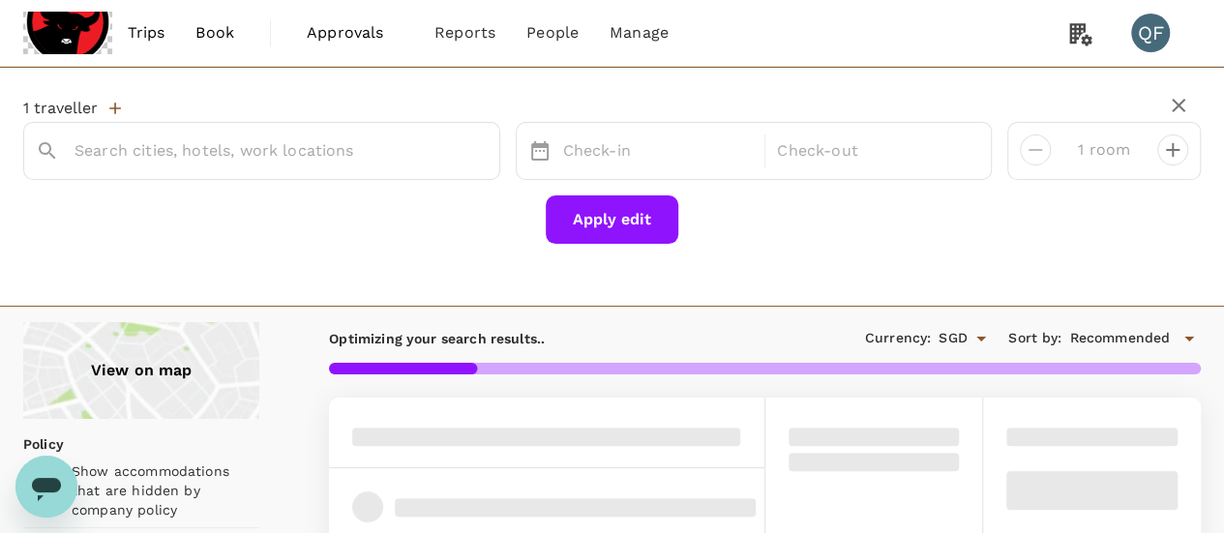
type input "[GEOGRAPHIC_DATA]"
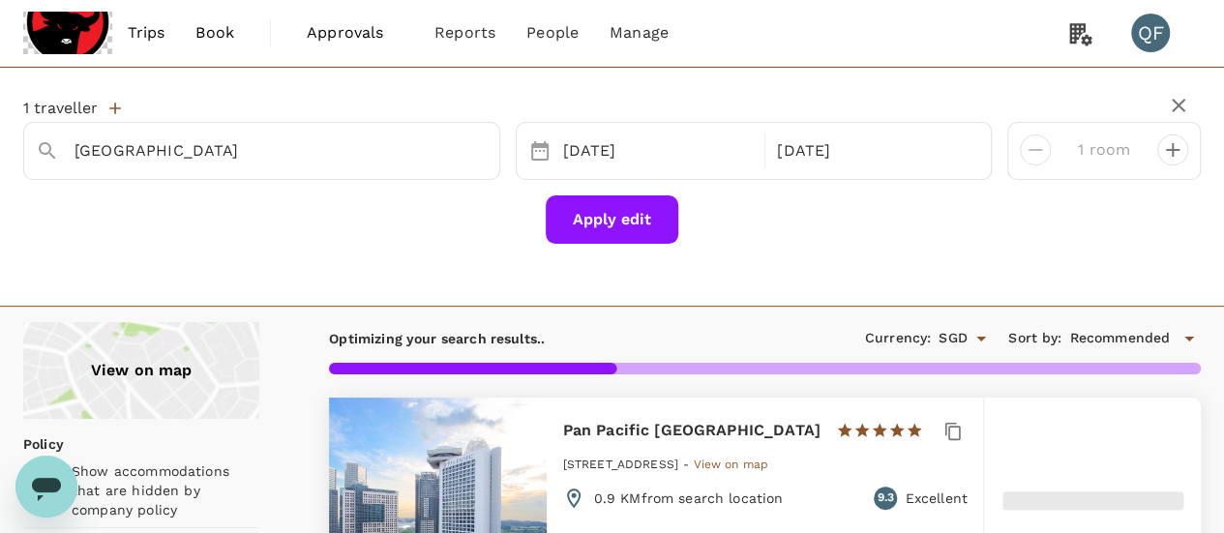
type input "499.2"
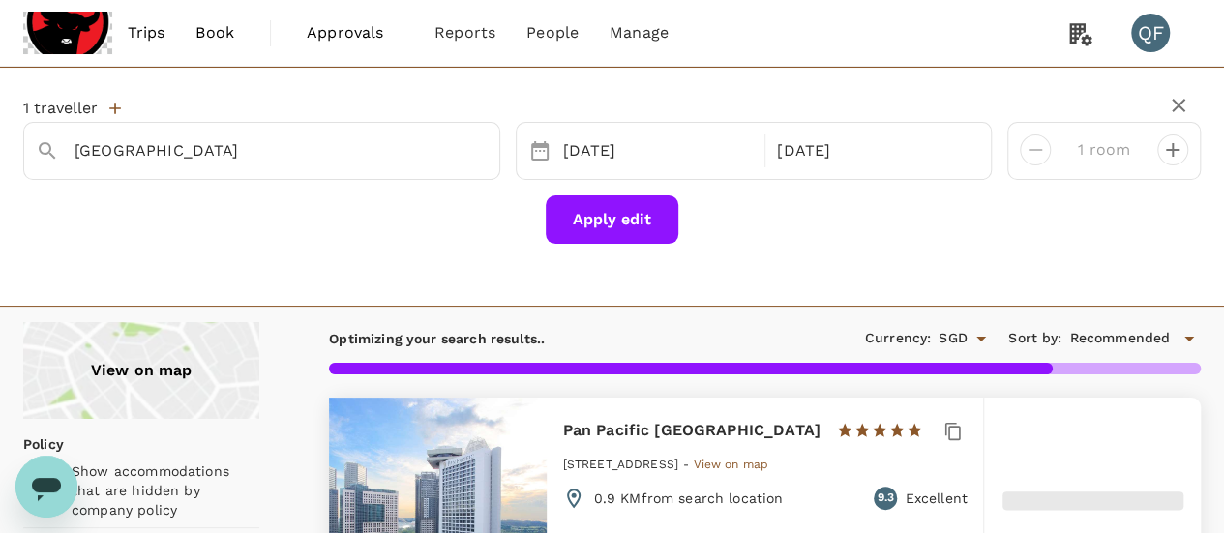
type input "52.2"
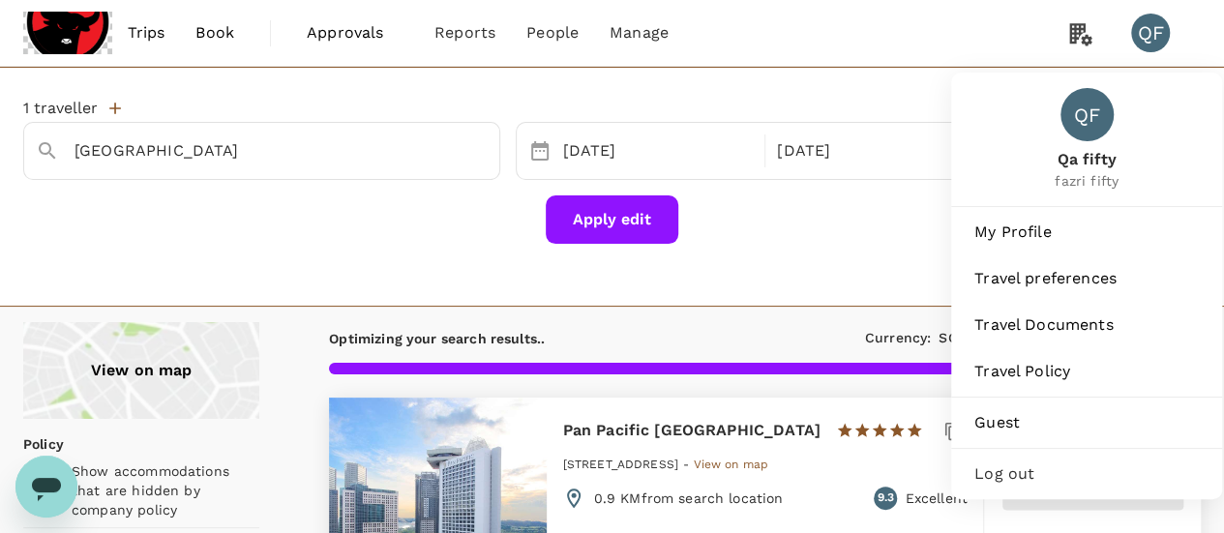
click at [1045, 470] on span "Log out" at bounding box center [1087, 474] width 225 height 23
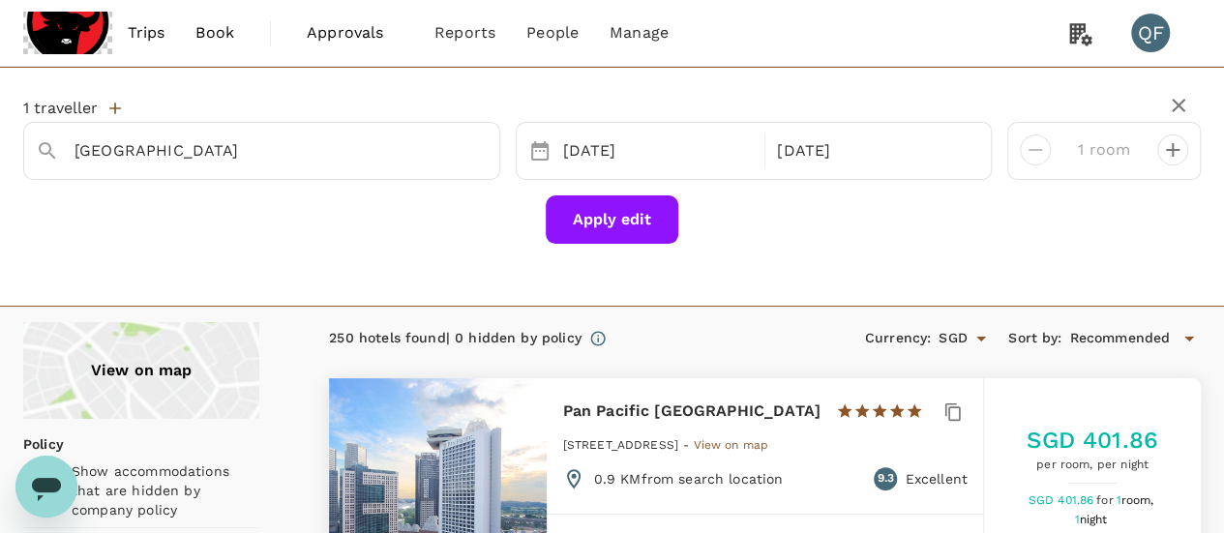
type input "499.2"
